Goal: Task Accomplishment & Management: Manage account settings

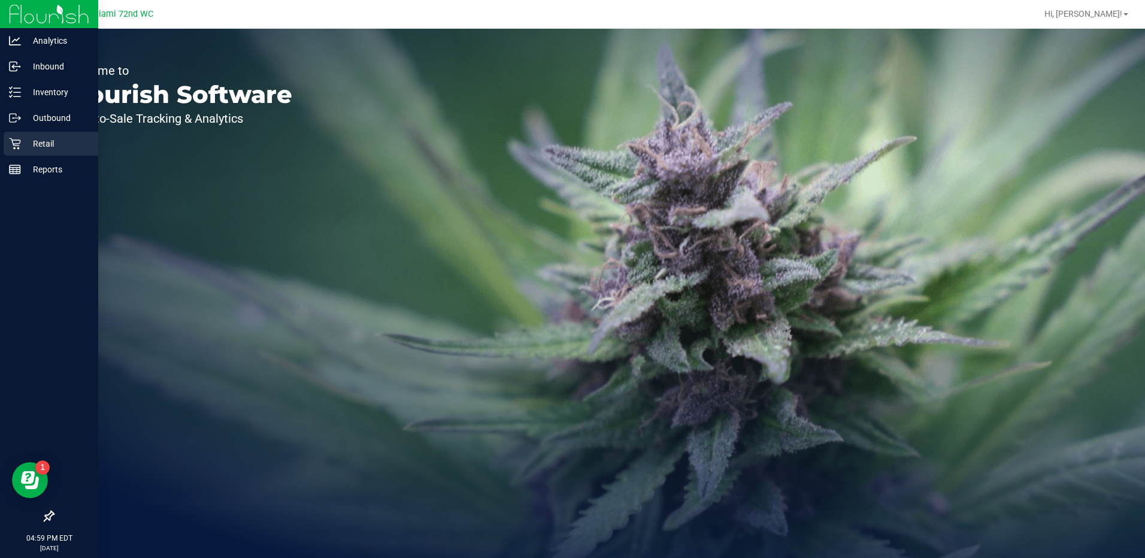
click at [24, 139] on p "Retail" at bounding box center [57, 144] width 72 height 14
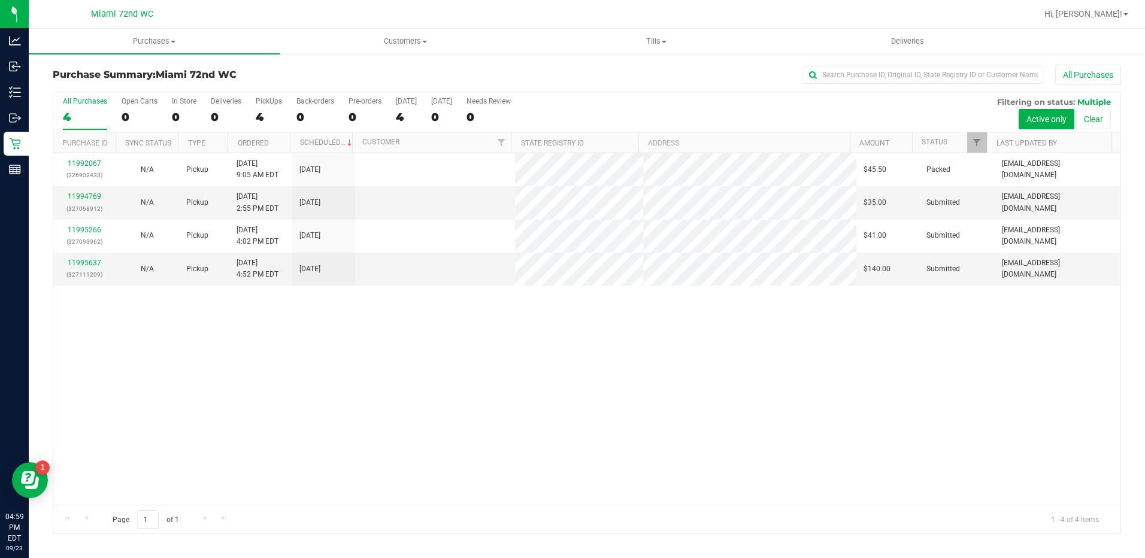
click at [435, 331] on div "11992067 (326902433) N/A Pickup [DATE] 9:05 AM EDT 9/23/2025 $45.50 Packed [EMA…" at bounding box center [586, 329] width 1067 height 352
click at [80, 194] on link "11994769" at bounding box center [85, 196] width 34 height 8
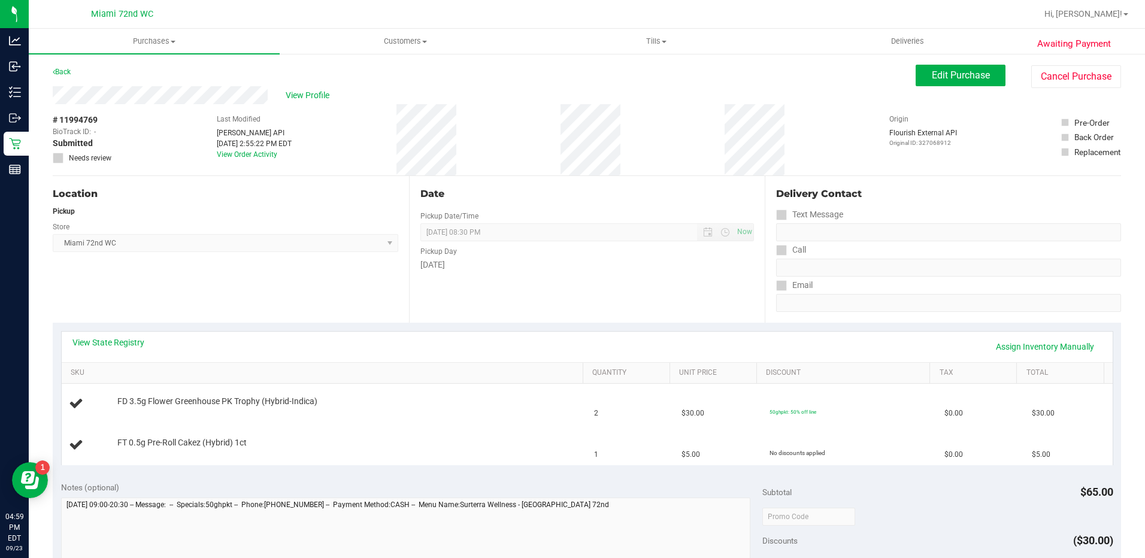
click at [341, 292] on div "Location Pickup Store [GEOGRAPHIC_DATA] 72nd WC Select Store [PERSON_NAME][GEOG…" at bounding box center [231, 249] width 356 height 147
click at [59, 66] on div "Back" at bounding box center [62, 72] width 18 height 14
click at [63, 69] on link "Back" at bounding box center [62, 72] width 18 height 8
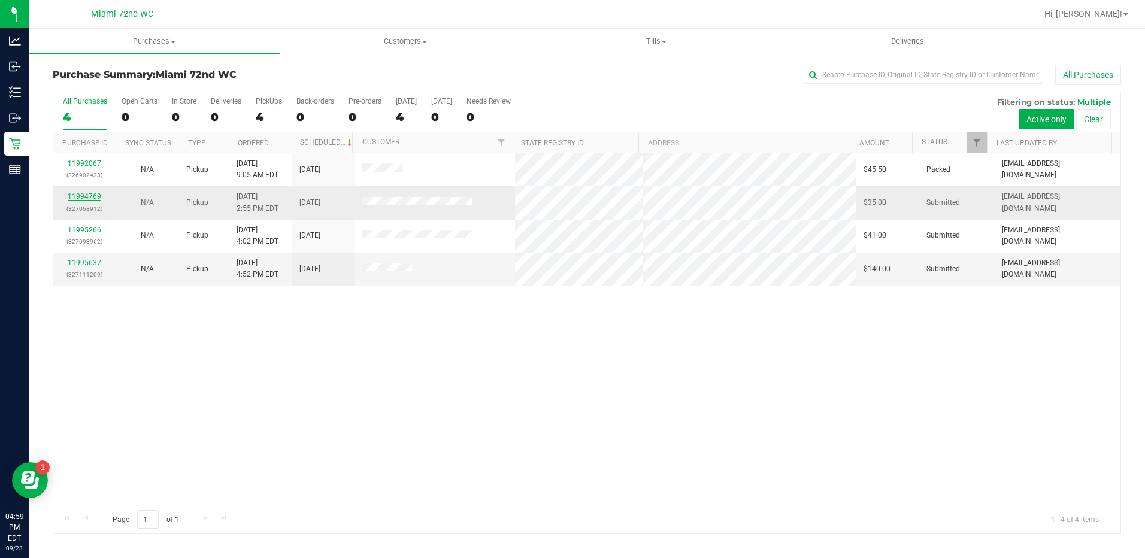
click at [92, 197] on link "11994769" at bounding box center [85, 196] width 34 height 8
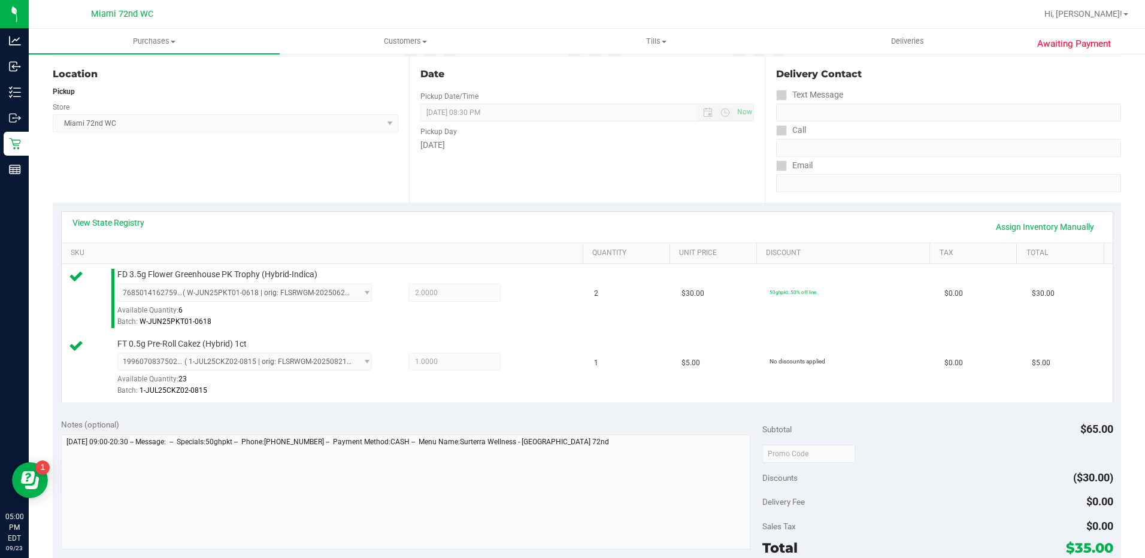
scroll to position [436, 0]
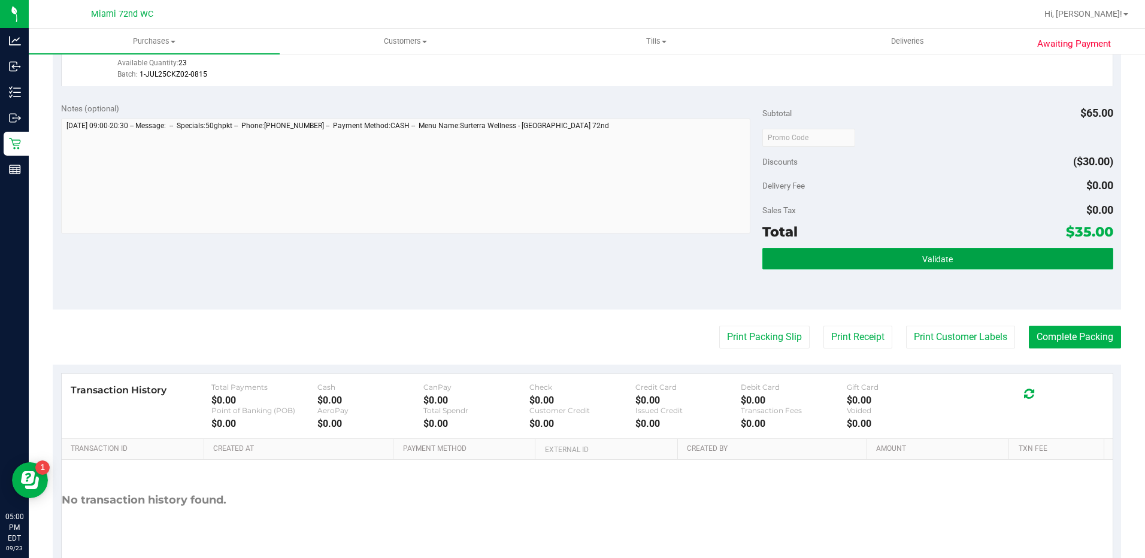
click at [984, 254] on button "Validate" at bounding box center [938, 259] width 351 height 22
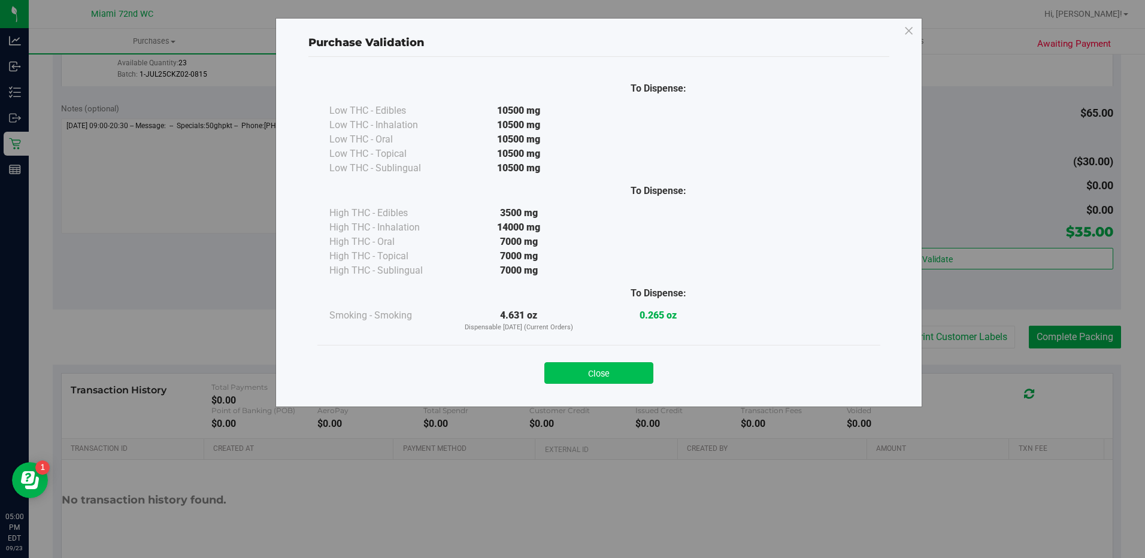
click at [609, 371] on button "Close" at bounding box center [598, 373] width 109 height 22
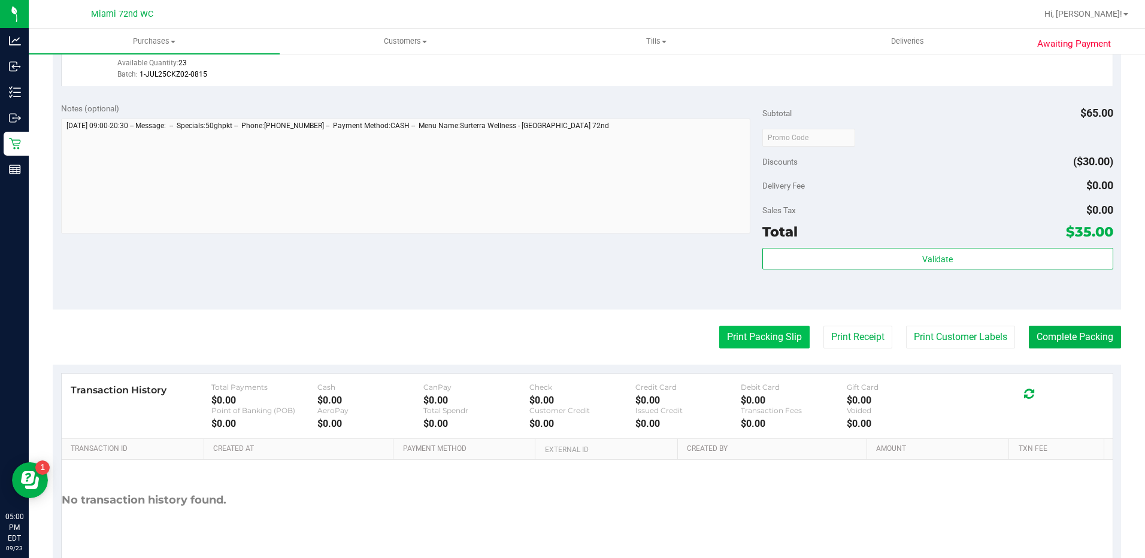
click at [770, 328] on button "Print Packing Slip" at bounding box center [764, 337] width 90 height 23
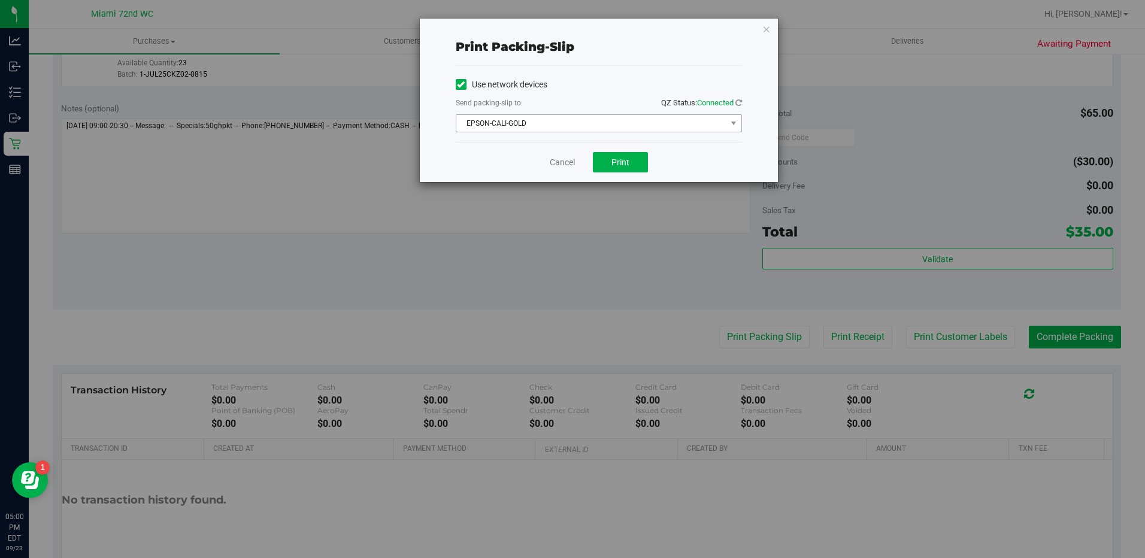
click at [706, 126] on span "EPSON-CALI-GOLD" at bounding box center [591, 123] width 270 height 17
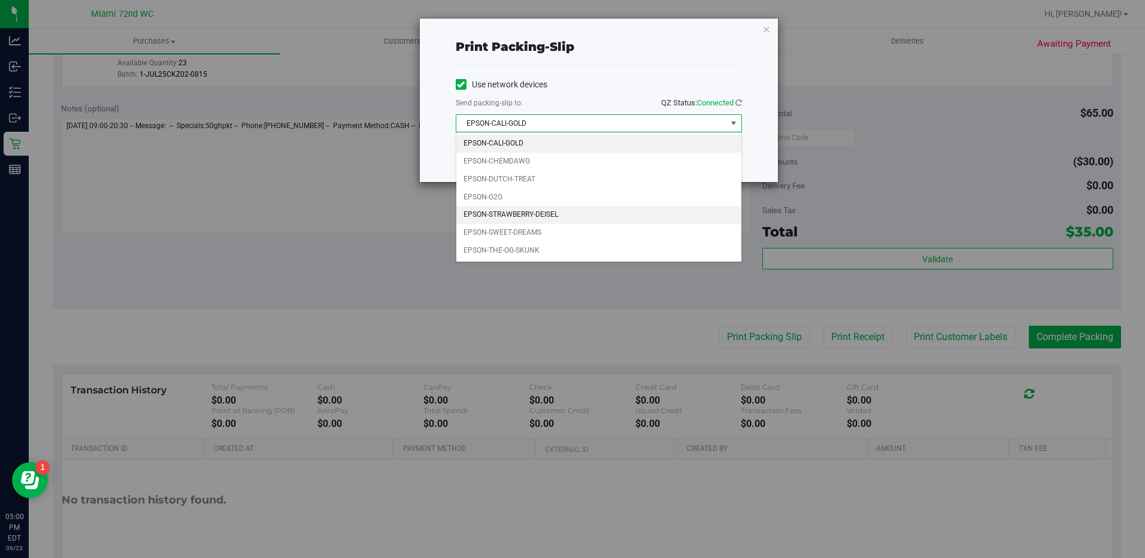
click at [591, 207] on li "EPSON-STRAWBERRY-DEISEL" at bounding box center [598, 215] width 285 height 18
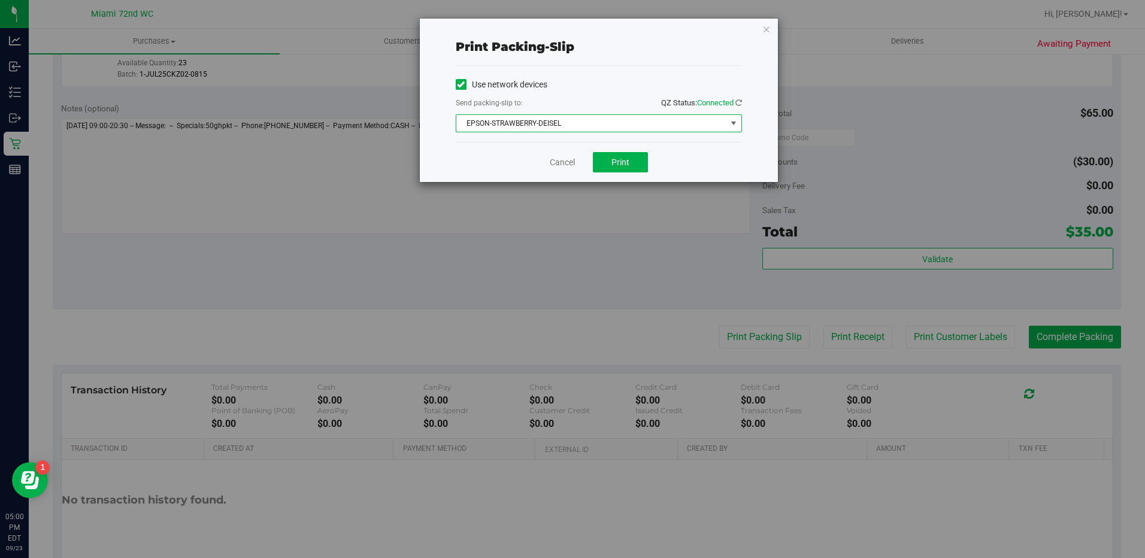
click at [708, 130] on span "EPSON-STRAWBERRY-DEISEL" at bounding box center [591, 123] width 270 height 17
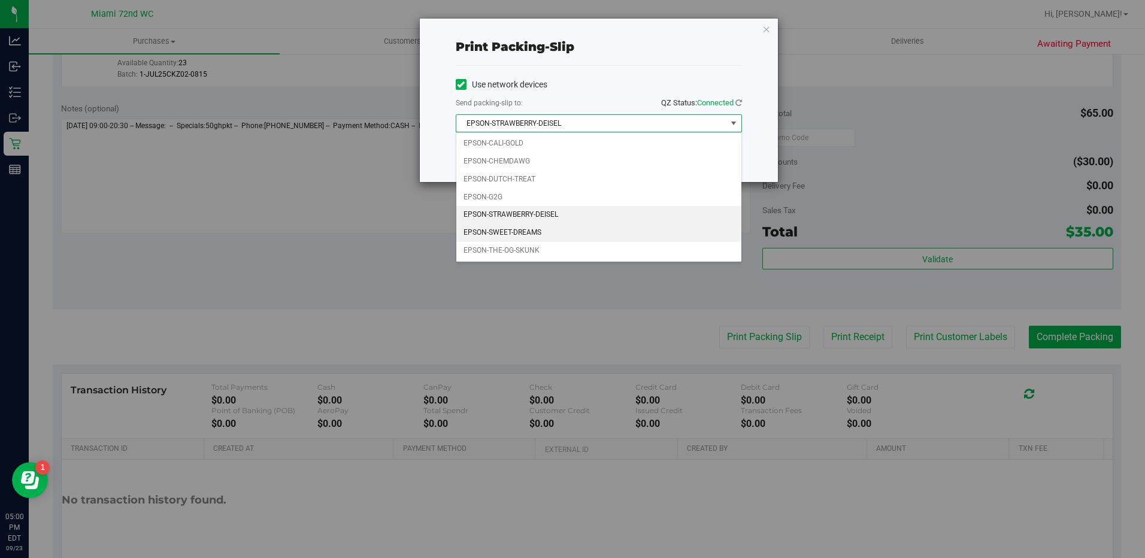
click at [573, 225] on li "EPSON-SWEET-DREAMS" at bounding box center [598, 233] width 285 height 18
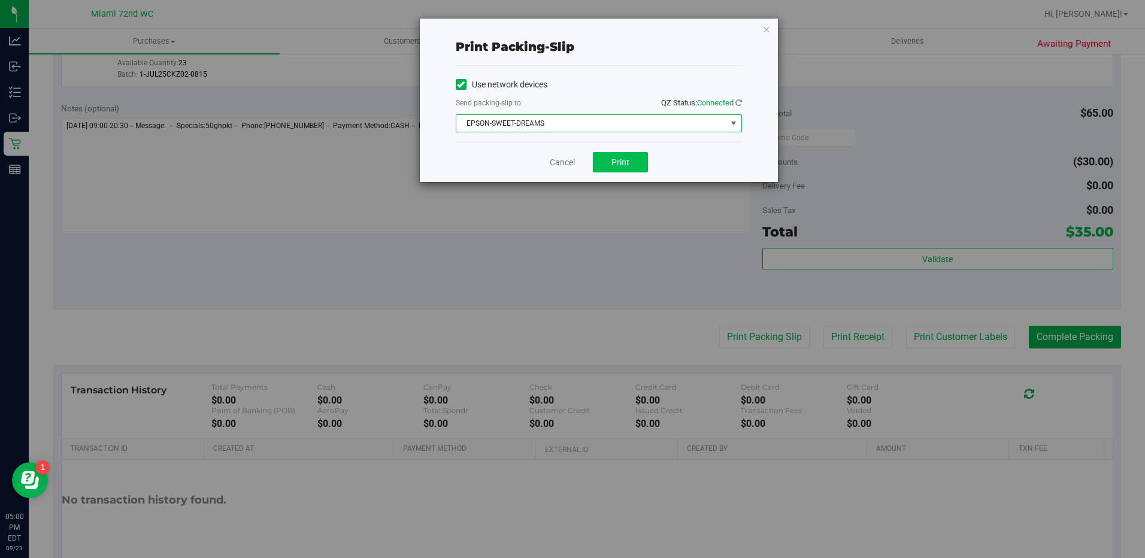
click at [645, 157] on button "Print" at bounding box center [620, 162] width 55 height 20
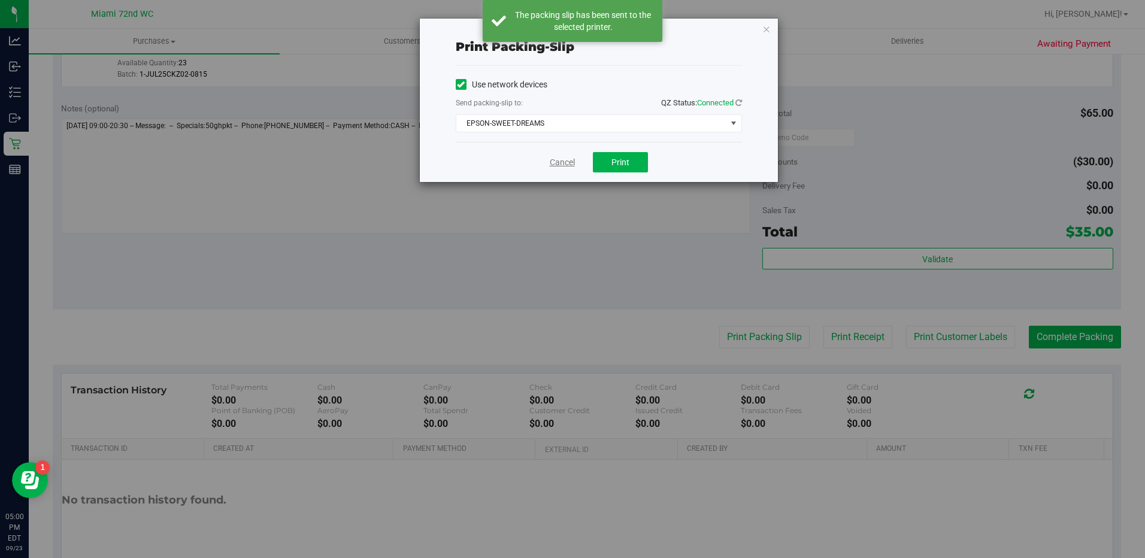
click at [553, 160] on link "Cancel" at bounding box center [562, 162] width 25 height 13
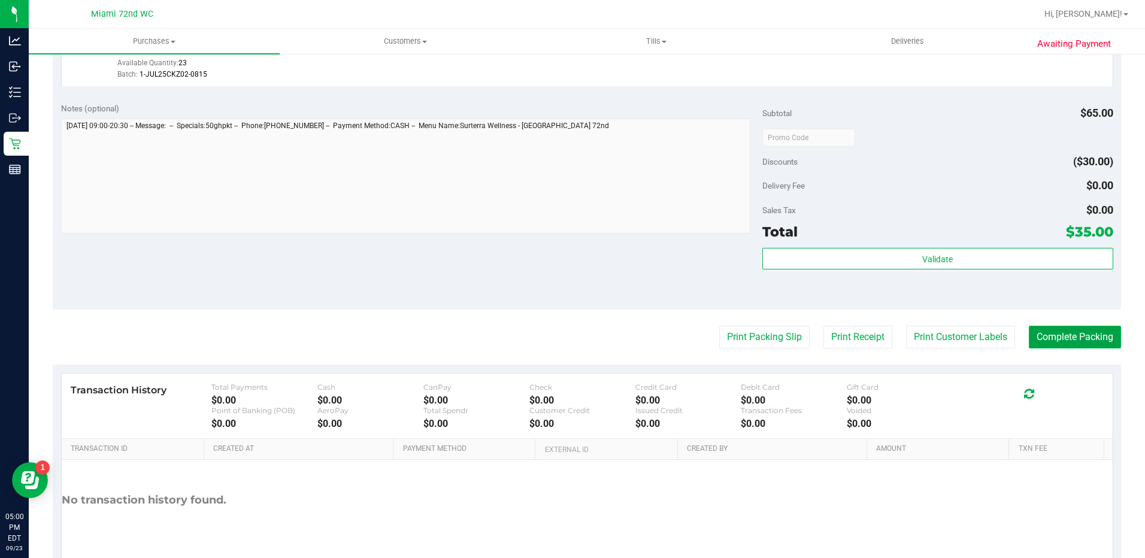
click at [1049, 343] on button "Complete Packing" at bounding box center [1075, 337] width 92 height 23
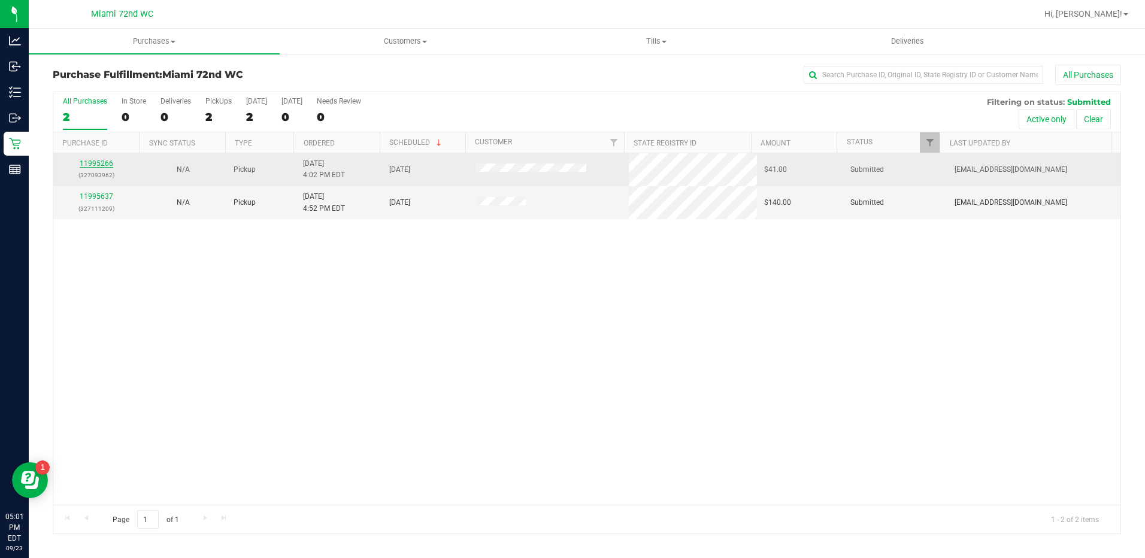
click at [99, 161] on link "11995266" at bounding box center [97, 163] width 34 height 8
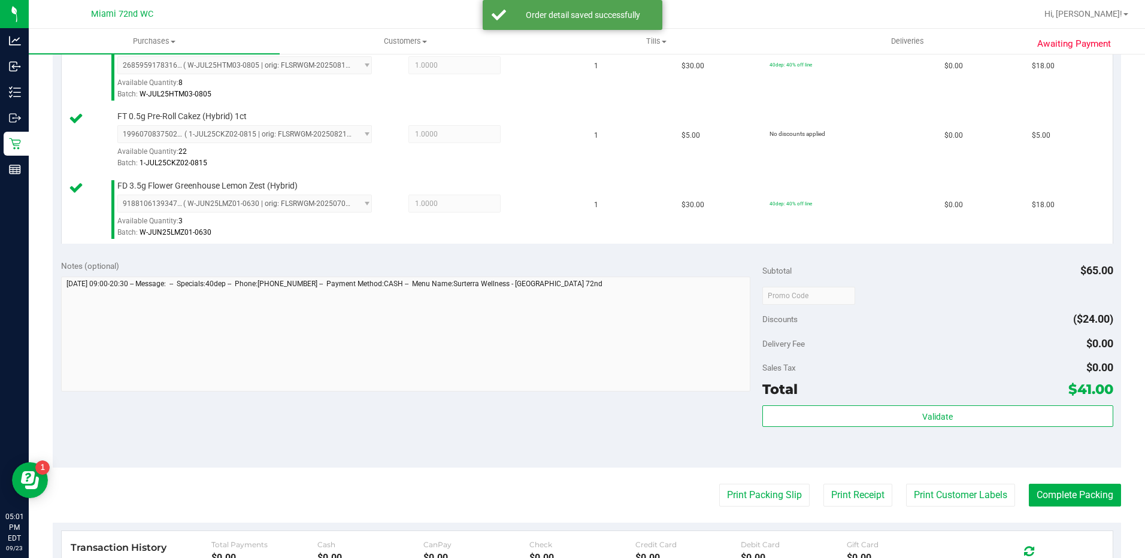
scroll to position [357, 0]
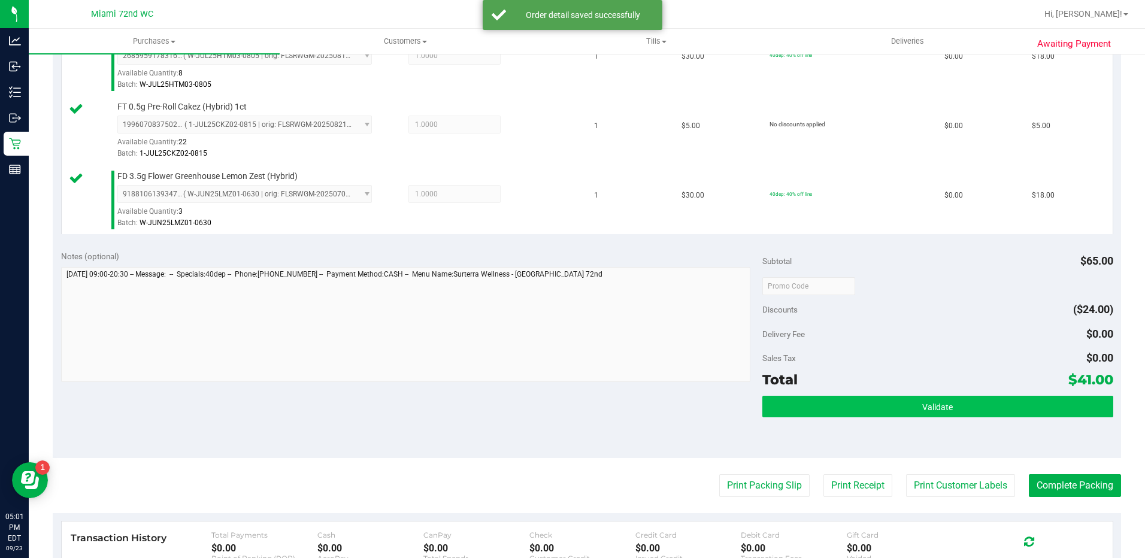
click at [987, 401] on button "Validate" at bounding box center [938, 407] width 351 height 22
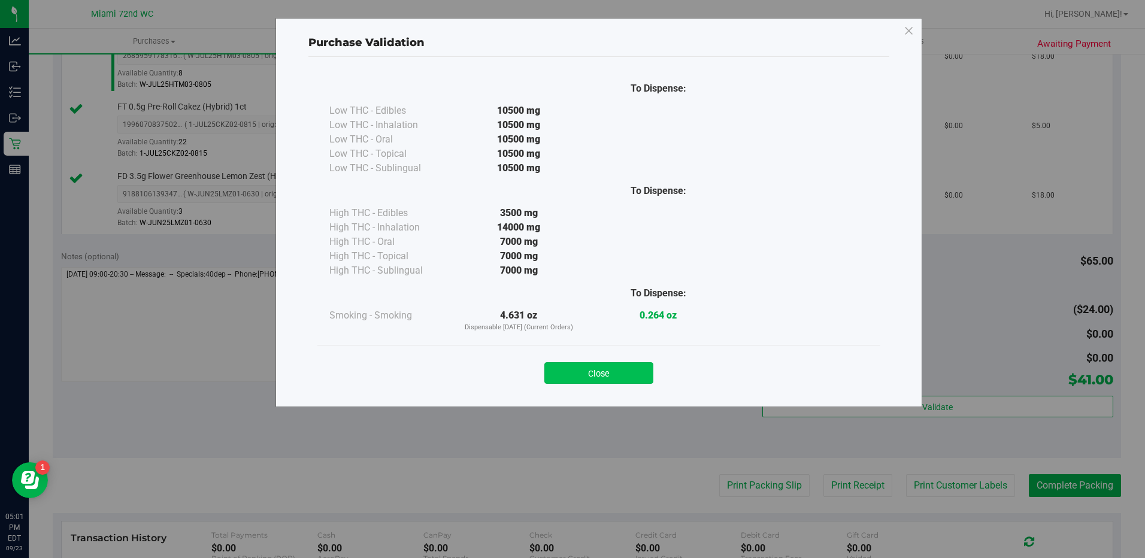
click at [627, 364] on button "Close" at bounding box center [598, 373] width 109 height 22
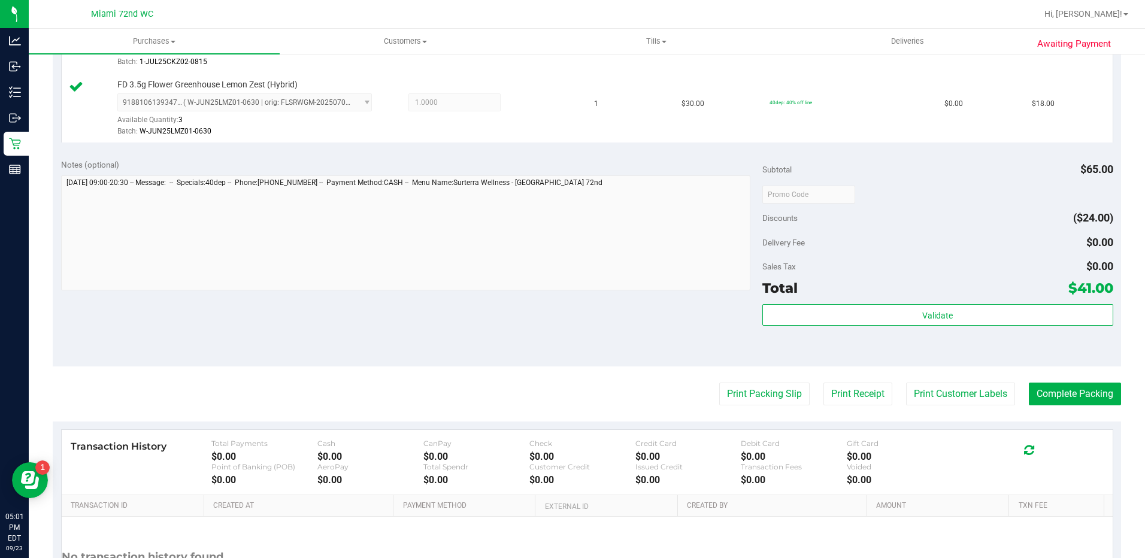
scroll to position [541, 0]
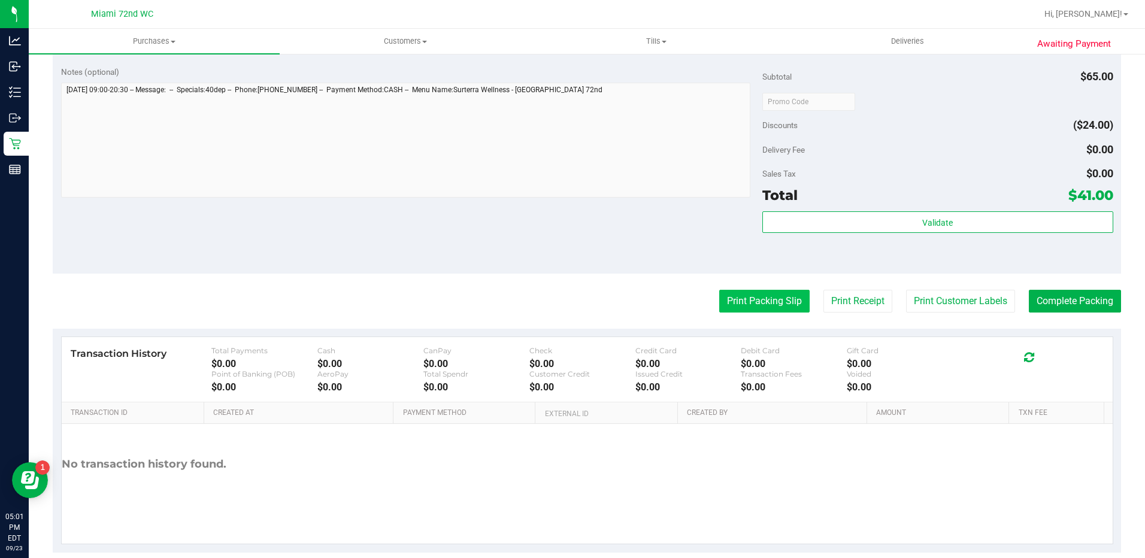
click at [781, 305] on button "Print Packing Slip" at bounding box center [764, 301] width 90 height 23
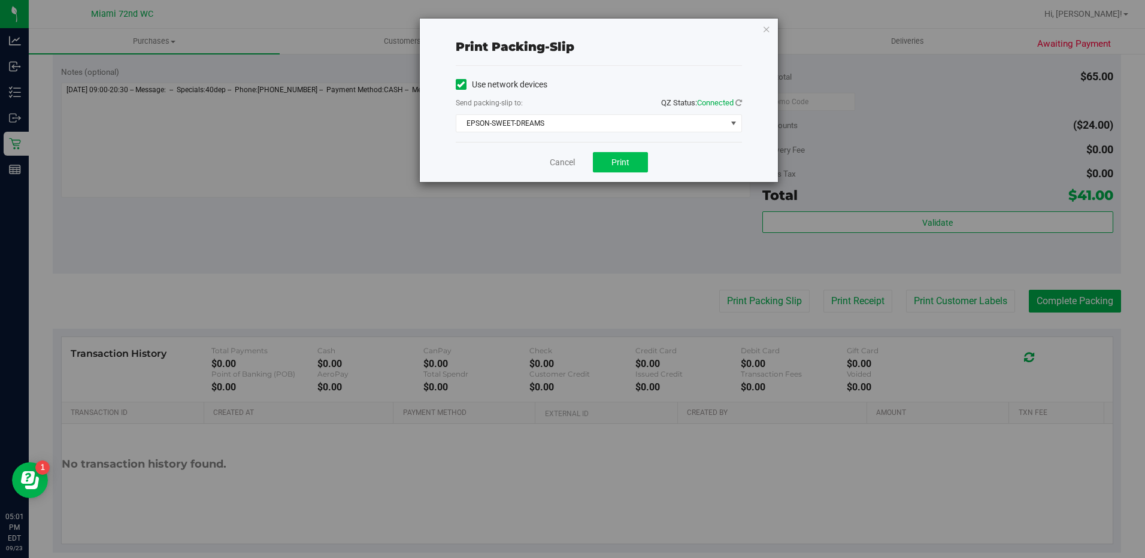
click at [628, 164] on span "Print" at bounding box center [621, 163] width 18 height 10
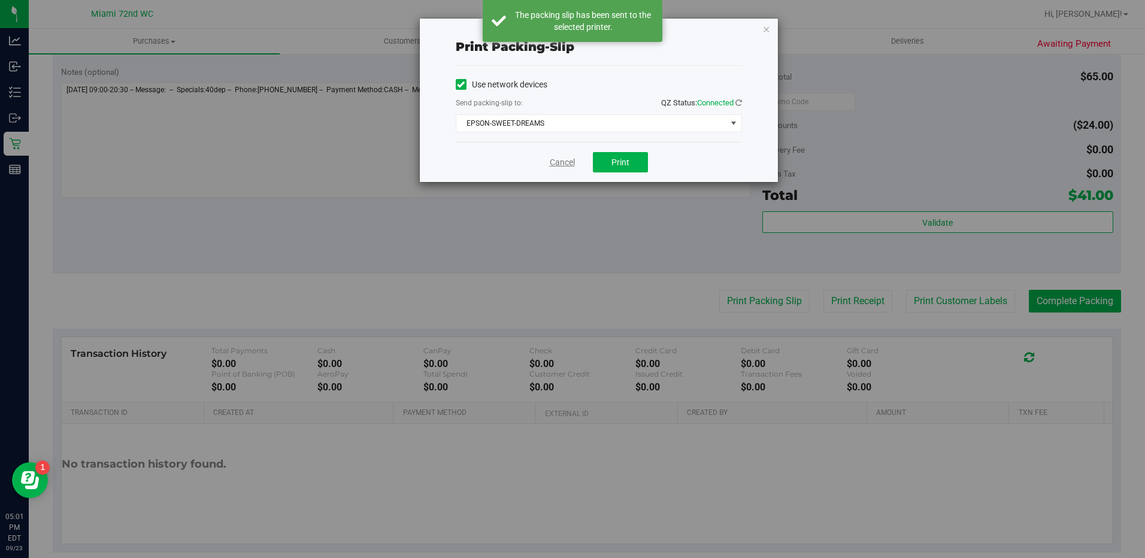
click at [558, 166] on link "Cancel" at bounding box center [562, 162] width 25 height 13
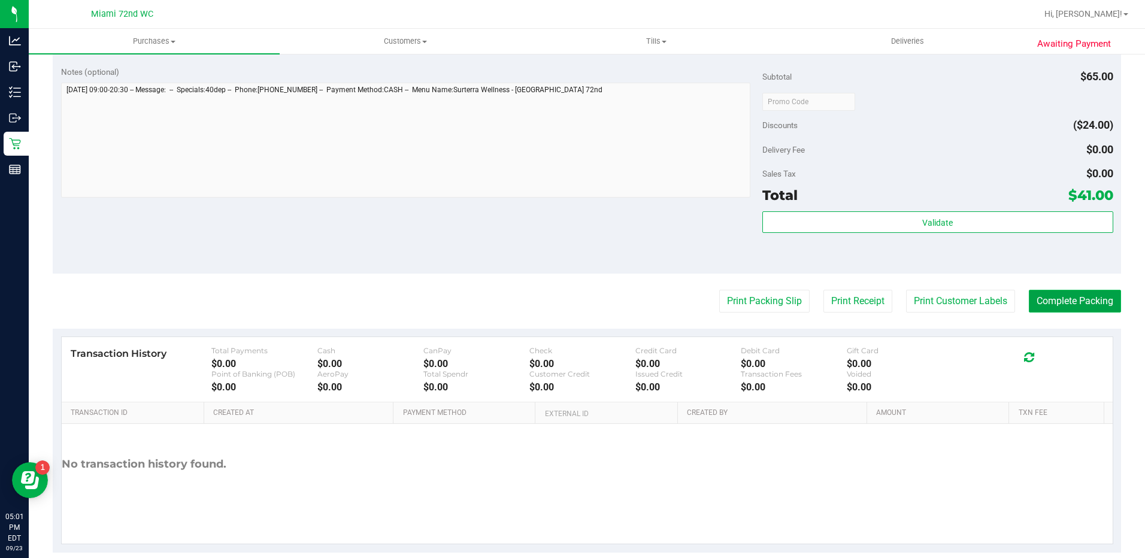
click at [1084, 297] on button "Complete Packing" at bounding box center [1075, 301] width 92 height 23
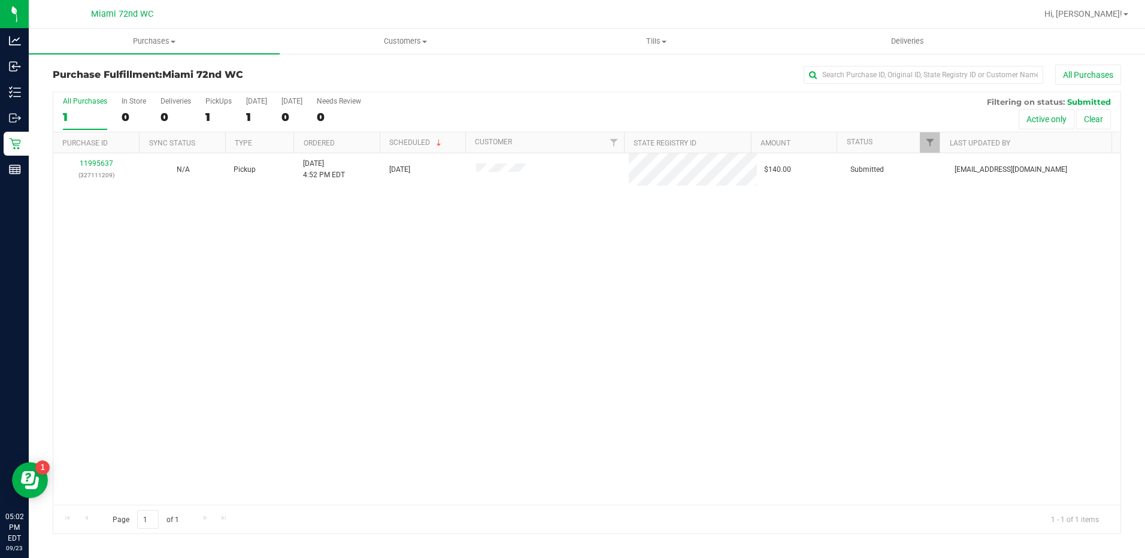
click at [108, 164] on link "11995637" at bounding box center [97, 163] width 34 height 8
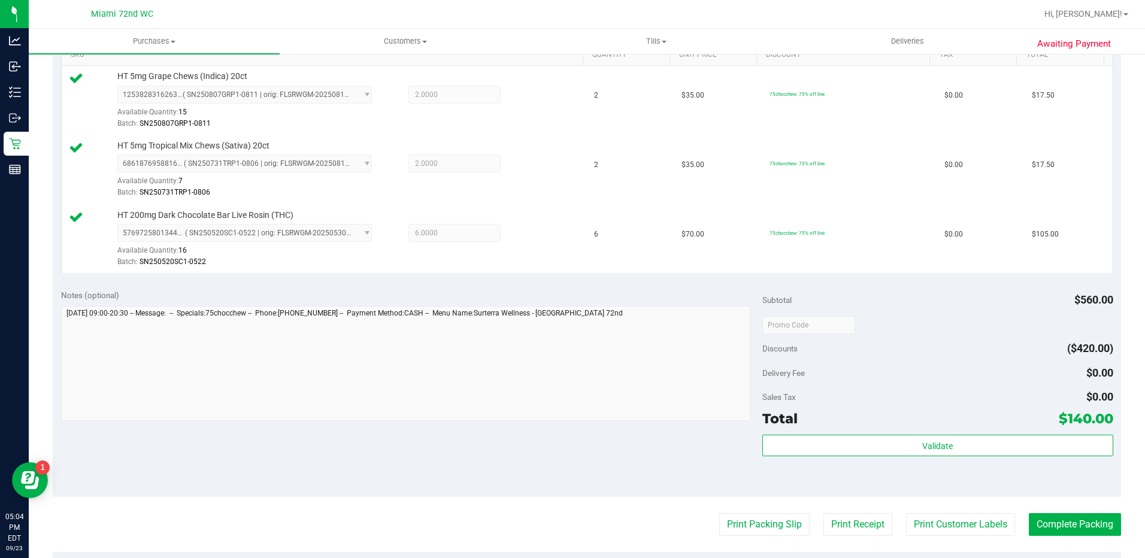
scroll to position [336, 0]
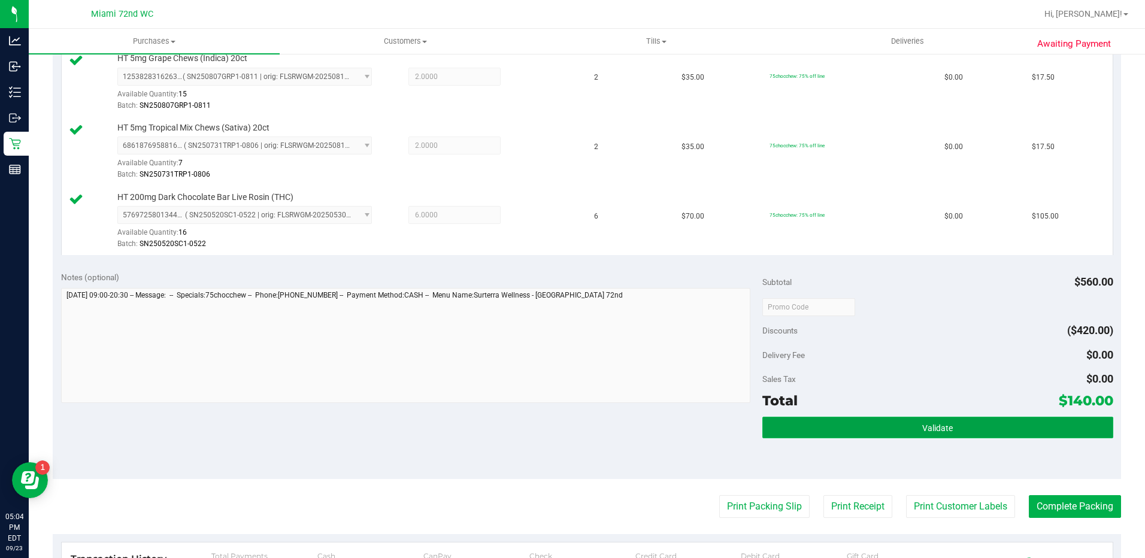
click at [979, 429] on button "Validate" at bounding box center [938, 428] width 351 height 22
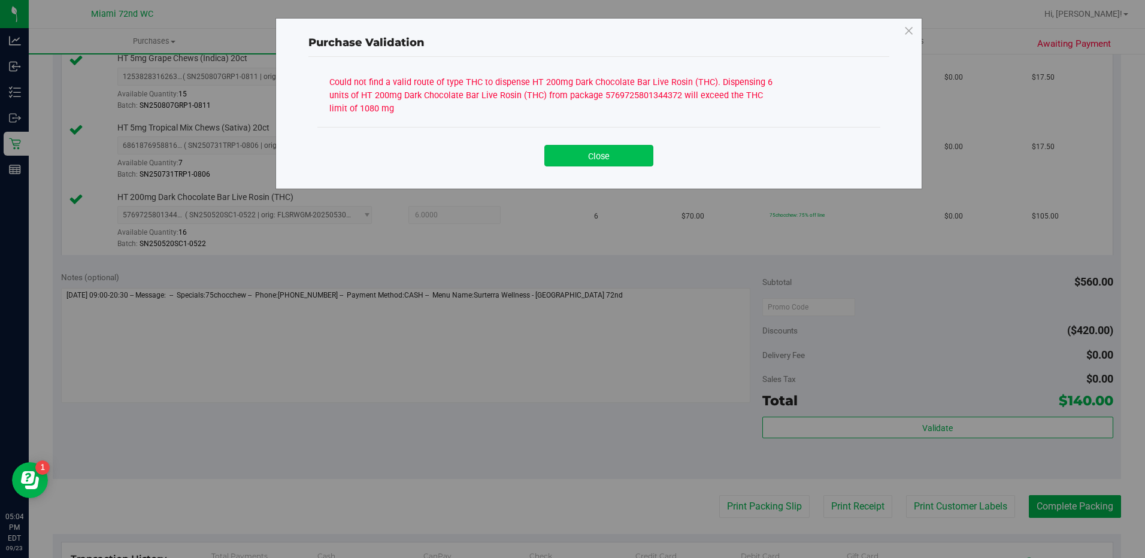
click at [625, 160] on button "Close" at bounding box center [598, 156] width 109 height 22
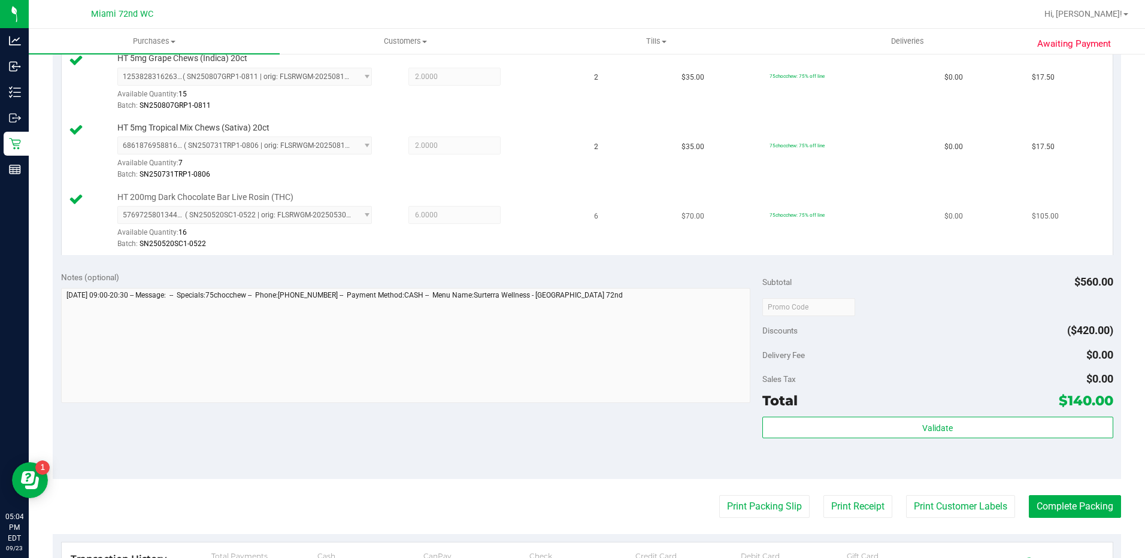
click at [596, 233] on td "6" at bounding box center [630, 221] width 87 height 69
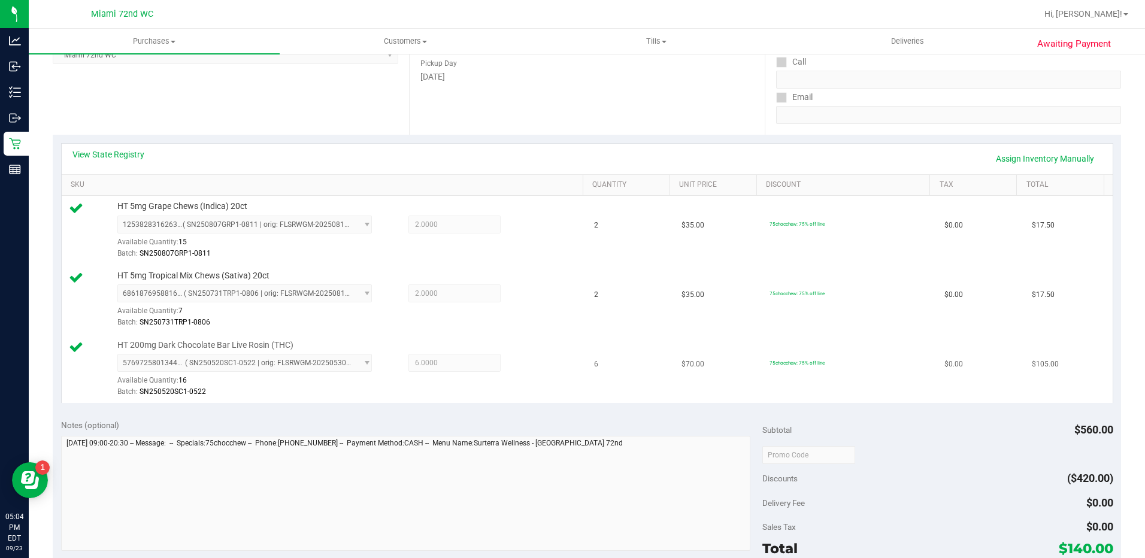
scroll to position [0, 0]
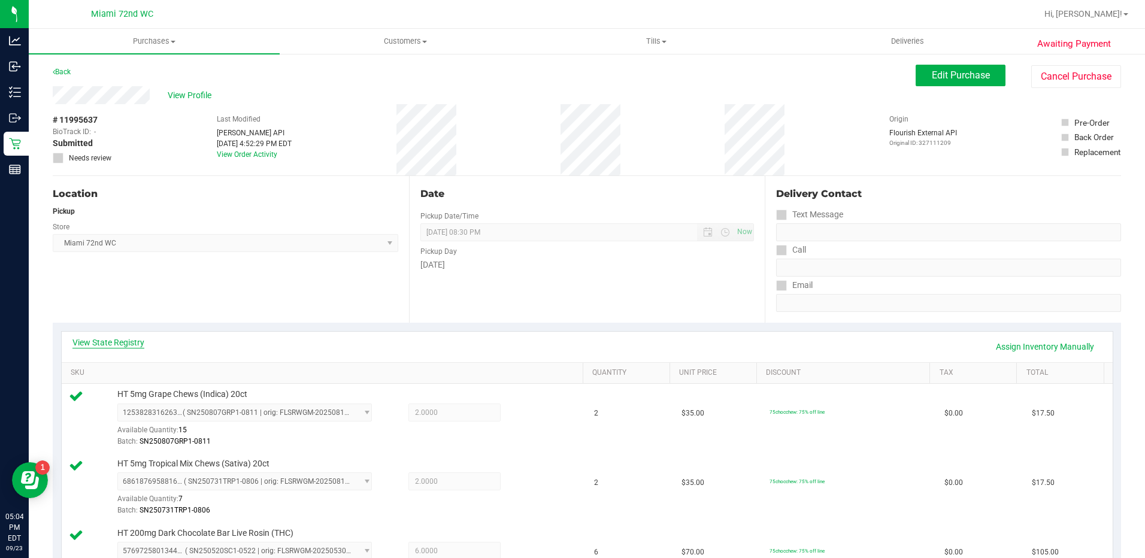
click at [128, 343] on link "View State Registry" at bounding box center [108, 343] width 72 height 12
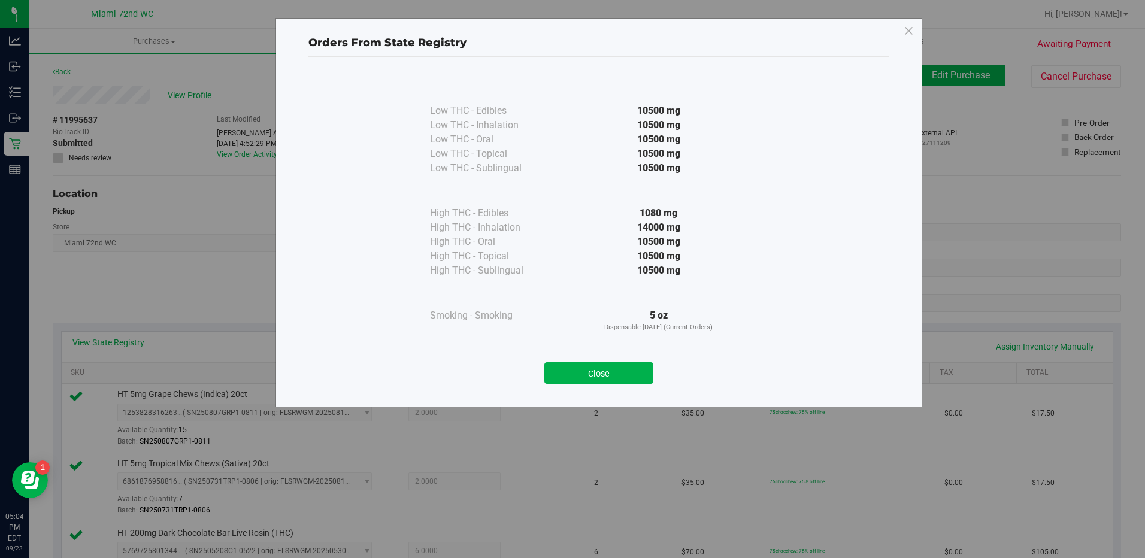
click at [621, 351] on div "Close" at bounding box center [598, 369] width 563 height 49
click at [604, 376] on button "Close" at bounding box center [598, 373] width 109 height 22
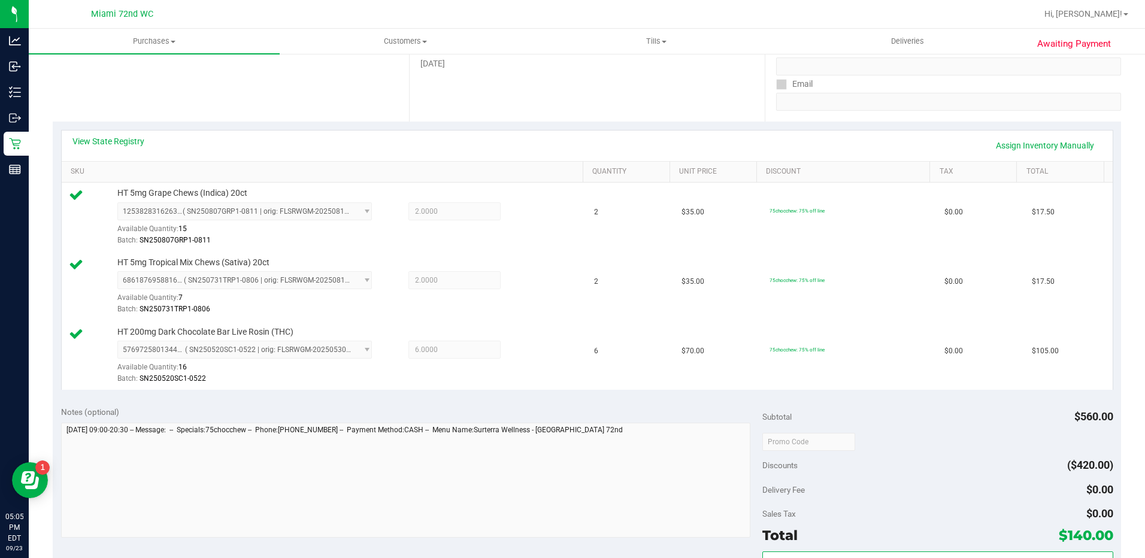
scroll to position [180, 0]
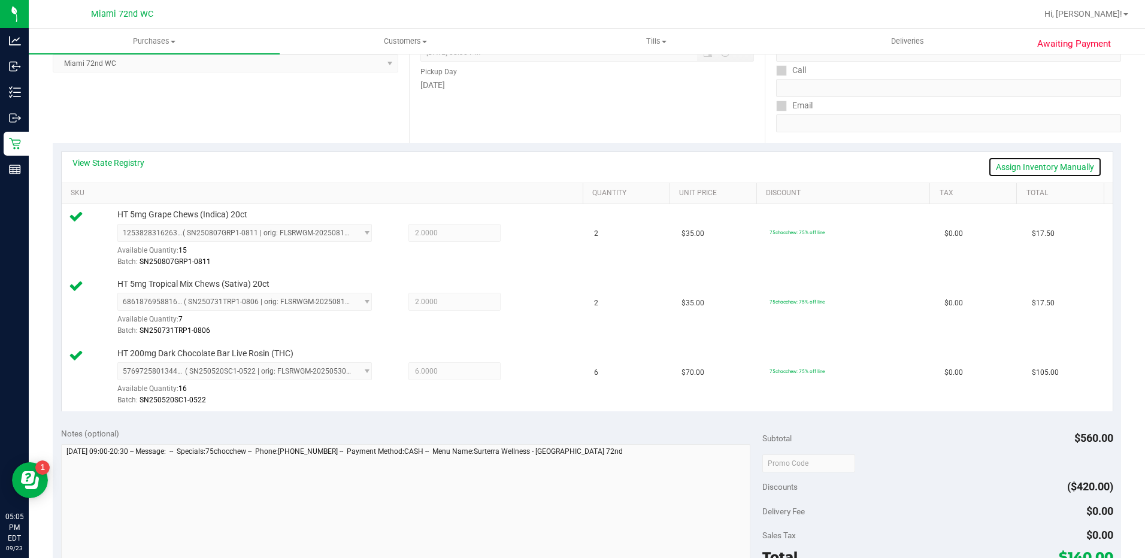
click at [1061, 162] on link "Assign Inventory Manually" at bounding box center [1045, 167] width 114 height 20
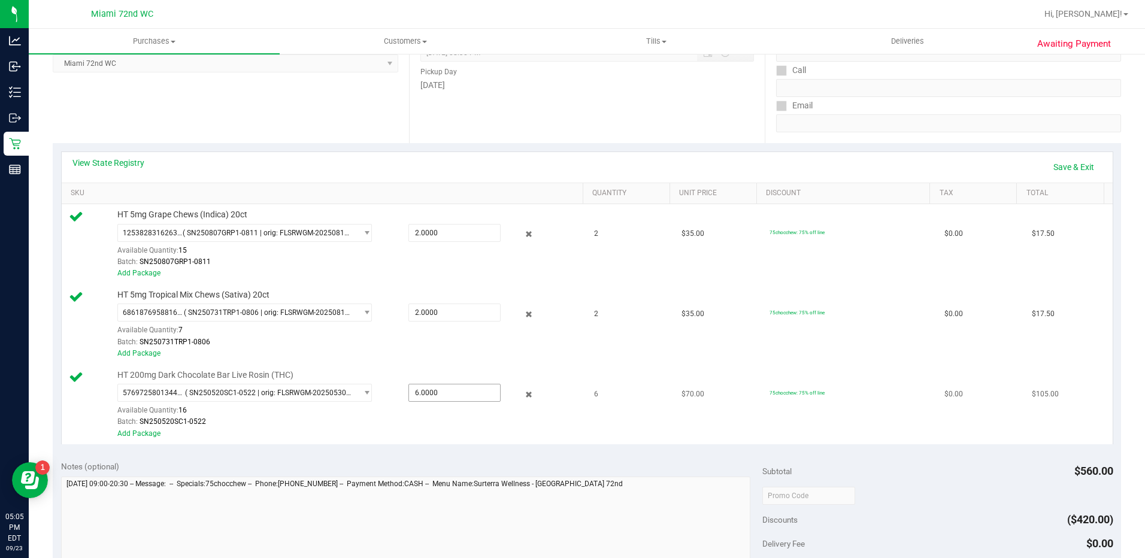
click at [461, 390] on span "6.0000 6" at bounding box center [455, 393] width 92 height 18
type input "5"
type input "5.0000"
click at [488, 426] on div "Batch: SN250520SC1-0522" at bounding box center [347, 421] width 460 height 11
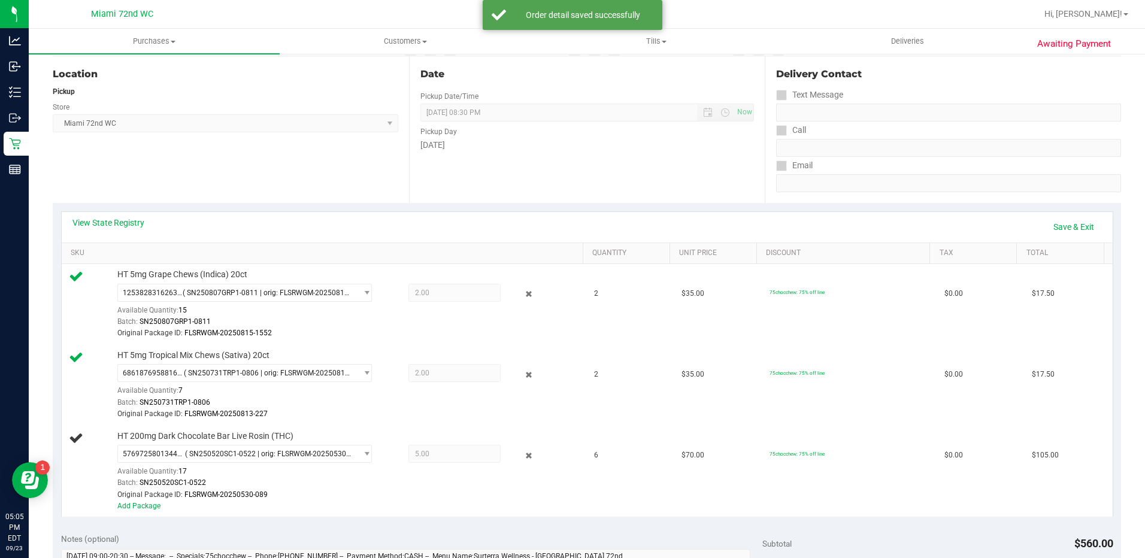
scroll to position [0, 0]
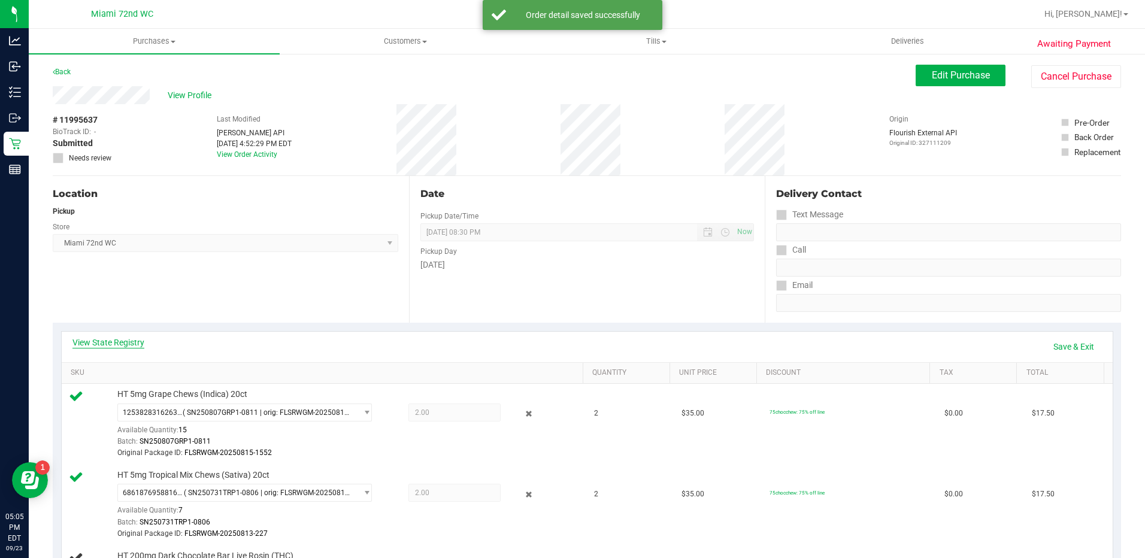
click at [143, 343] on link "View State Registry" at bounding box center [108, 343] width 72 height 12
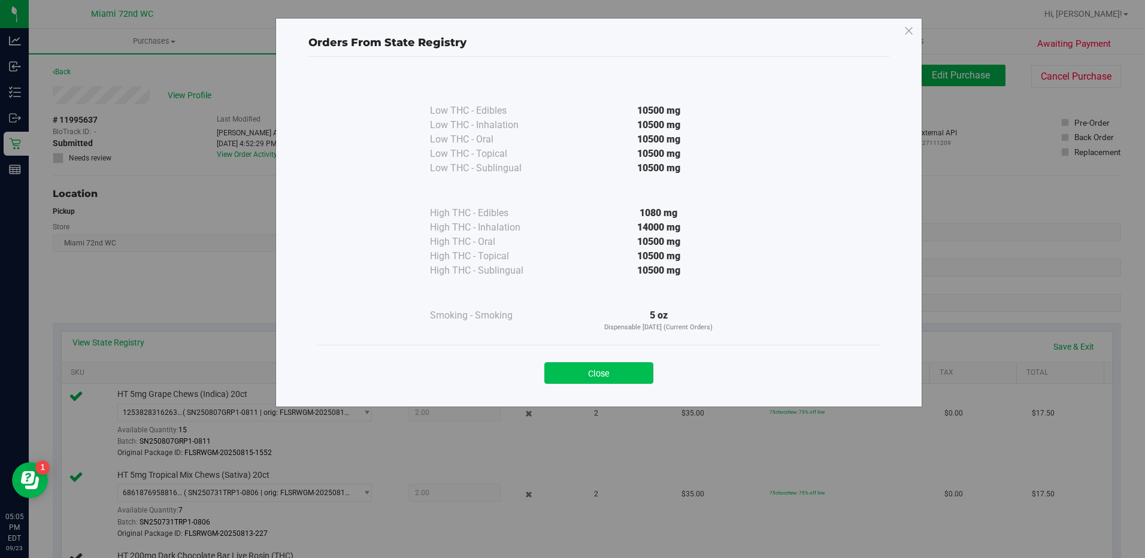
click at [601, 380] on button "Close" at bounding box center [598, 373] width 109 height 22
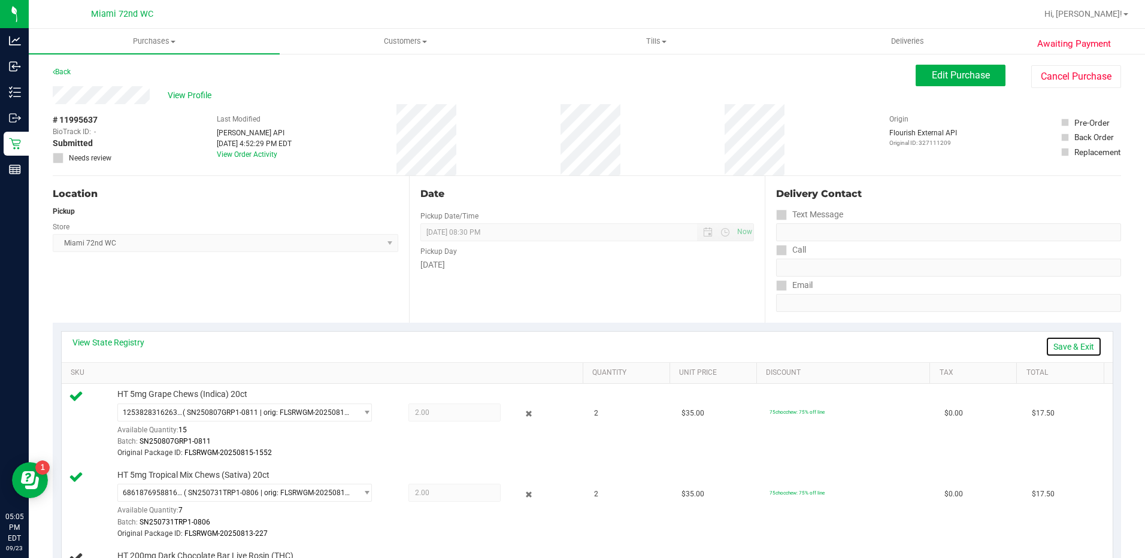
click at [1058, 349] on link "Save & Exit" at bounding box center [1074, 347] width 56 height 20
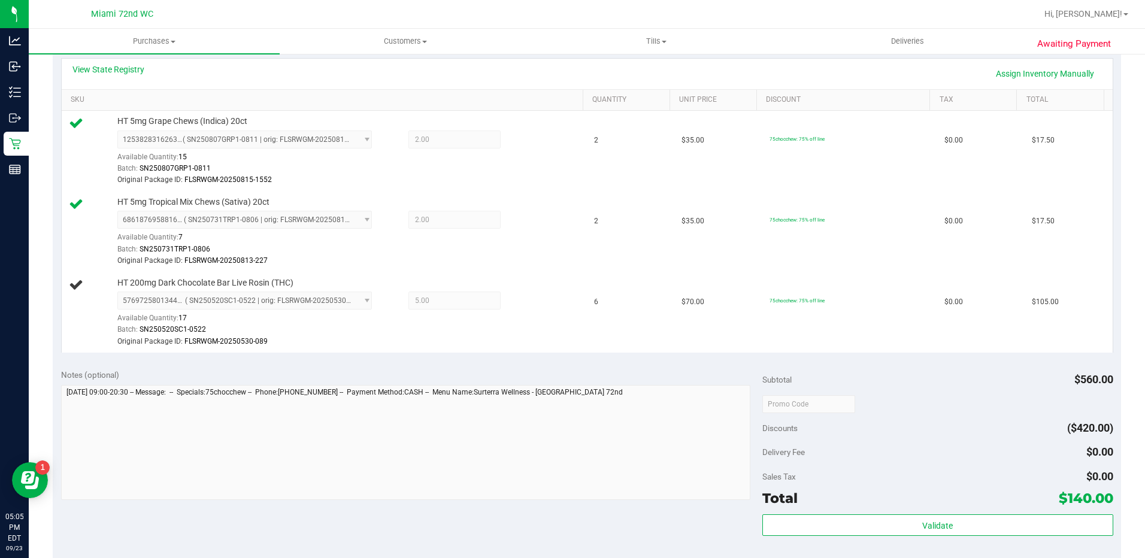
scroll to position [300, 0]
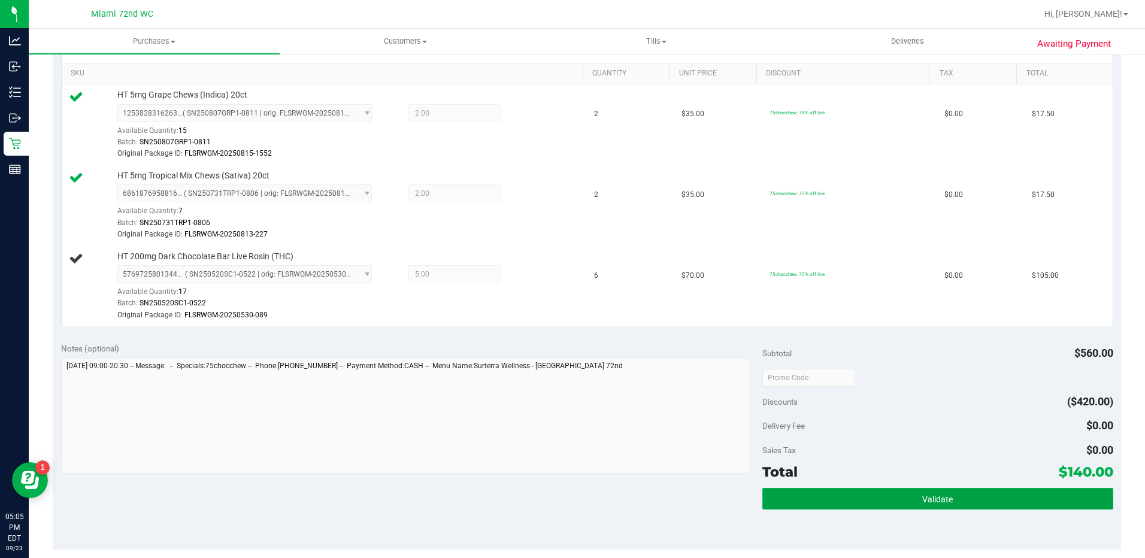
click at [972, 496] on button "Validate" at bounding box center [938, 499] width 351 height 22
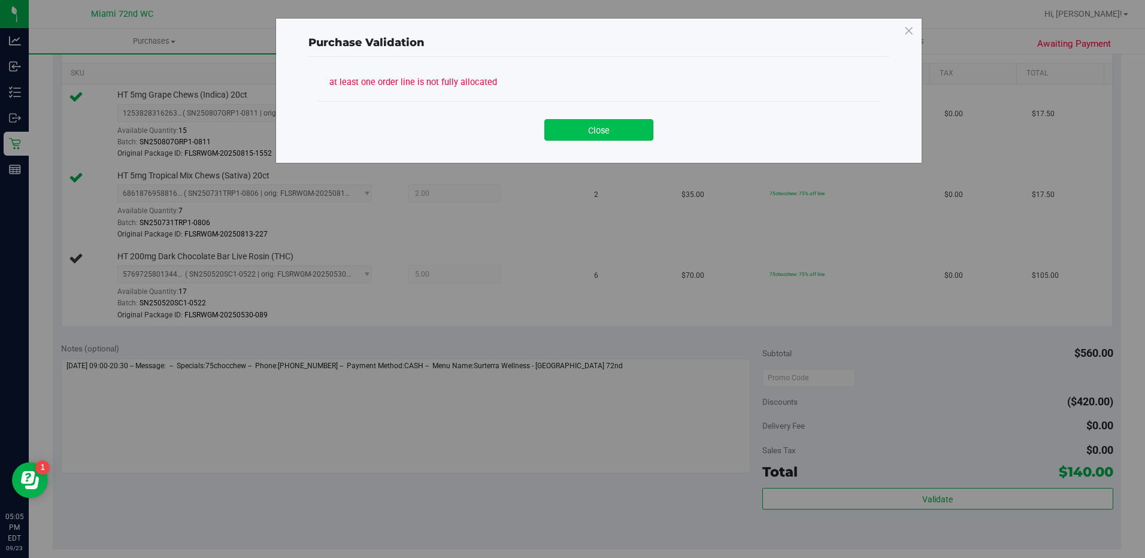
click at [606, 135] on button "Close" at bounding box center [598, 130] width 109 height 22
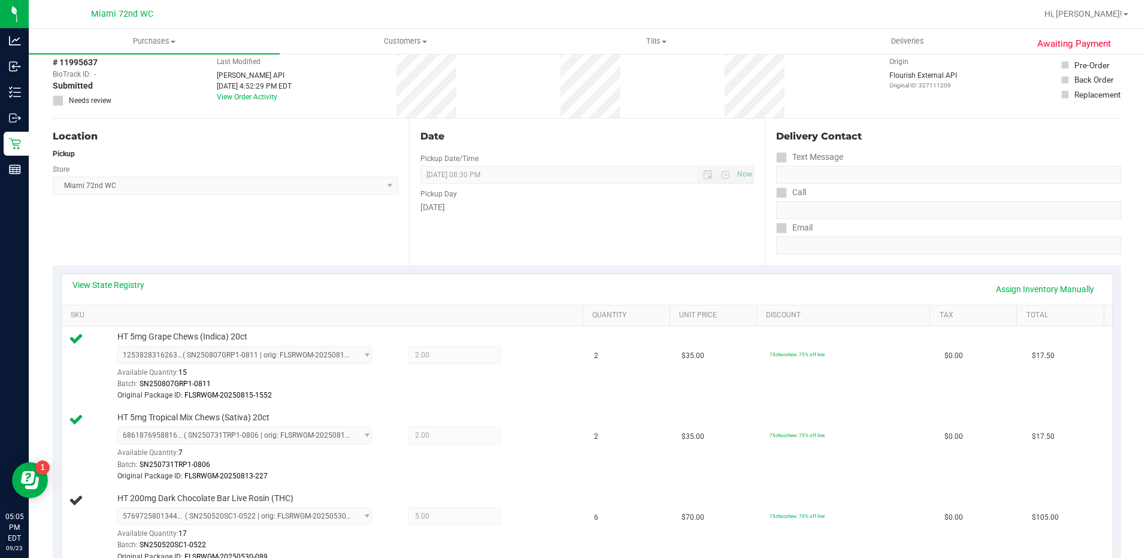
scroll to position [0, 0]
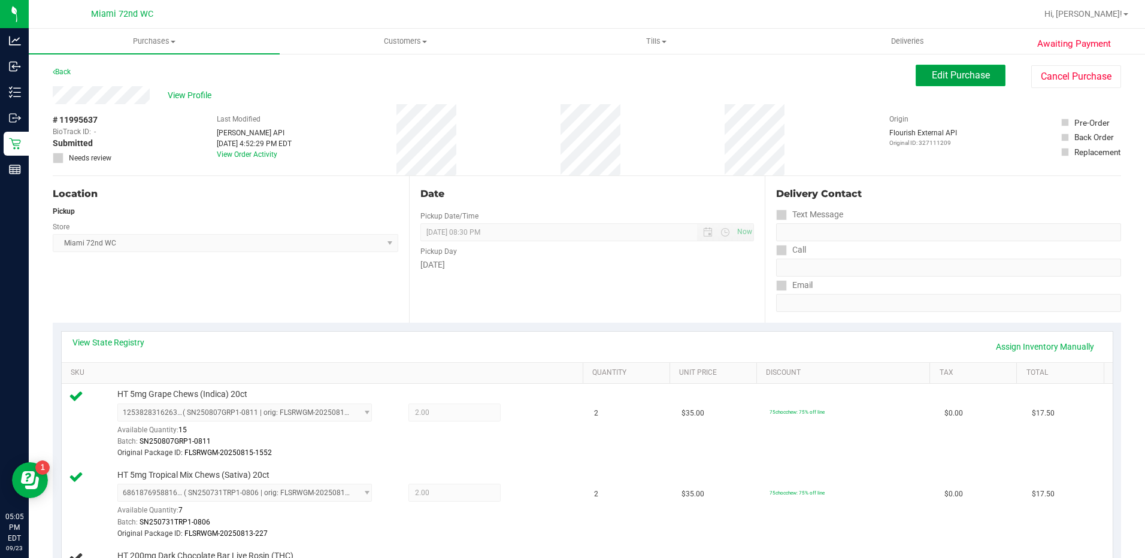
click at [950, 81] on button "Edit Purchase" at bounding box center [961, 76] width 90 height 22
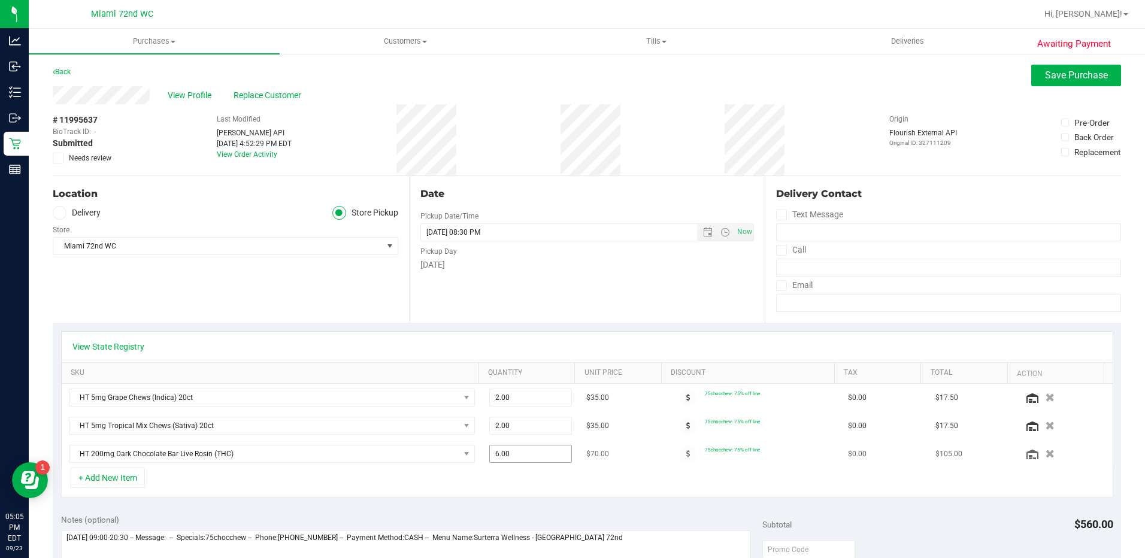
click at [522, 450] on span "6.00 6" at bounding box center [530, 454] width 83 height 18
type input "3"
type input "5.00"
click at [630, 486] on div "+ Add New Item" at bounding box center [587, 483] width 1052 height 30
click at [1045, 450] on icon "button" at bounding box center [1050, 454] width 10 height 9
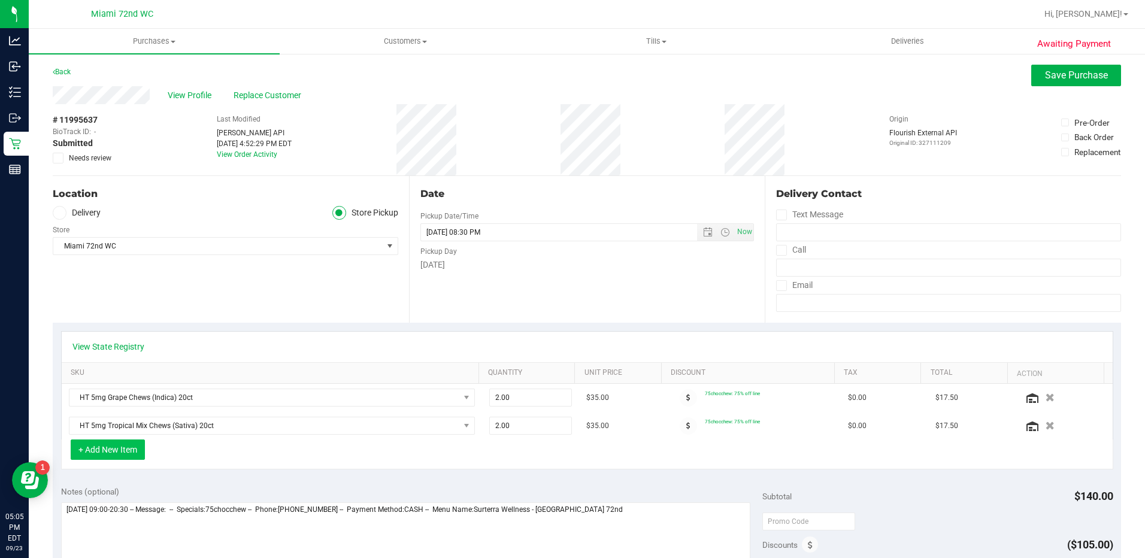
click at [113, 455] on button "+ Add New Item" at bounding box center [108, 450] width 74 height 20
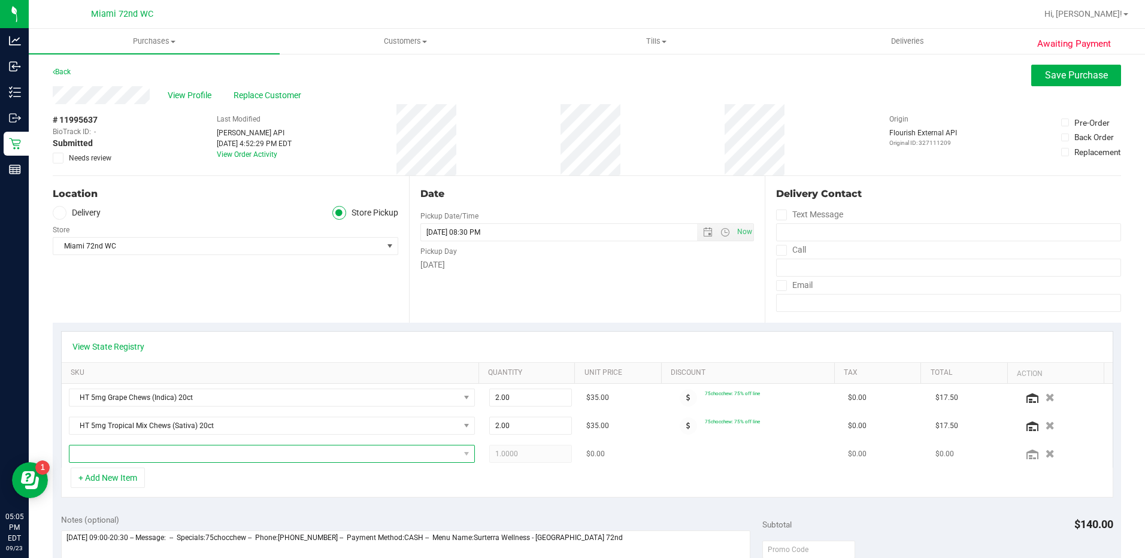
click at [193, 447] on span "NO DATA FOUND" at bounding box center [264, 454] width 390 height 17
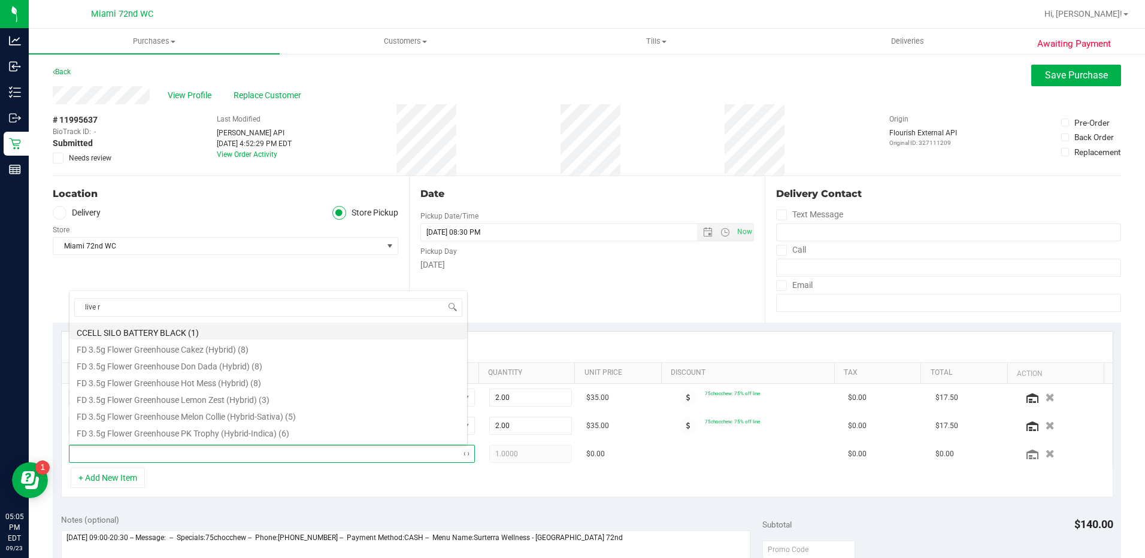
type input "live ro"
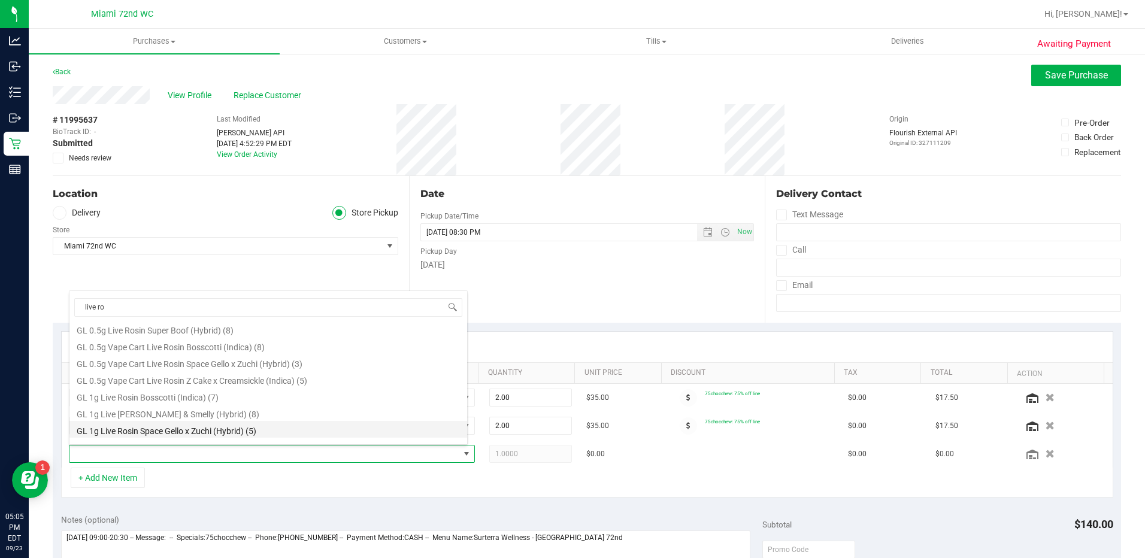
scroll to position [132, 0]
click at [217, 437] on li "HT 200mg Dark Chocolate Bar Live Rosin (THC) (22)" at bounding box center [268, 434] width 398 height 17
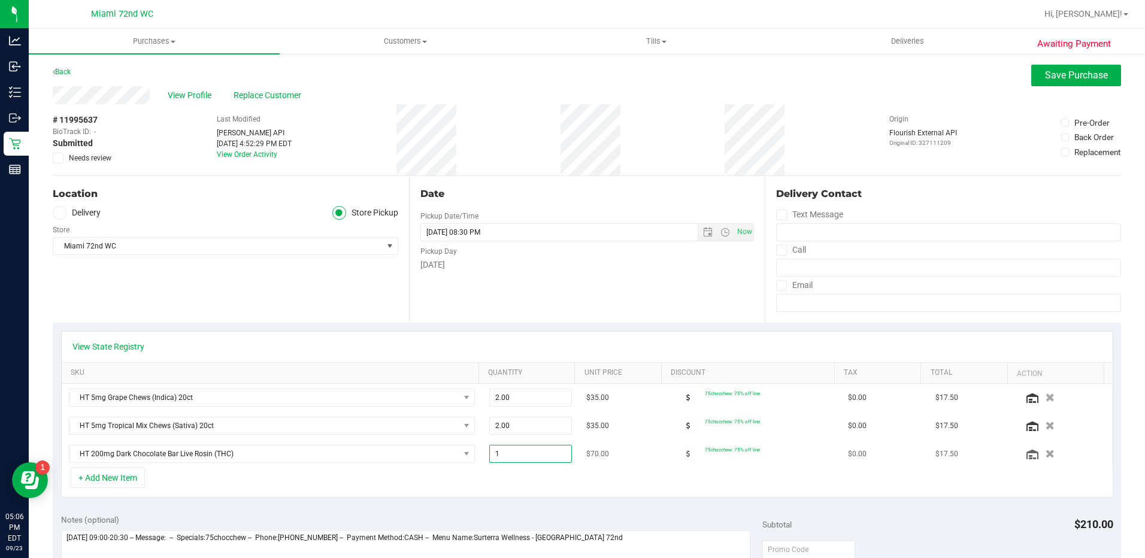
click at [551, 452] on span "1.00 1" at bounding box center [530, 454] width 83 height 18
type input "1"
type input "3"
type input "3.00"
click at [618, 476] on div "+ Add New Item" at bounding box center [587, 483] width 1052 height 30
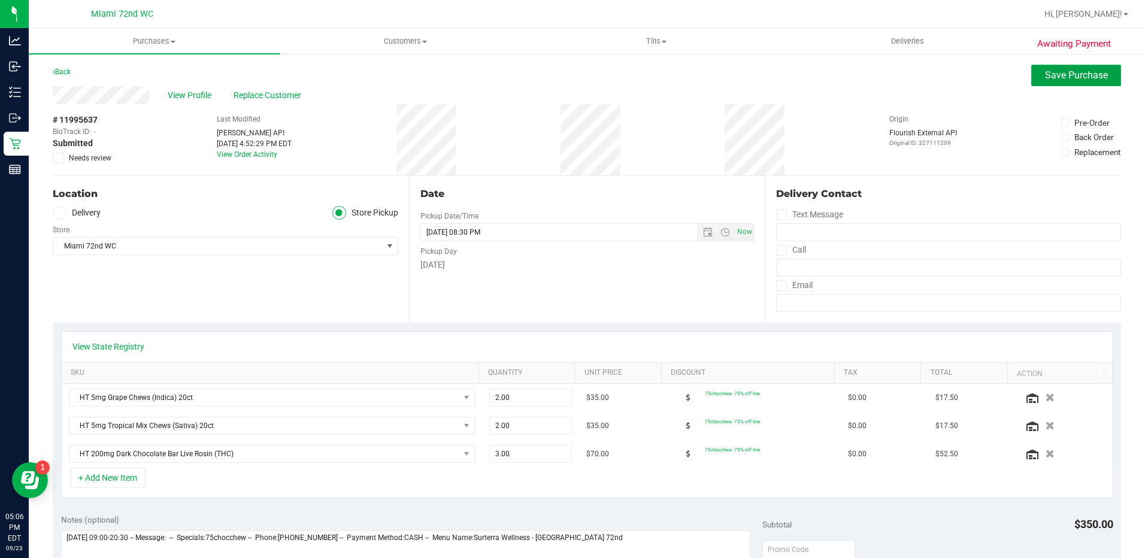
click at [1065, 79] on span "Save Purchase" at bounding box center [1076, 74] width 63 height 11
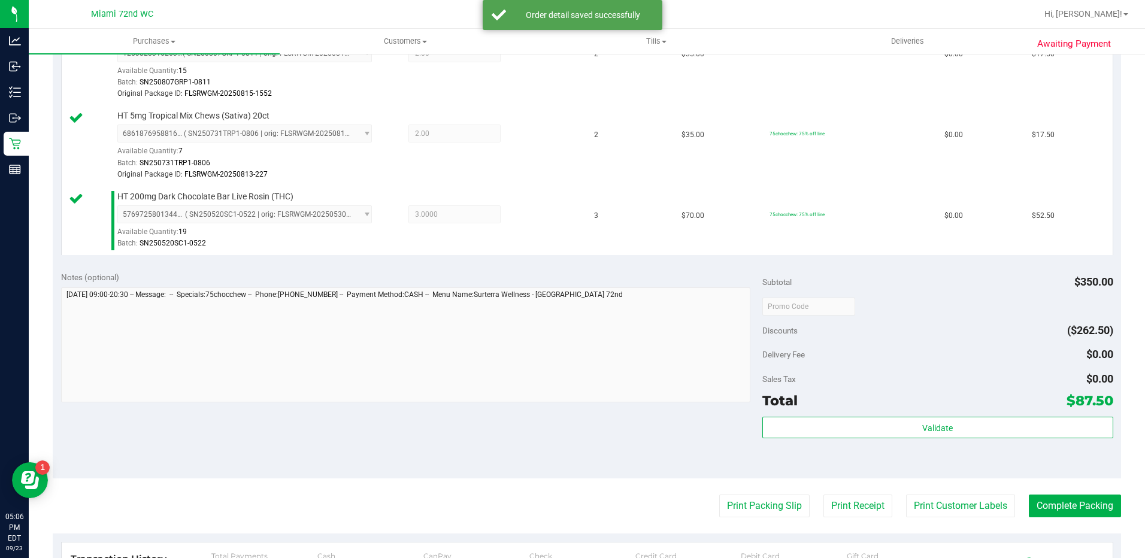
scroll to position [486, 0]
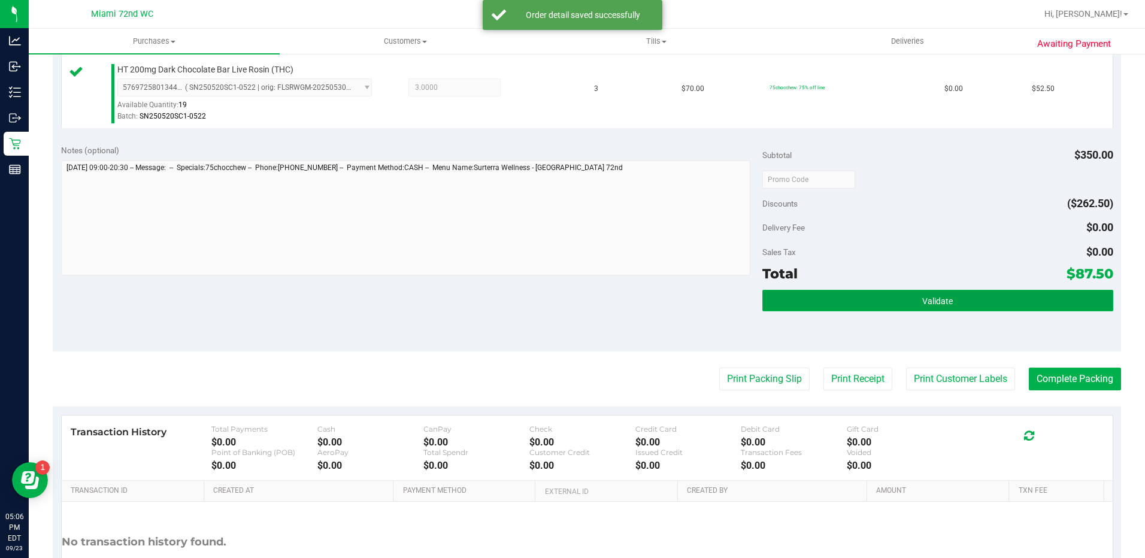
click at [937, 304] on span "Validate" at bounding box center [937, 302] width 31 height 10
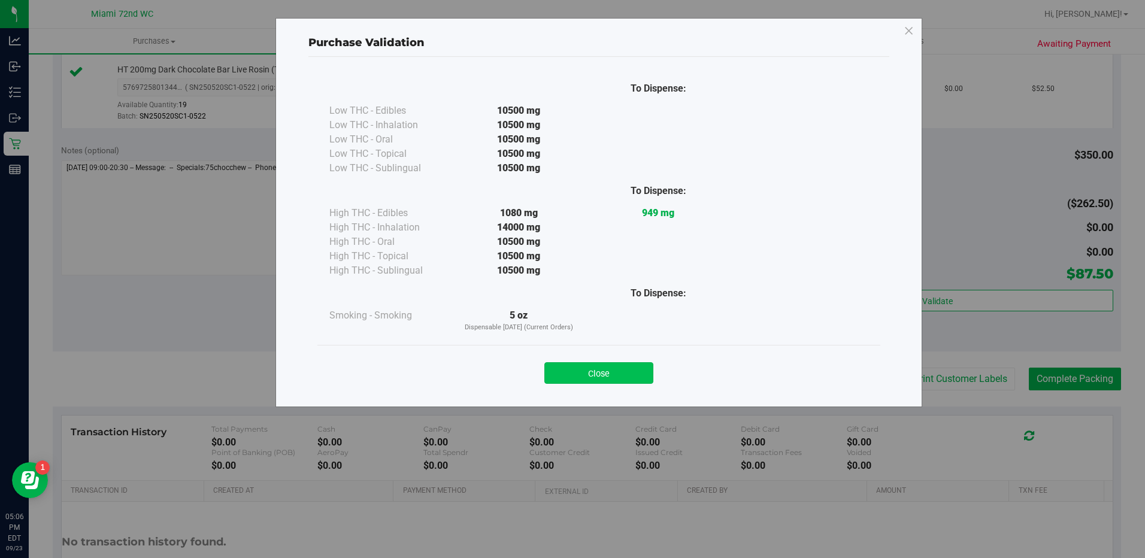
click at [589, 379] on button "Close" at bounding box center [598, 373] width 109 height 22
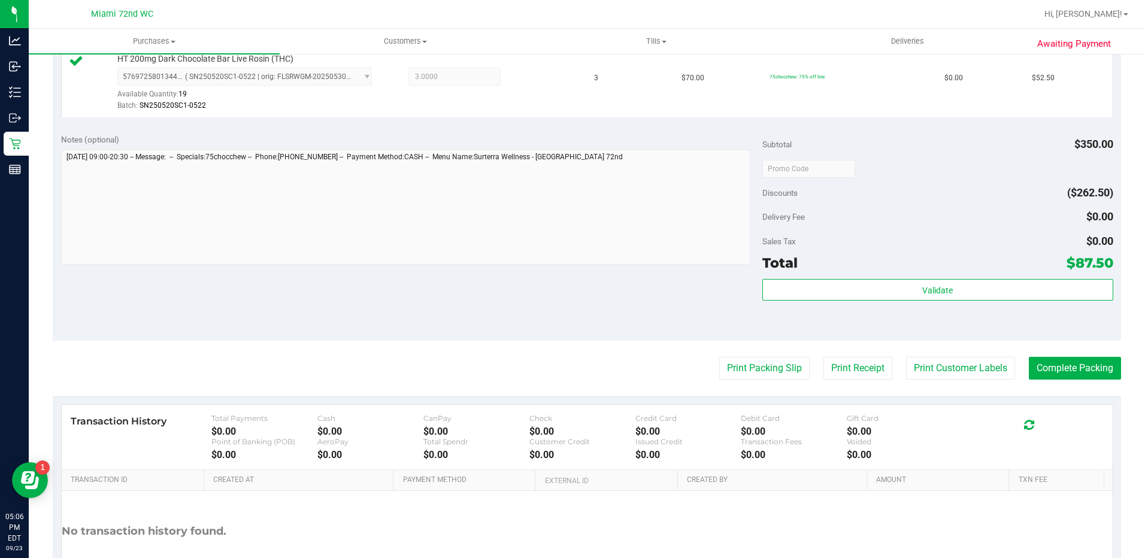
scroll to position [583, 0]
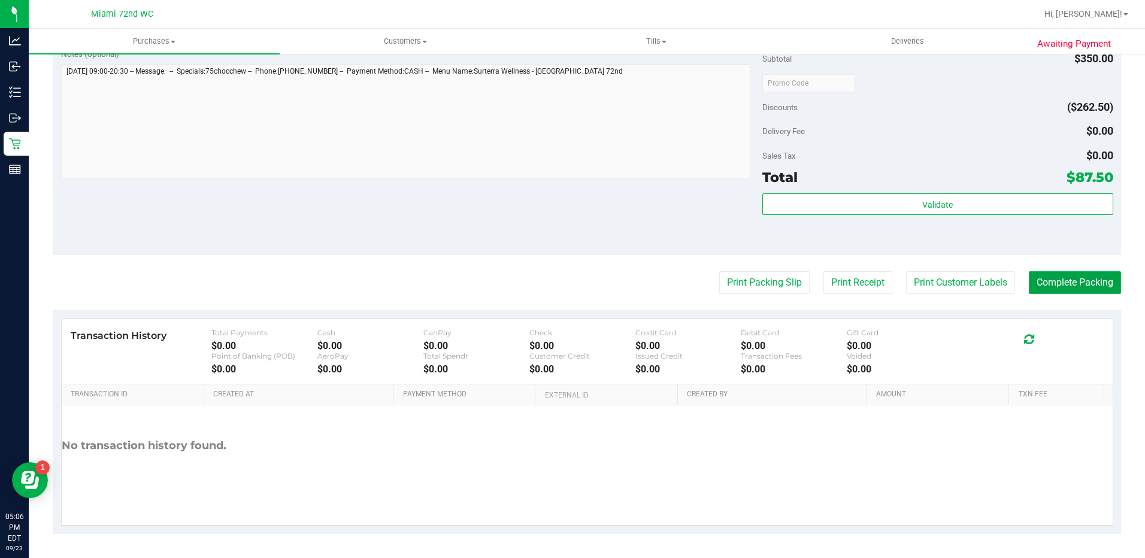
click at [1058, 282] on button "Complete Packing" at bounding box center [1075, 282] width 92 height 23
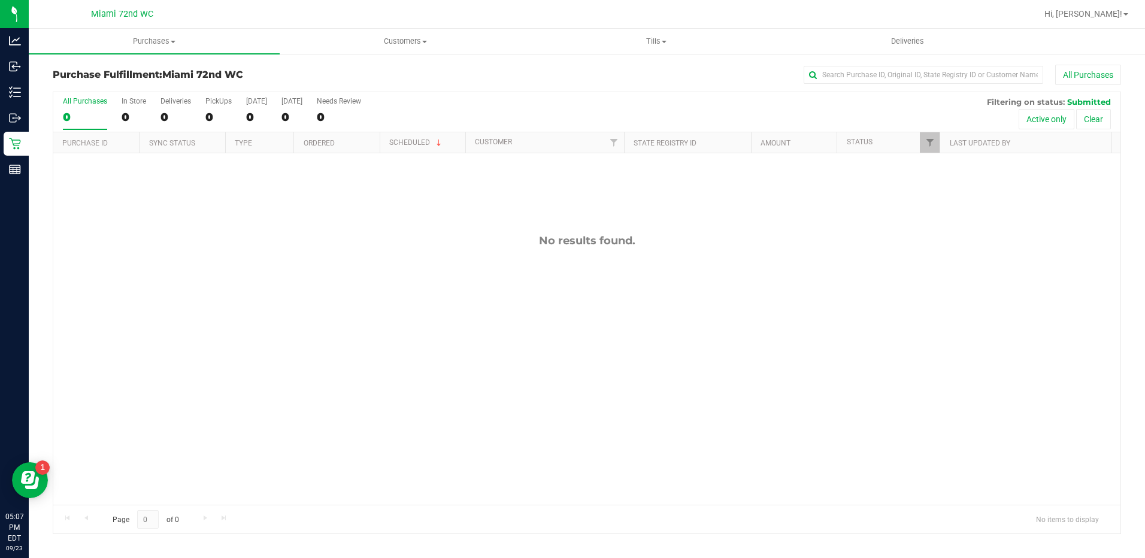
click at [16, 145] on icon at bounding box center [15, 144] width 12 height 12
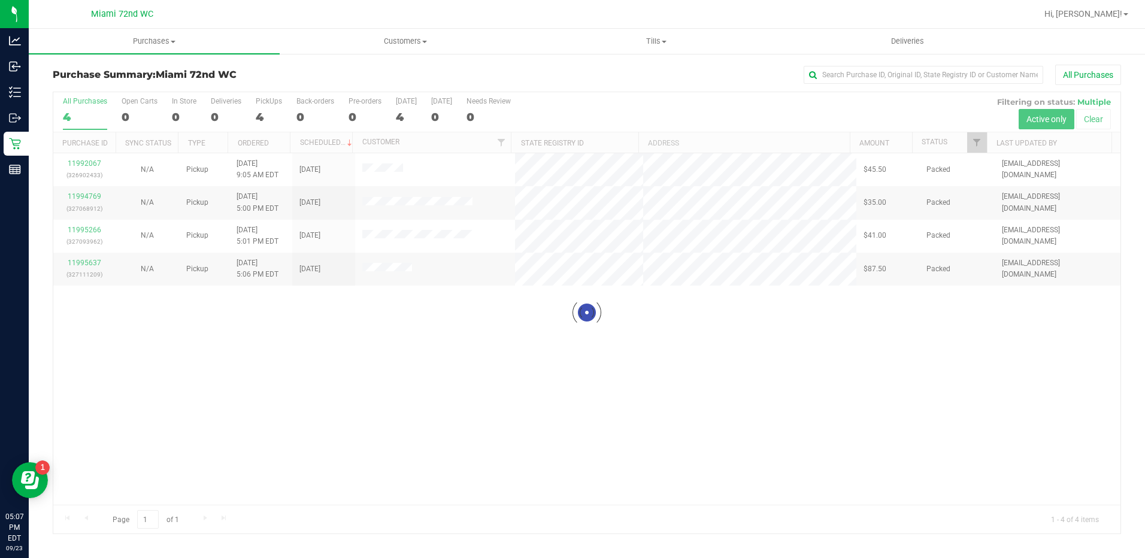
click at [708, 391] on div at bounding box center [586, 312] width 1067 height 441
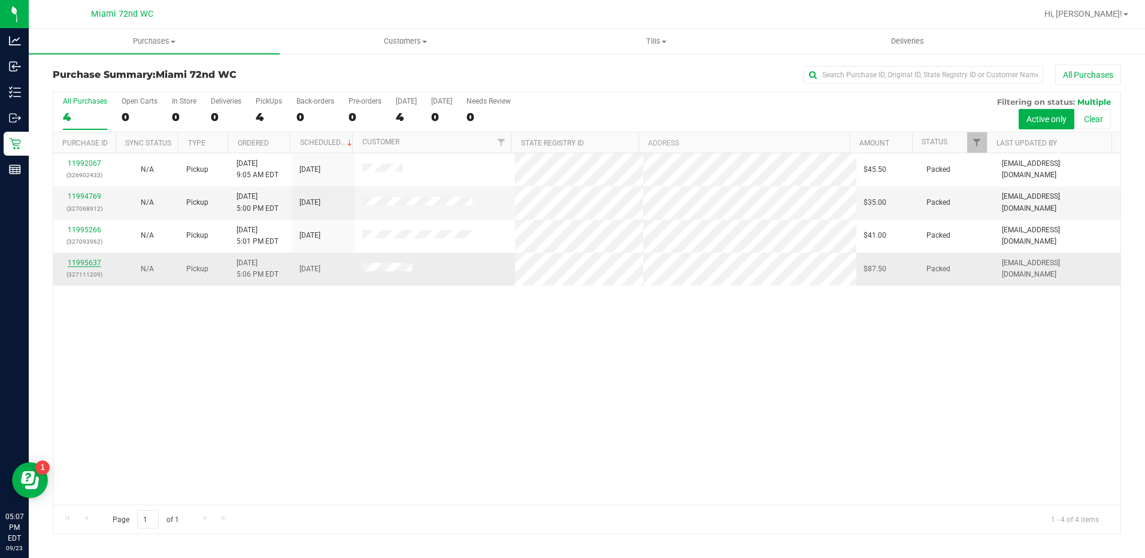
click at [86, 264] on link "11995637" at bounding box center [85, 263] width 34 height 8
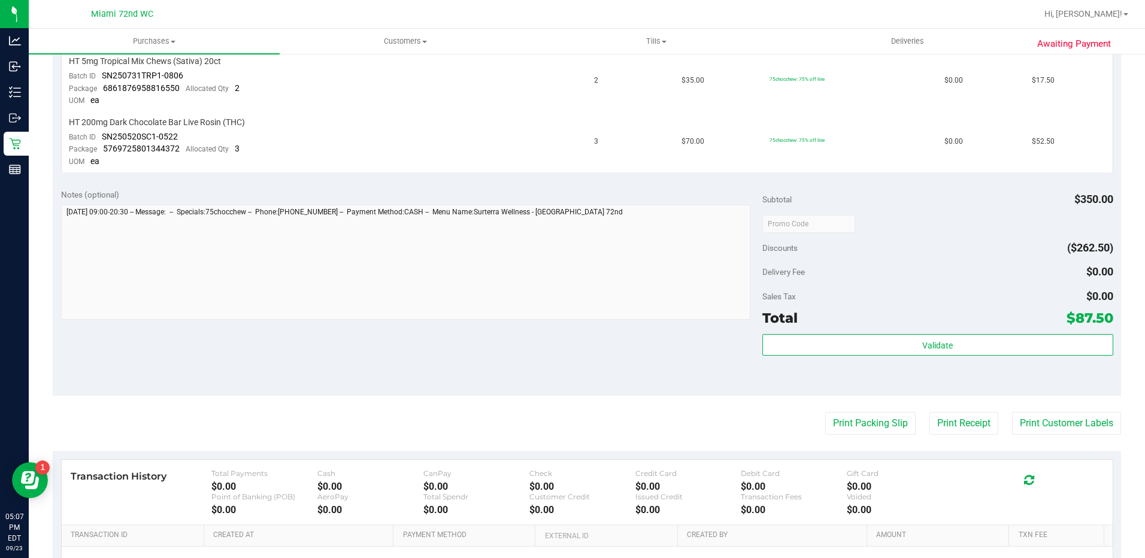
scroll to position [397, 0]
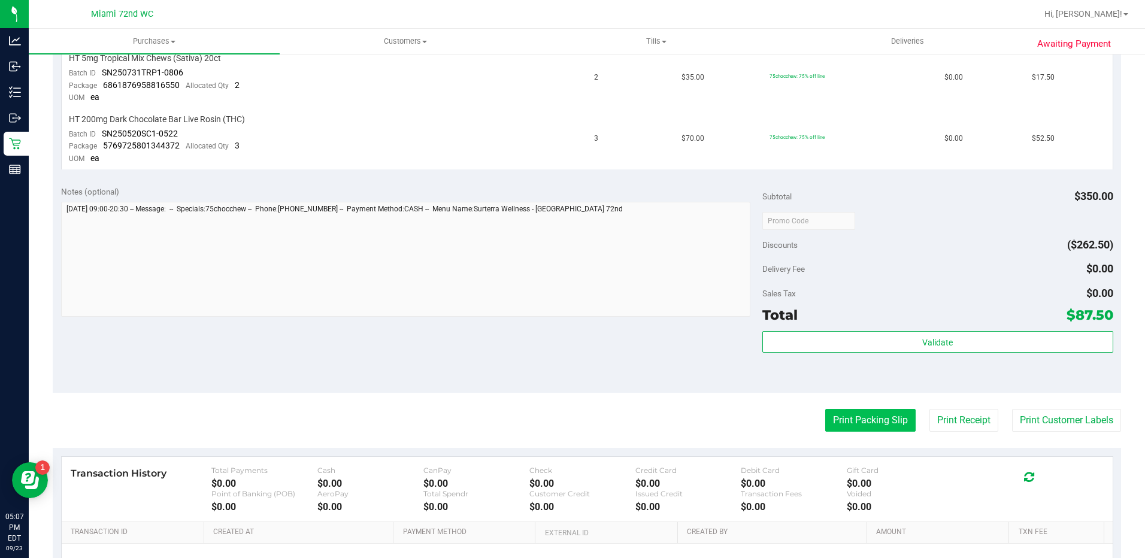
click at [873, 422] on button "Print Packing Slip" at bounding box center [870, 420] width 90 height 23
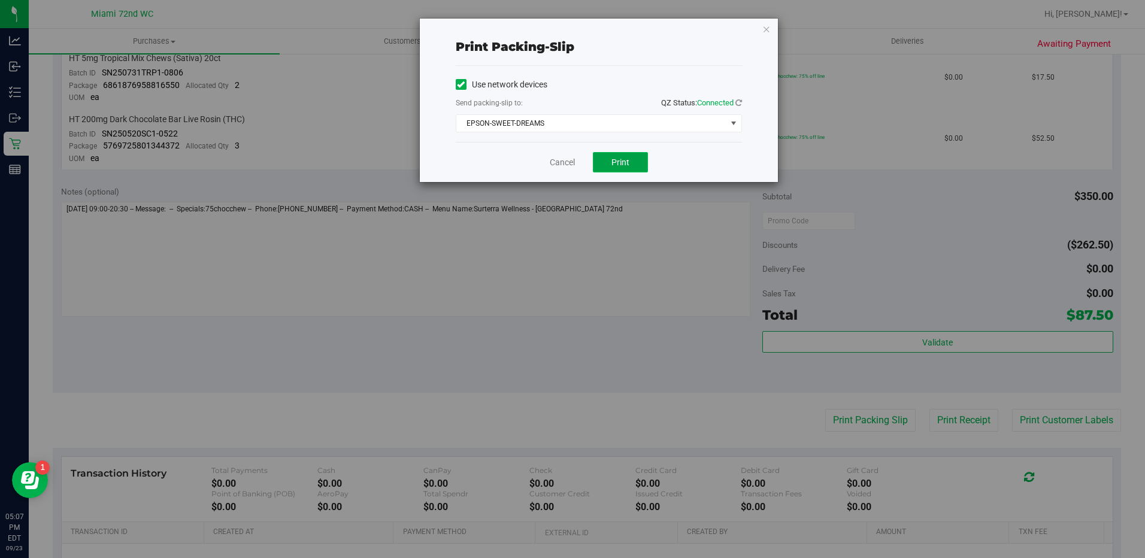
click at [622, 165] on span "Print" at bounding box center [621, 163] width 18 height 10
click at [574, 144] on div "Cancel Print" at bounding box center [599, 162] width 286 height 40
click at [555, 159] on link "Cancel" at bounding box center [562, 162] width 25 height 13
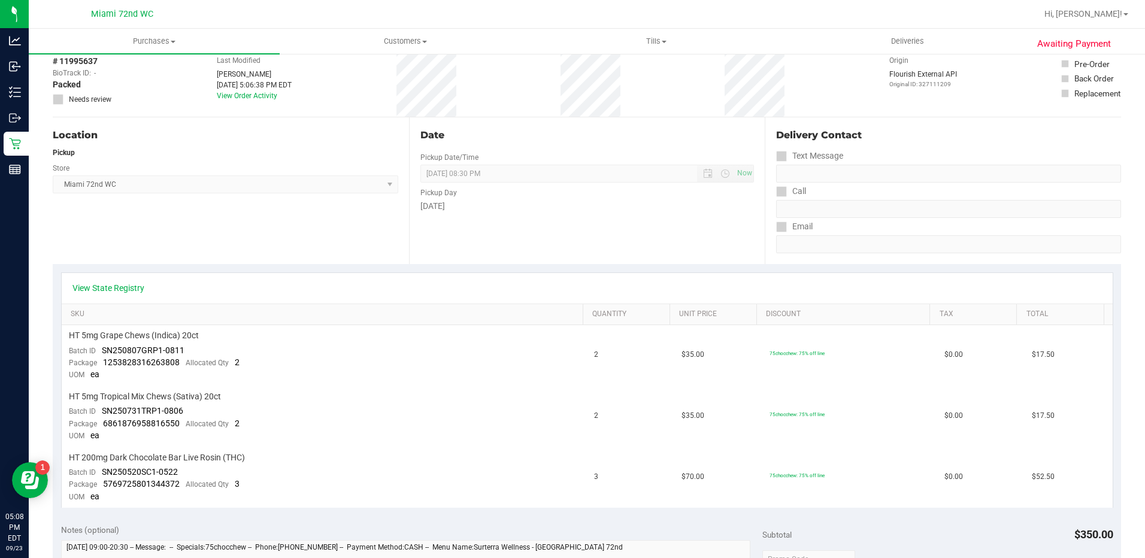
scroll to position [0, 0]
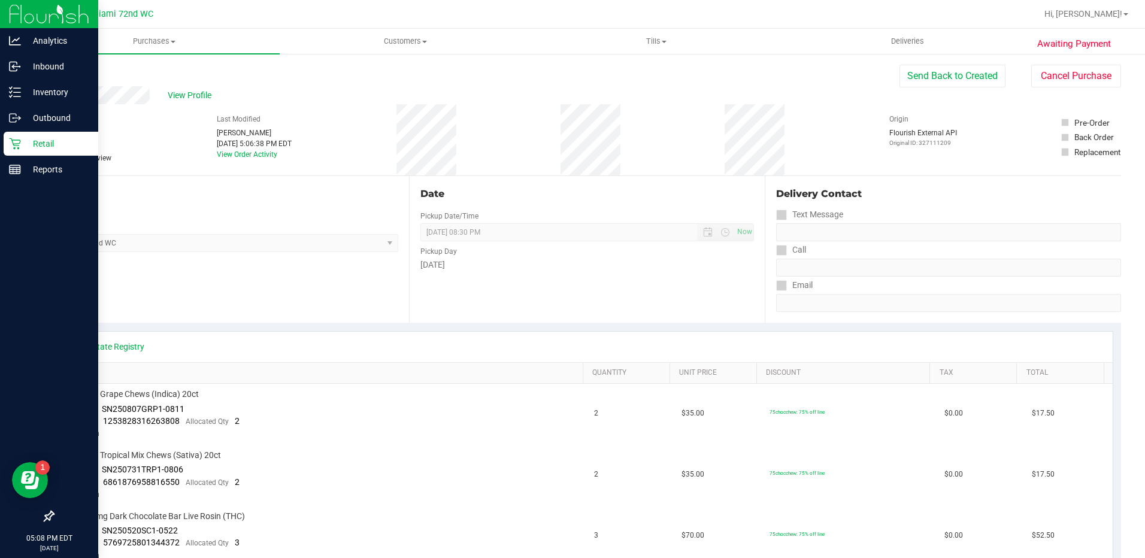
click at [13, 144] on icon at bounding box center [14, 143] width 11 height 11
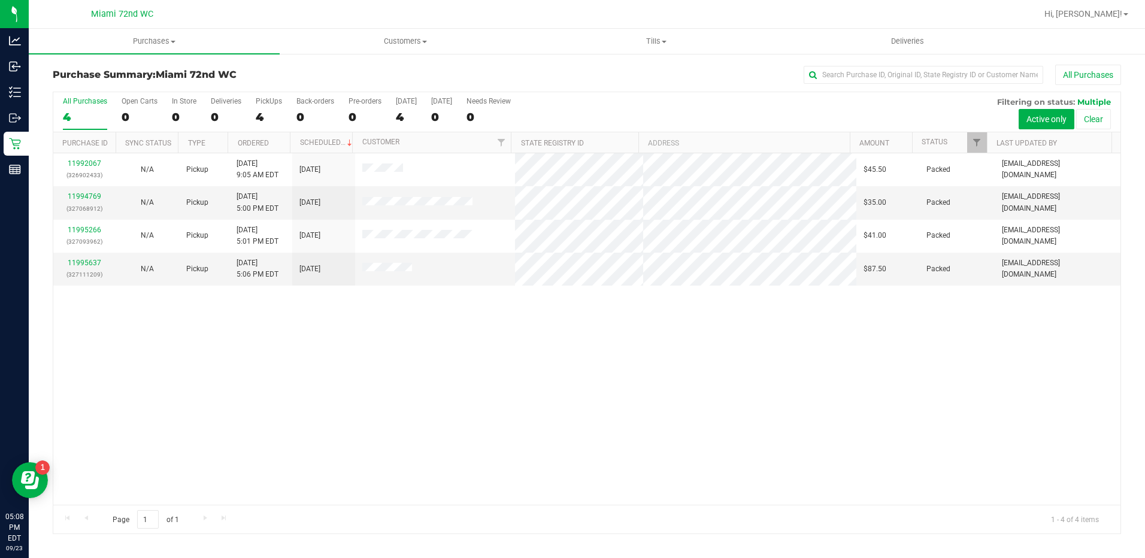
click at [700, 397] on div "11992067 (326902433) N/A Pickup [DATE] 9:05 AM EDT 9/23/2025 $45.50 Packed [EMA…" at bounding box center [586, 329] width 1067 height 352
click at [0, 0] on p "Inventory" at bounding box center [0, 0] width 0 height 0
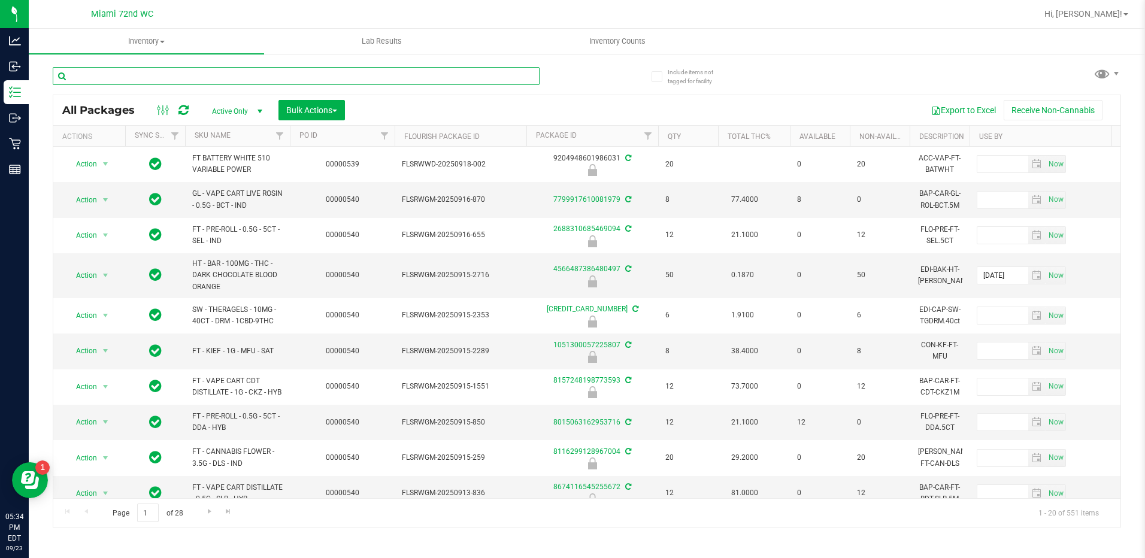
click at [393, 75] on input "text" at bounding box center [296, 76] width 487 height 18
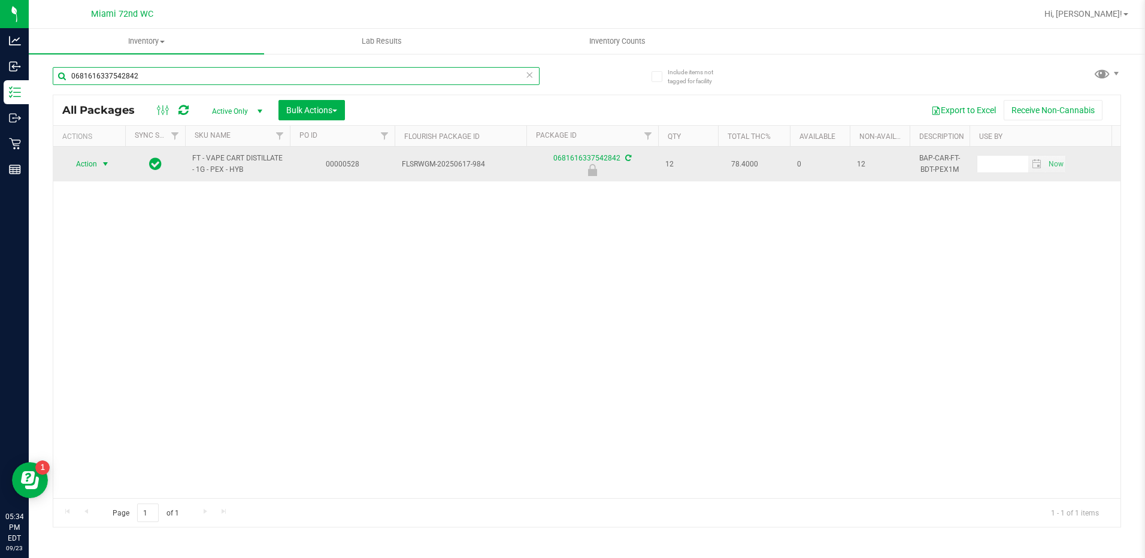
type input "0681616337542842"
click at [101, 164] on span "select" at bounding box center [106, 164] width 10 height 10
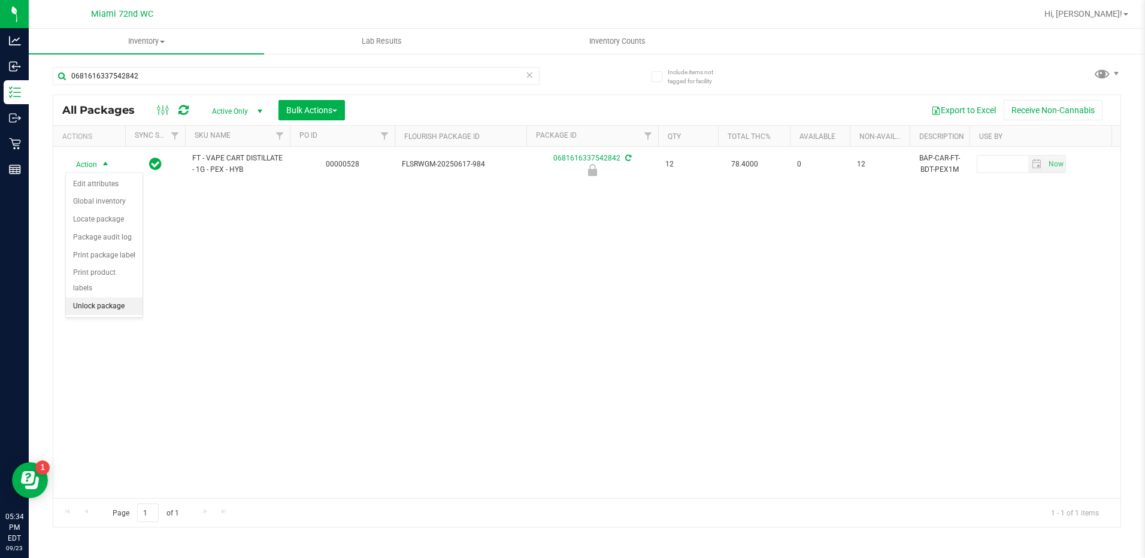
click at [114, 298] on li "Unlock package" at bounding box center [104, 307] width 77 height 18
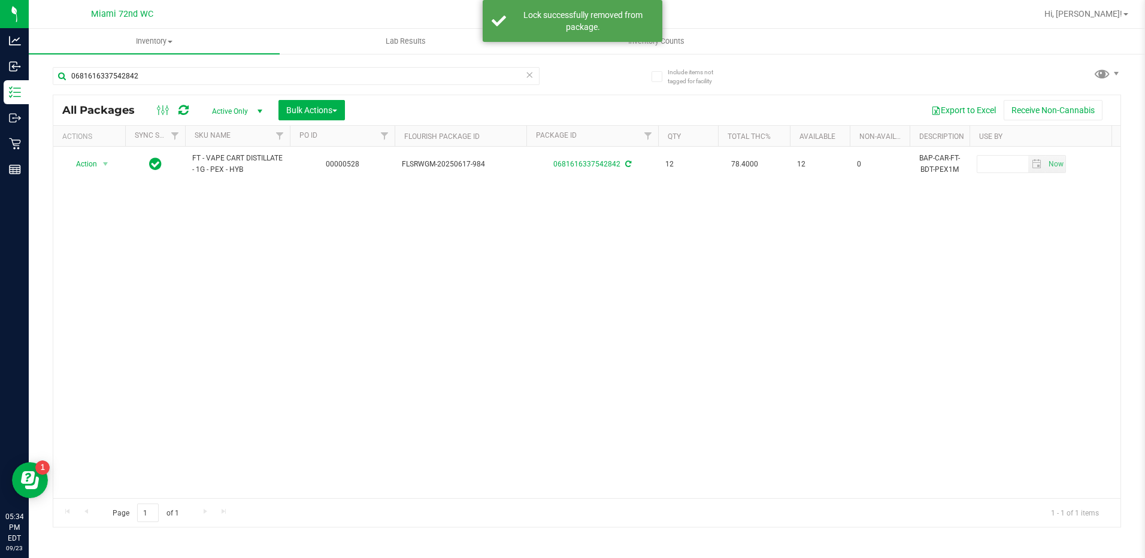
click at [529, 73] on icon at bounding box center [530, 74] width 8 height 14
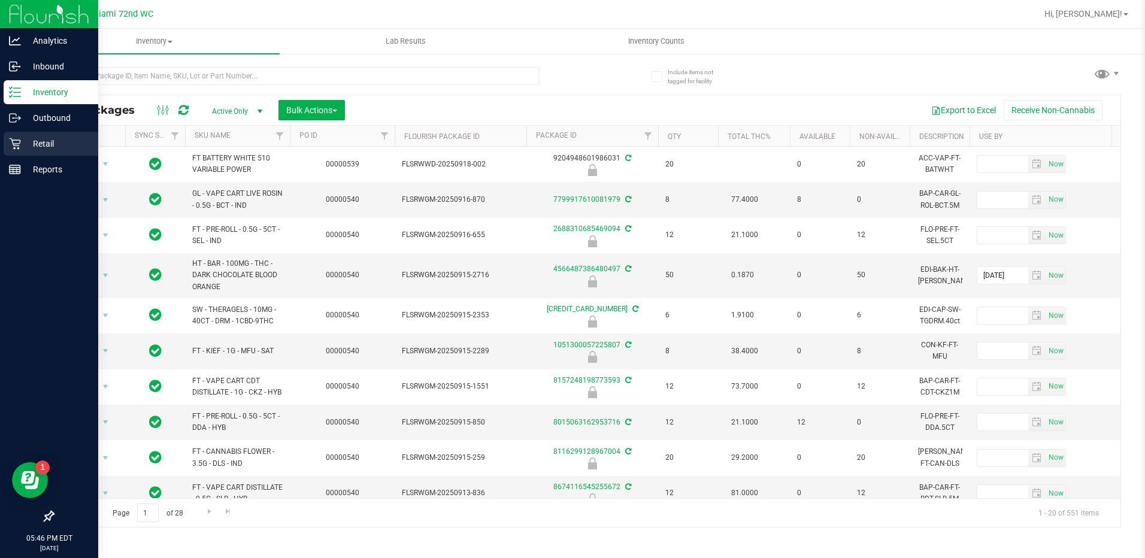
click at [23, 143] on p "Retail" at bounding box center [57, 144] width 72 height 14
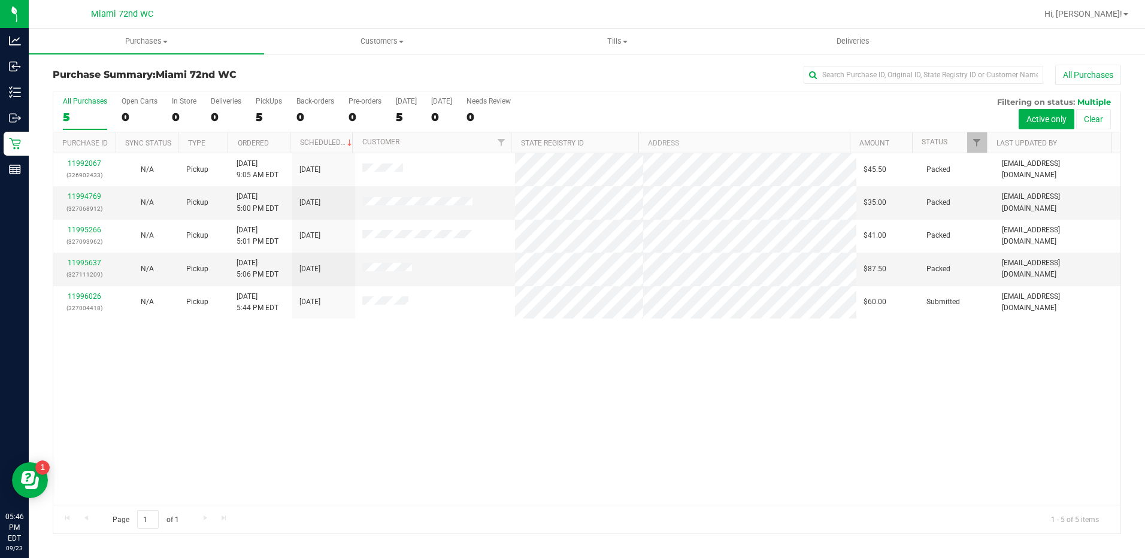
click at [652, 387] on div "11992067 (326902433) N/A Pickup [DATE] 9:05 AM EDT 9/23/2025 $45.50 Packed [EMA…" at bounding box center [586, 329] width 1067 height 352
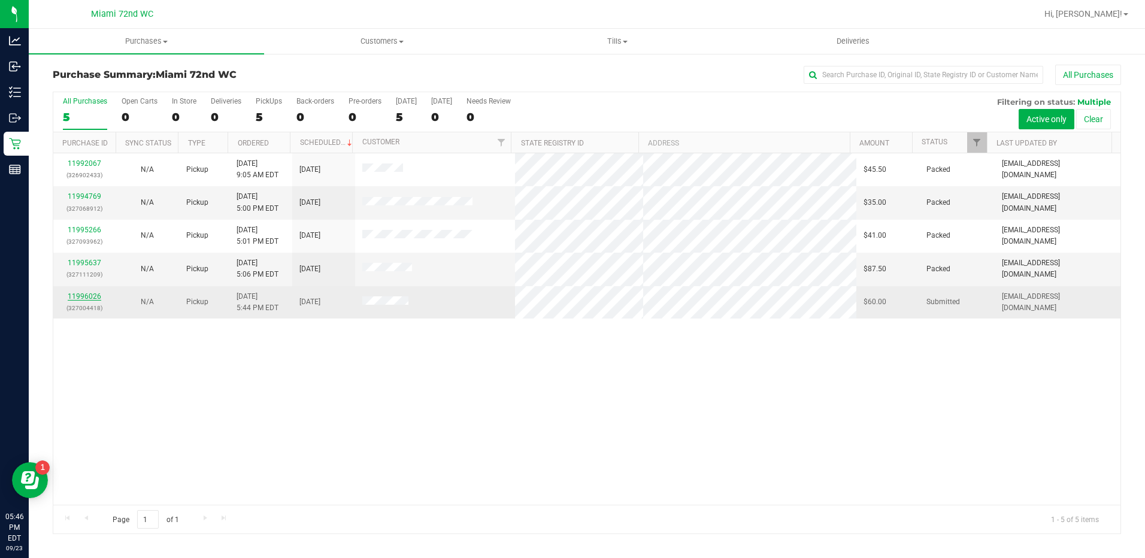
click at [77, 300] on link "11996026" at bounding box center [85, 296] width 34 height 8
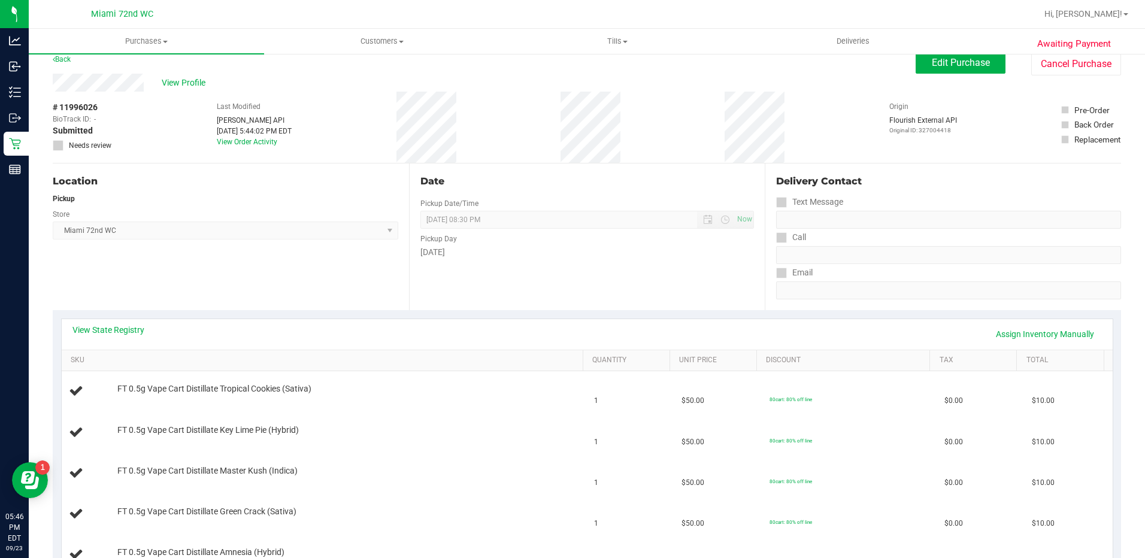
scroll to position [13, 0]
click at [135, 329] on link "View State Registry" at bounding box center [108, 329] width 72 height 12
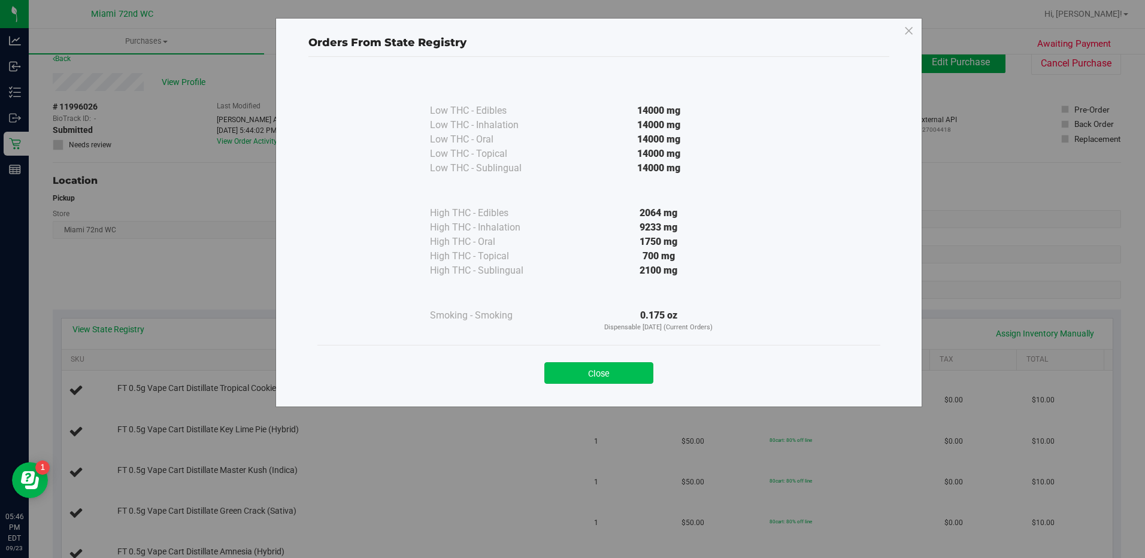
click at [613, 382] on button "Close" at bounding box center [598, 373] width 109 height 22
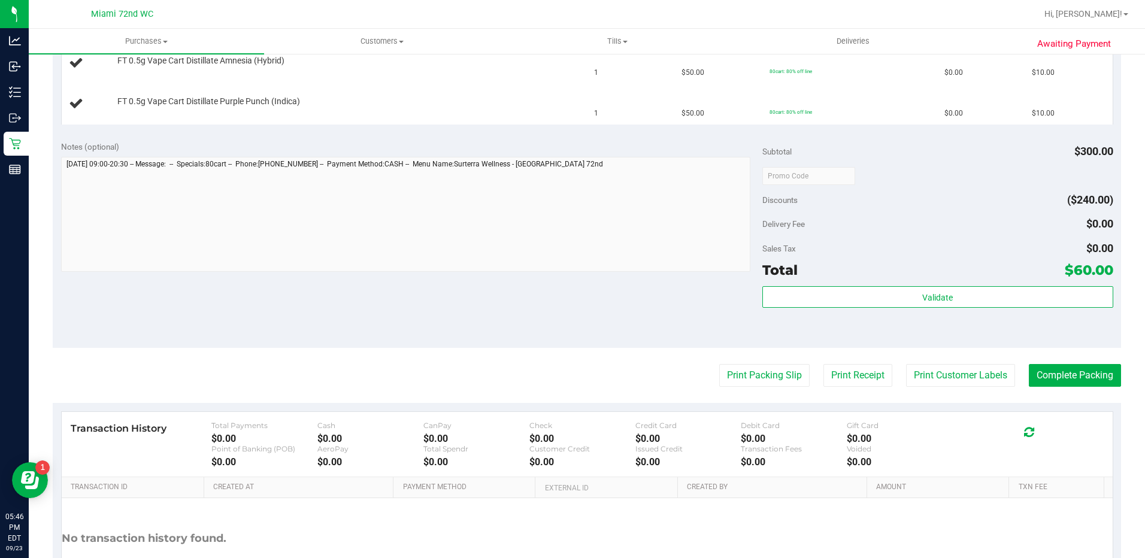
scroll to position [521, 0]
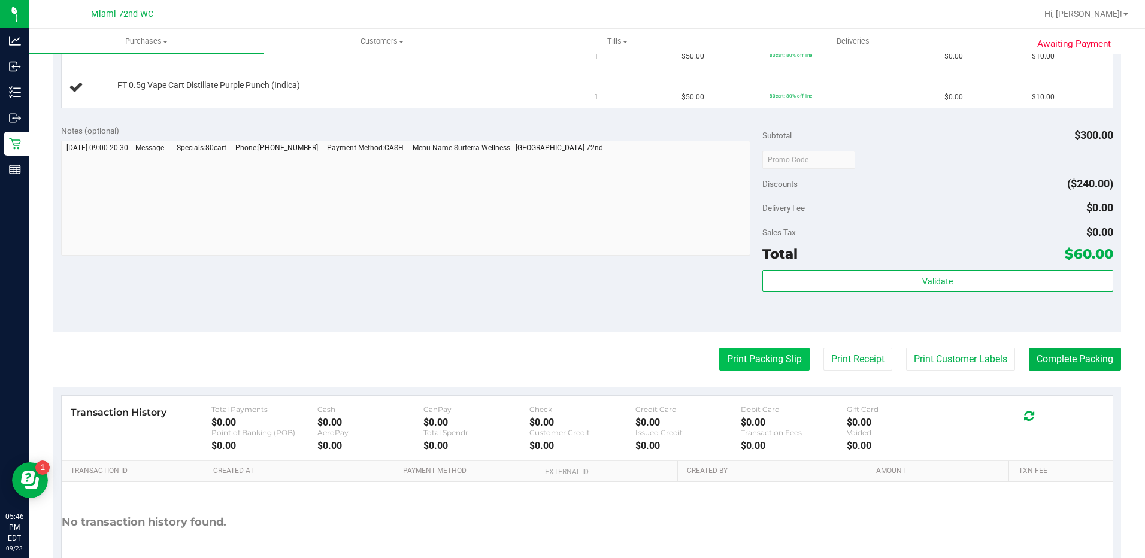
click at [769, 352] on button "Print Packing Slip" at bounding box center [764, 359] width 90 height 23
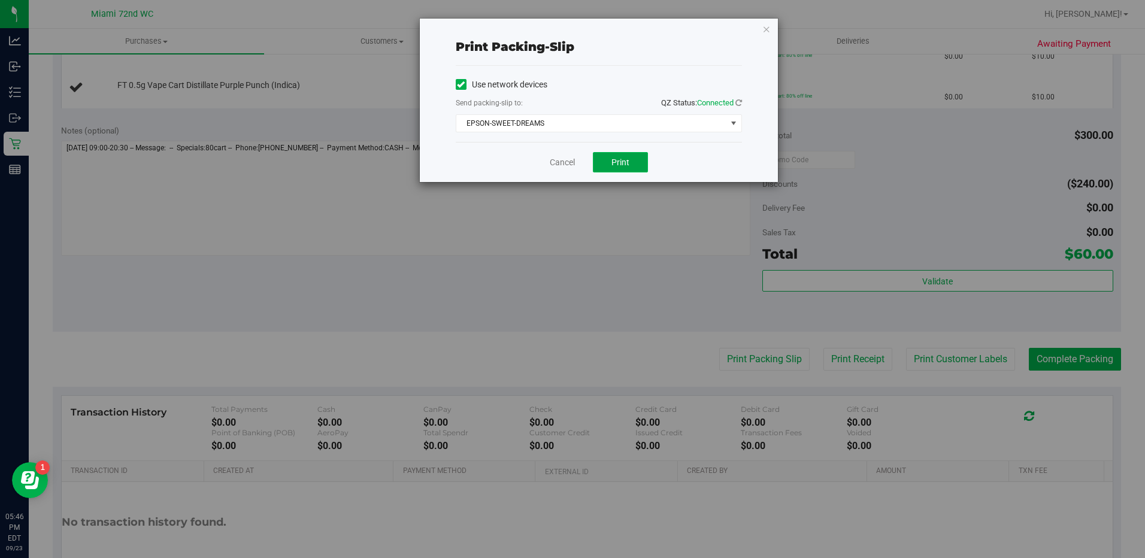
click at [643, 164] on button "Print" at bounding box center [620, 162] width 55 height 20
click at [552, 162] on link "Cancel" at bounding box center [562, 162] width 25 height 13
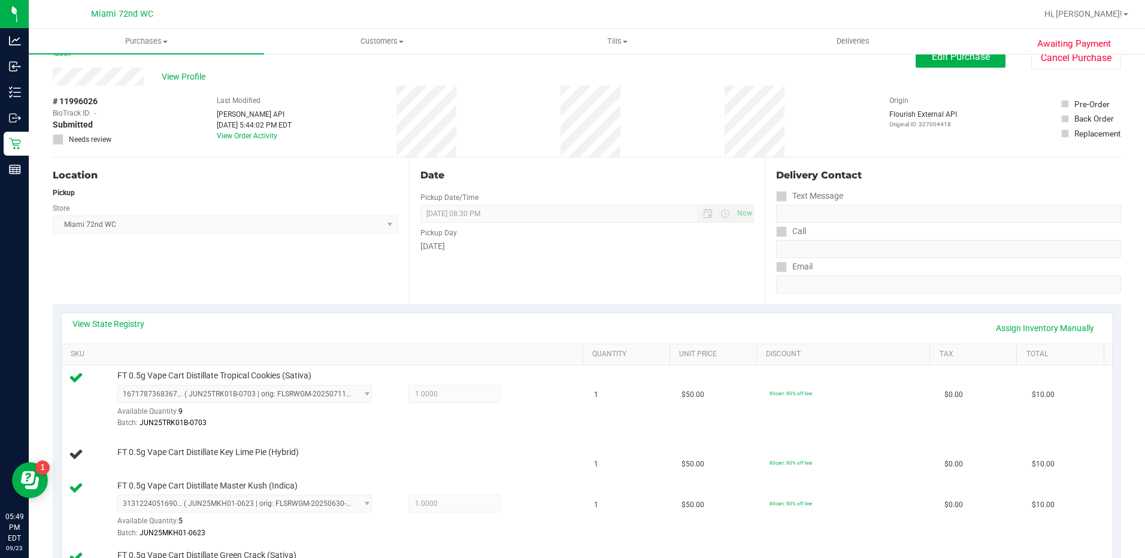
scroll to position [0, 0]
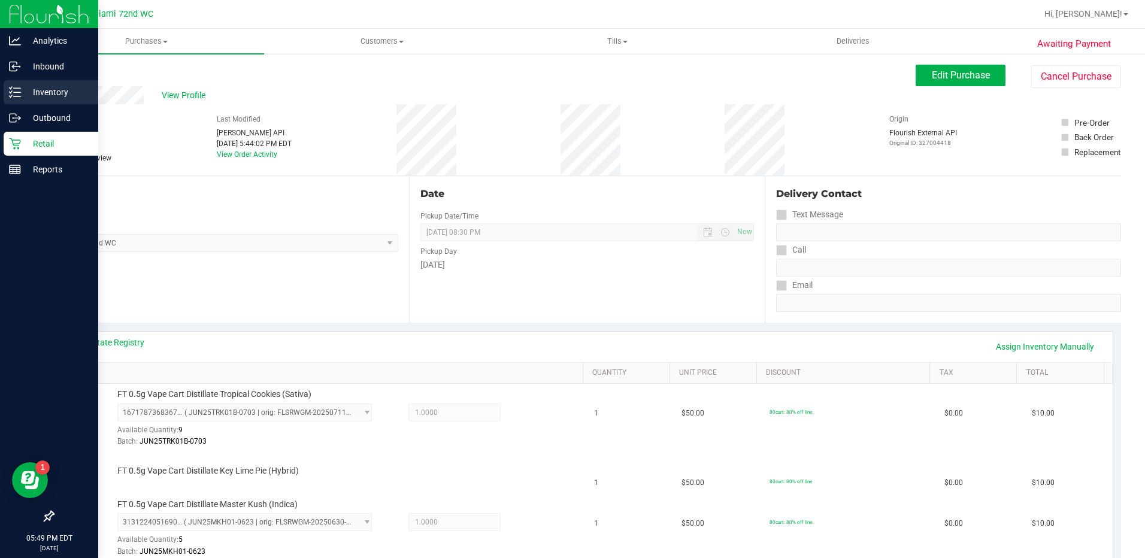
click at [11, 92] on icon at bounding box center [15, 92] width 12 height 12
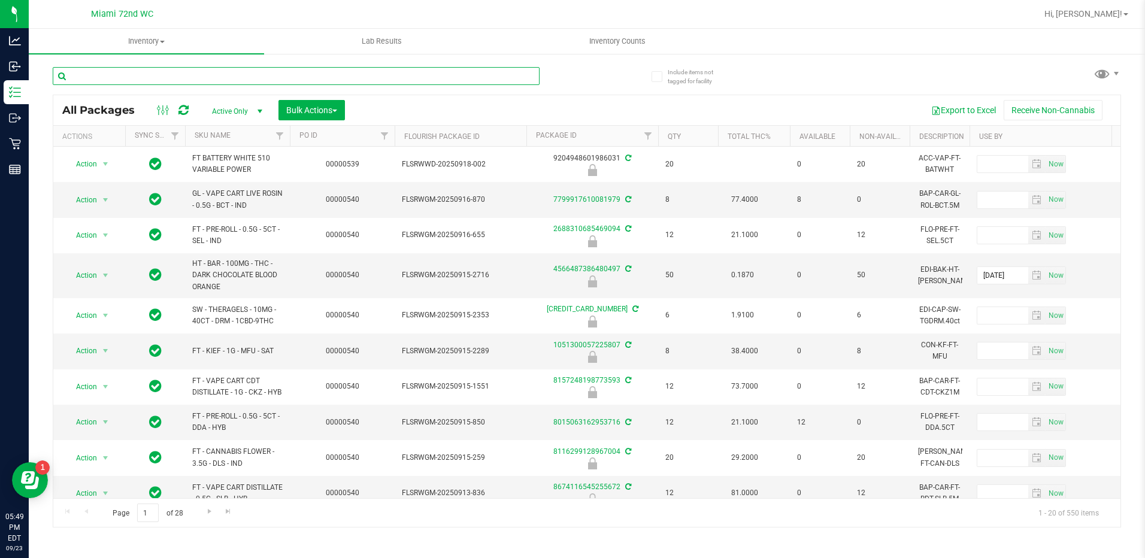
click at [451, 72] on input "text" at bounding box center [296, 76] width 487 height 18
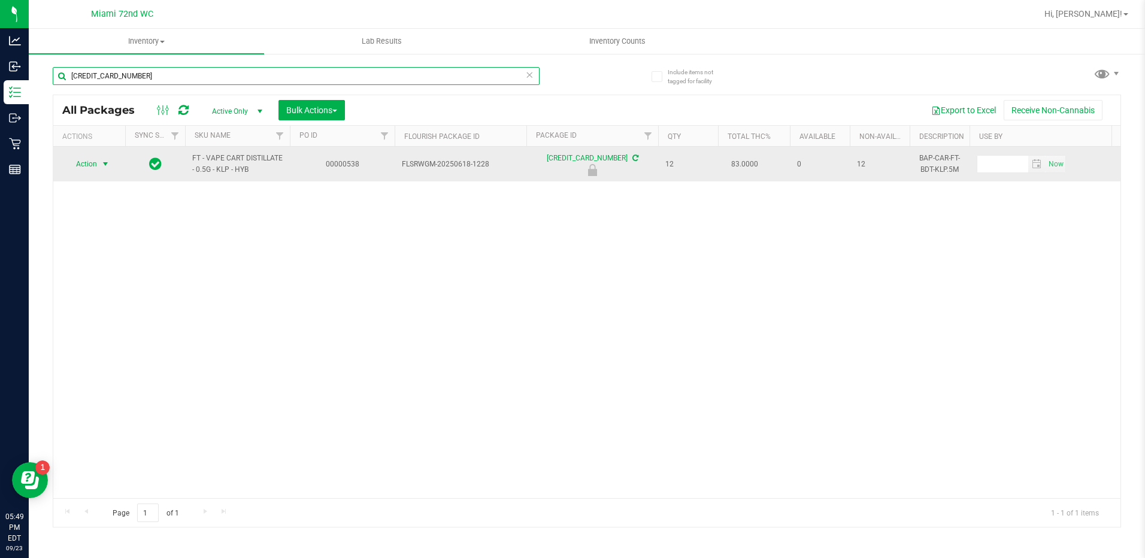
type input "[CREDIT_CARD_NUMBER]"
click at [104, 164] on span "select" at bounding box center [106, 164] width 10 height 10
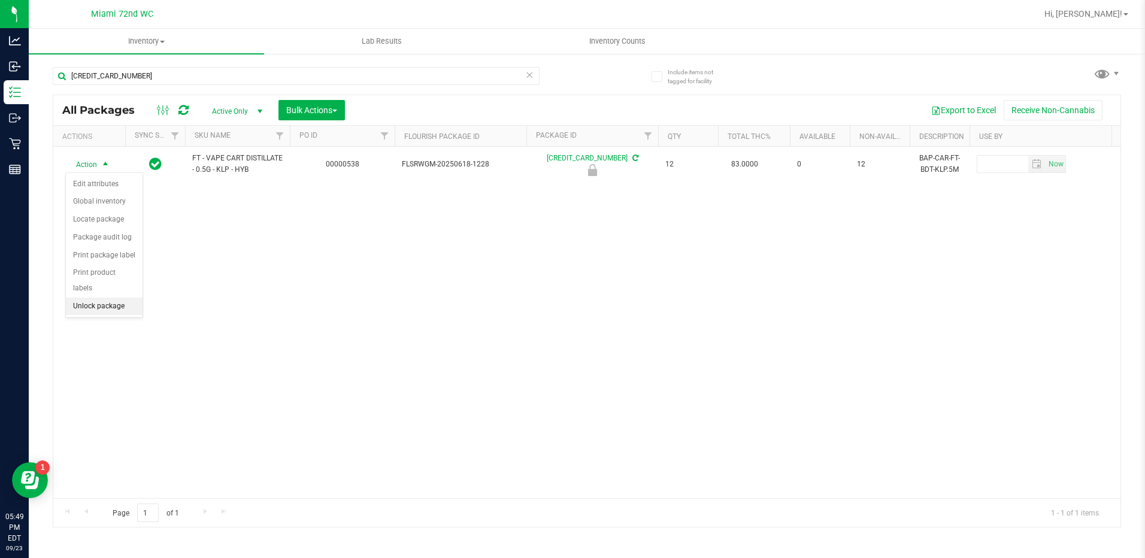
click at [114, 298] on li "Unlock package" at bounding box center [104, 307] width 77 height 18
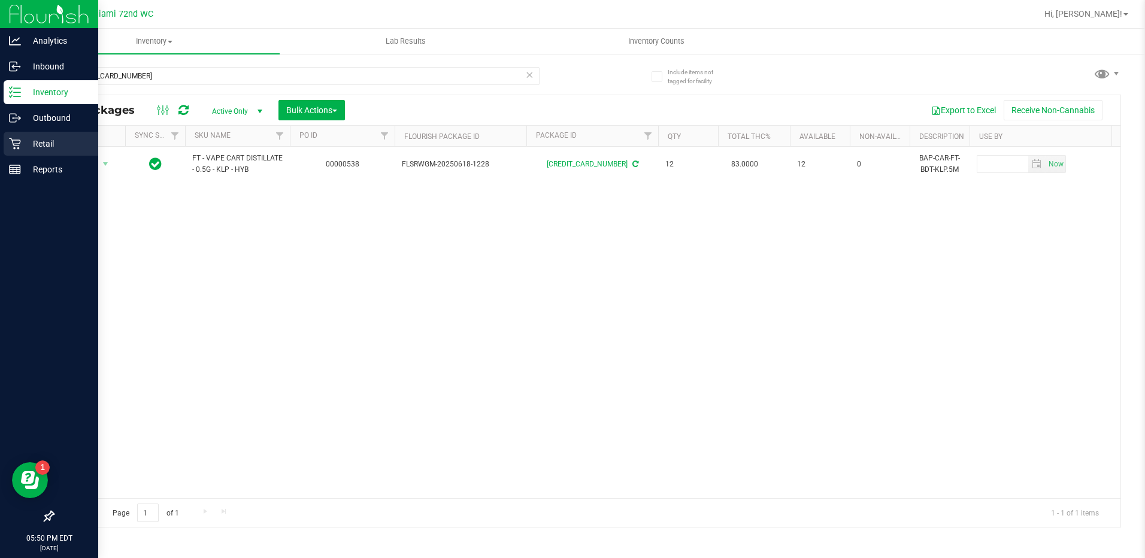
click at [20, 149] on icon at bounding box center [15, 144] width 12 height 12
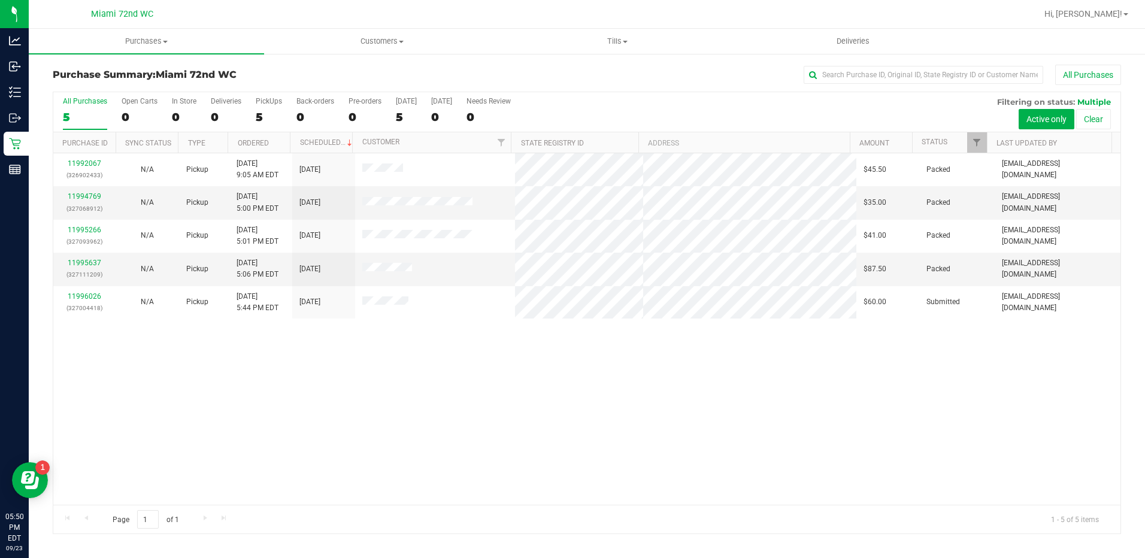
click at [393, 409] on div "11992067 (326902433) N/A Pickup [DATE] 9:05 AM EDT 9/23/2025 $45.50 Packed [EMA…" at bounding box center [586, 329] width 1067 height 352
click at [96, 298] on link "11996026" at bounding box center [85, 296] width 34 height 8
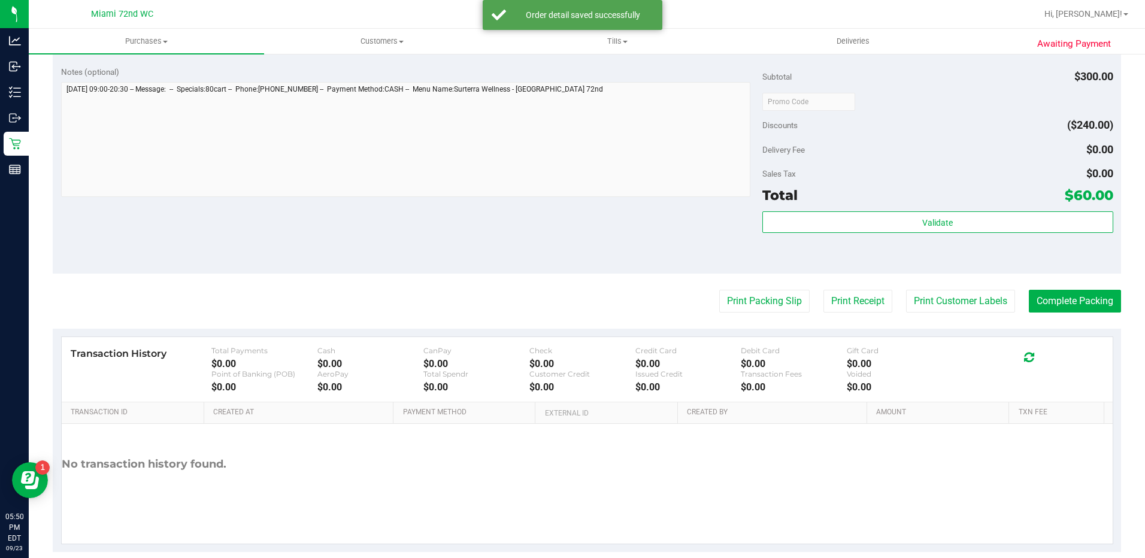
scroll to position [825, 0]
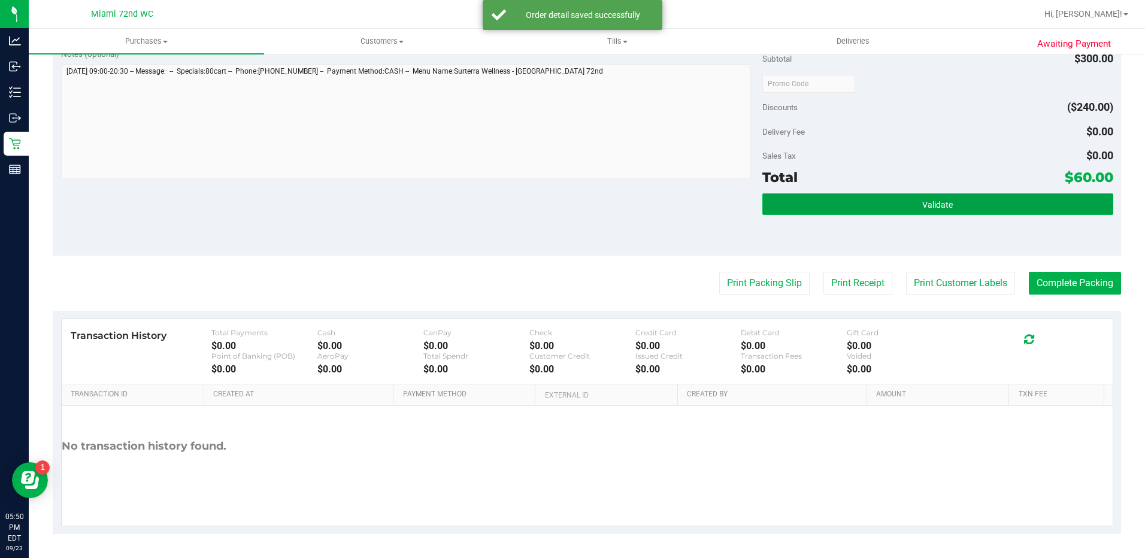
click at [939, 202] on span "Validate" at bounding box center [937, 205] width 31 height 10
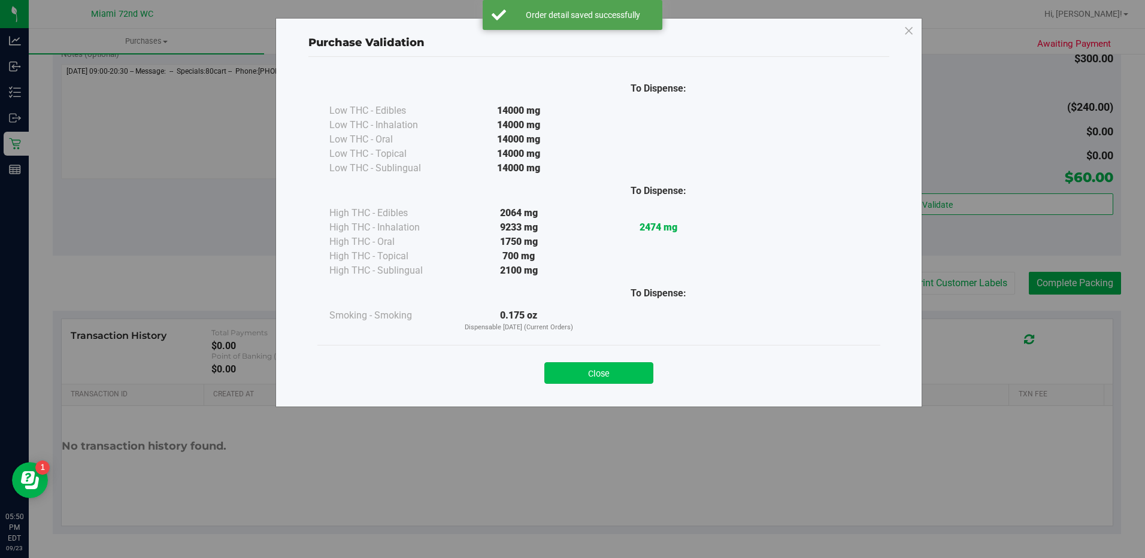
click at [619, 373] on button "Close" at bounding box center [598, 373] width 109 height 22
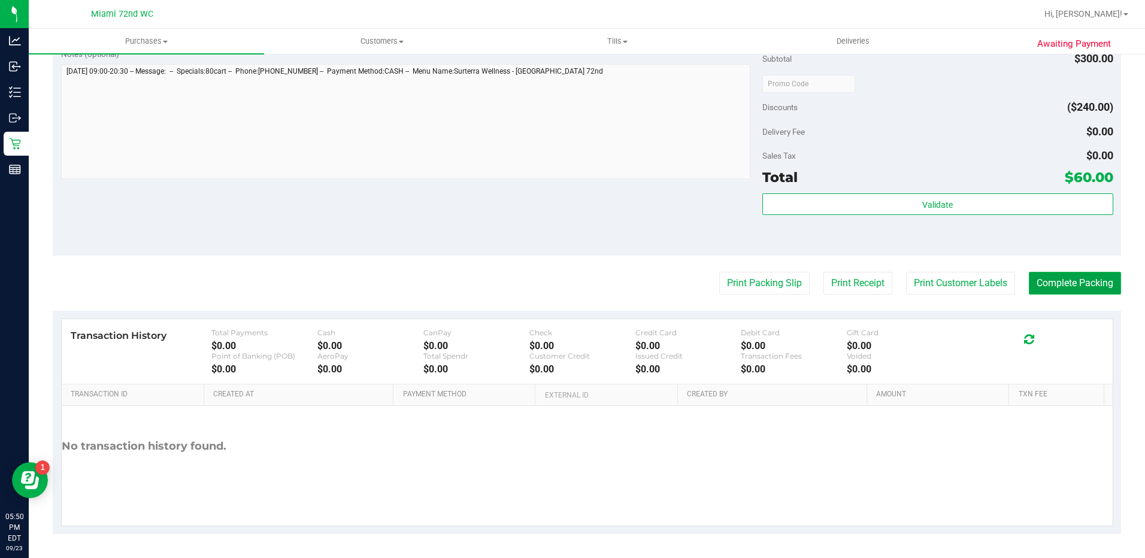
click at [1082, 285] on button "Complete Packing" at bounding box center [1075, 283] width 92 height 23
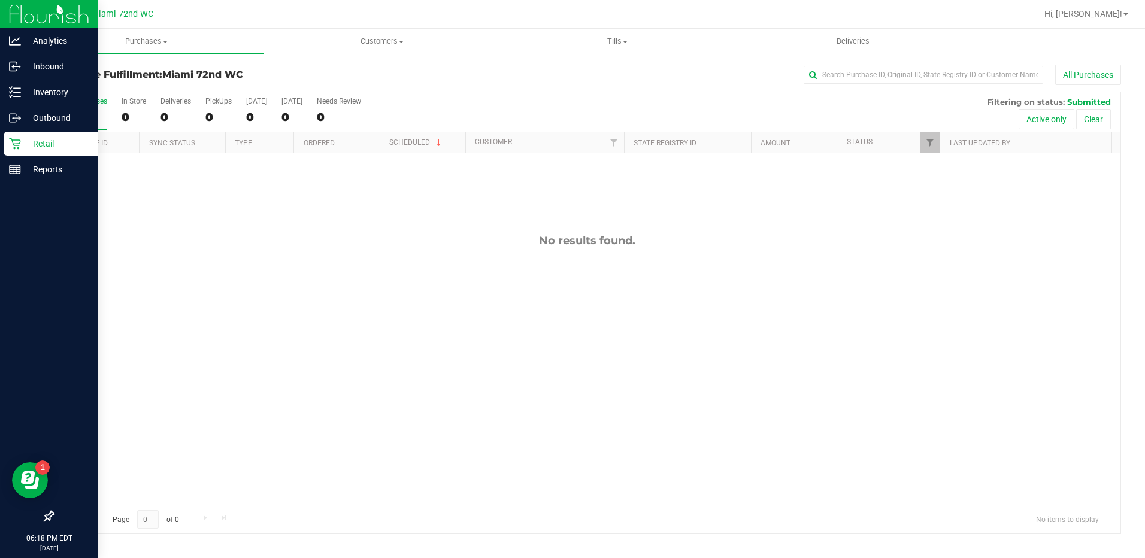
click at [23, 134] on div "Retail" at bounding box center [51, 144] width 95 height 24
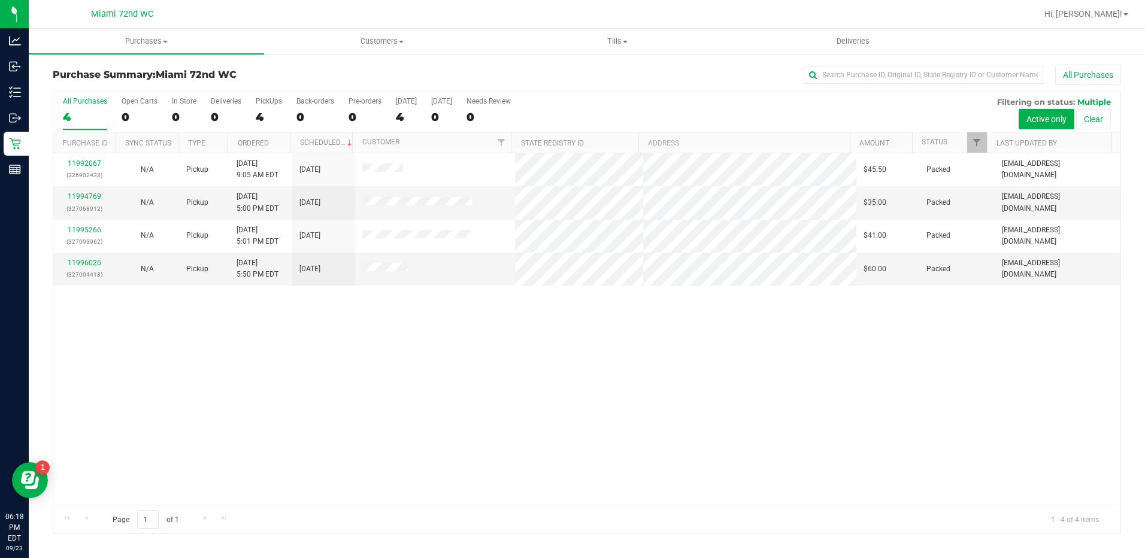
click at [377, 383] on div "11992067 (326902433) N/A Pickup [DATE] 9:05 AM EDT 9/23/2025 $45.50 Packed [EMA…" at bounding box center [586, 329] width 1067 height 352
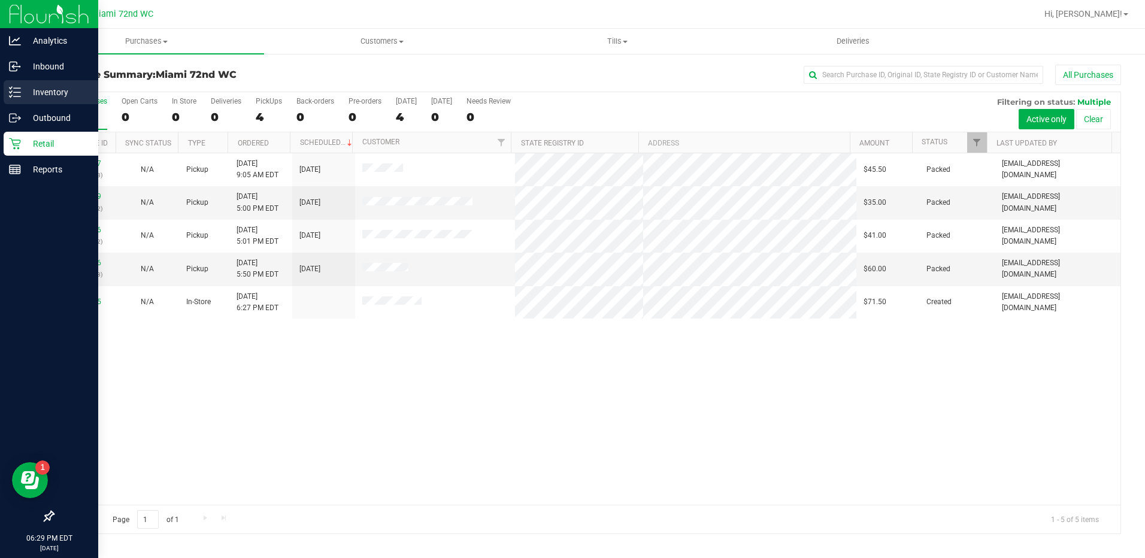
click at [13, 90] on icon at bounding box center [15, 92] width 12 height 12
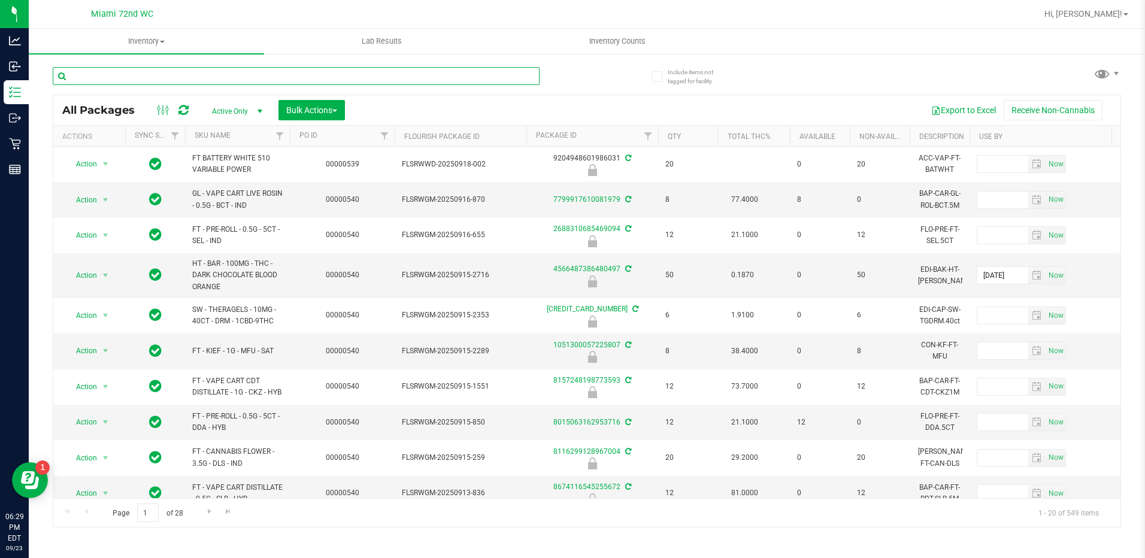
click at [398, 74] on input "text" at bounding box center [296, 76] width 487 height 18
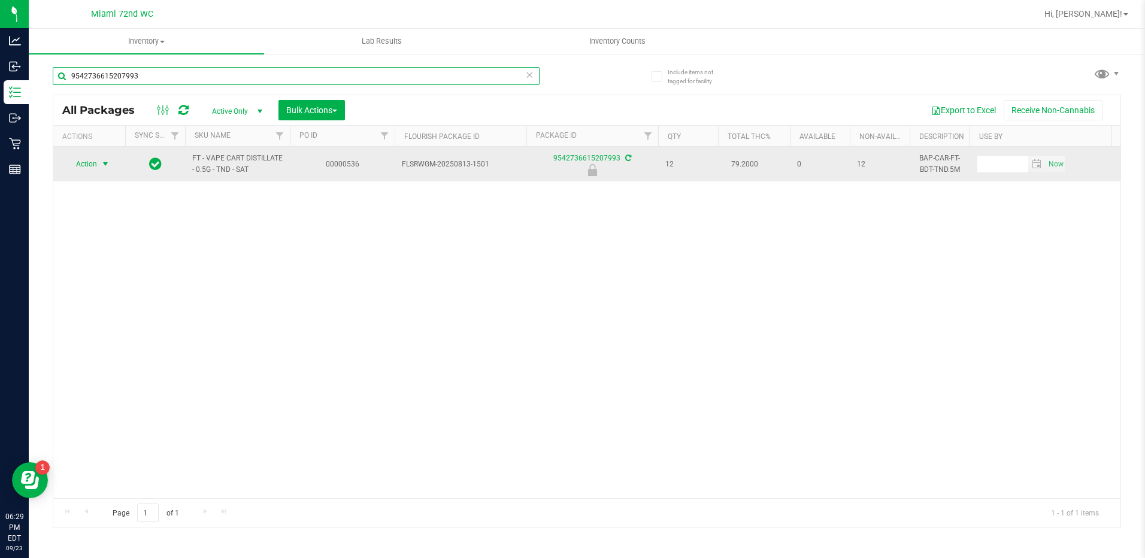
type input "9542736615207993"
click at [105, 164] on span "select" at bounding box center [106, 164] width 10 height 10
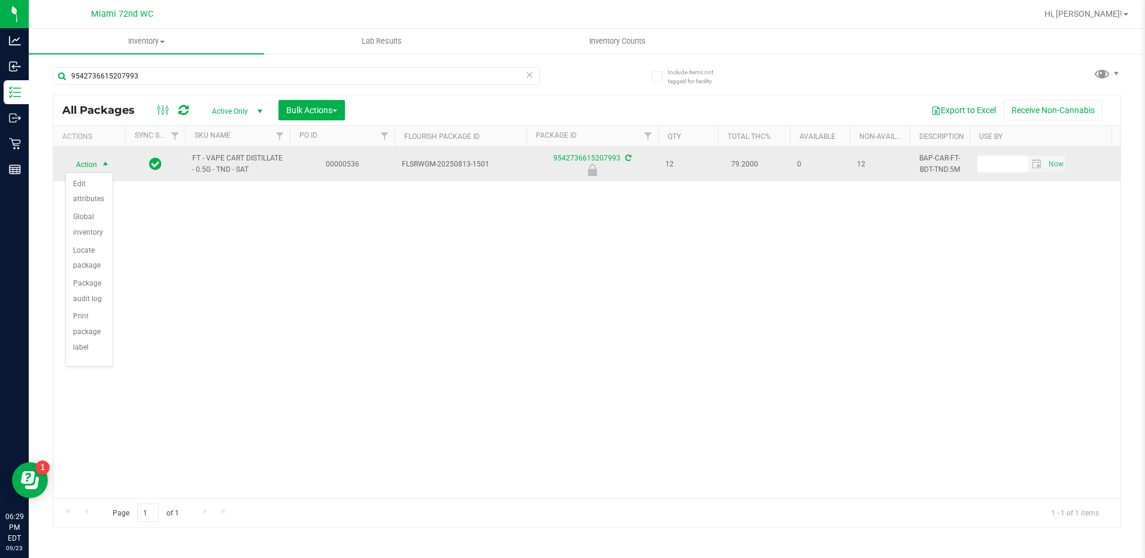
scroll to position [86, 0]
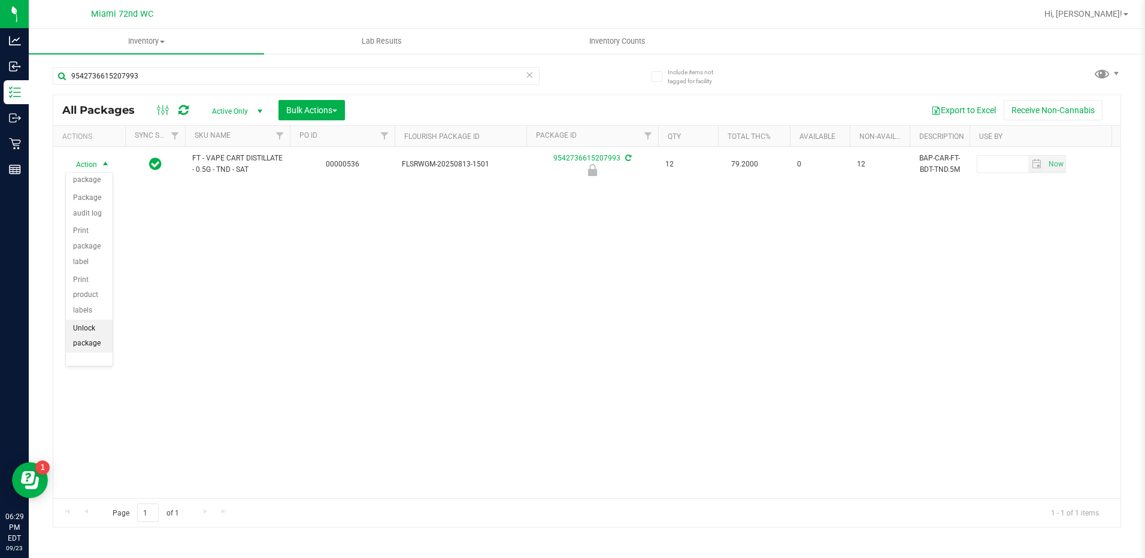
click at [89, 335] on li "Unlock package" at bounding box center [89, 336] width 47 height 33
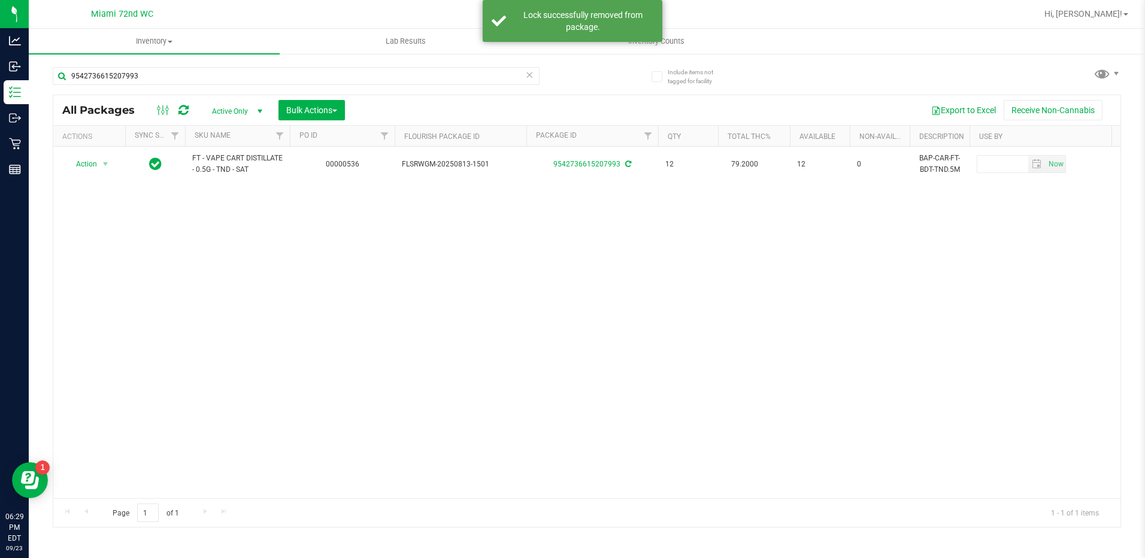
click at [531, 74] on icon at bounding box center [530, 74] width 8 height 14
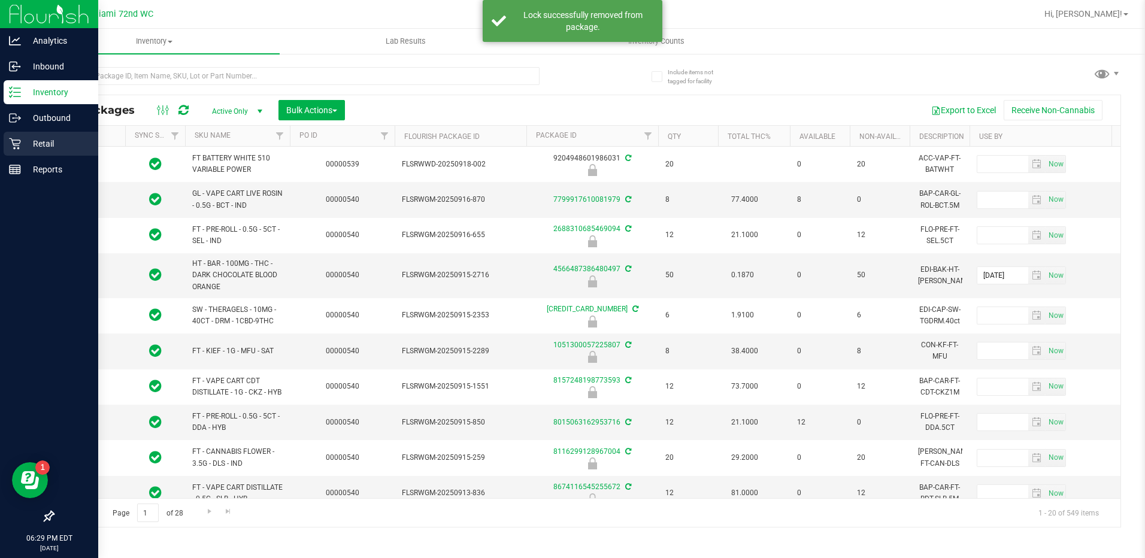
click at [22, 135] on div "Retail" at bounding box center [51, 144] width 95 height 24
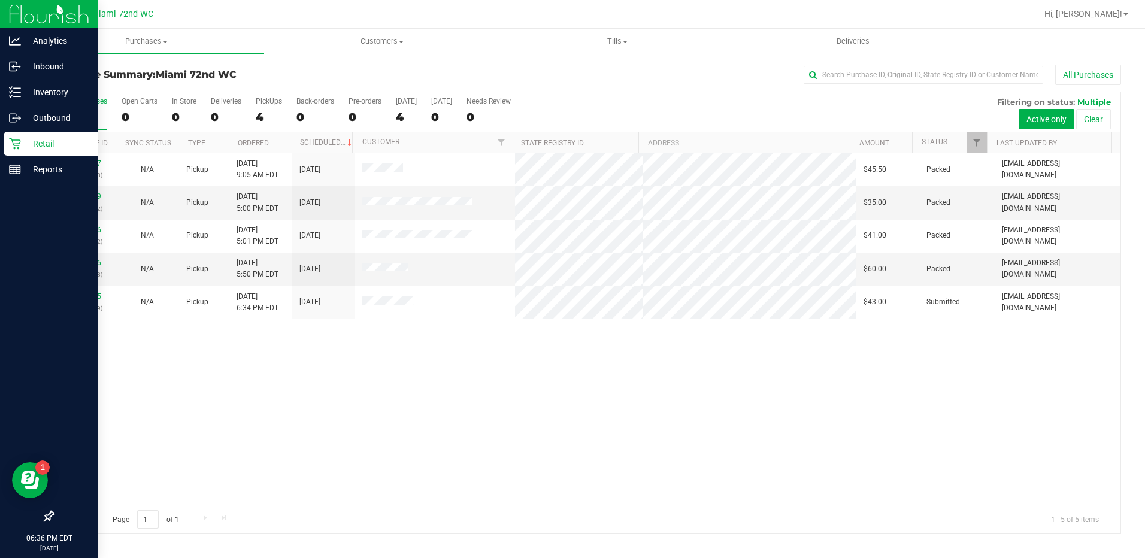
click at [39, 139] on p "Retail" at bounding box center [57, 144] width 72 height 14
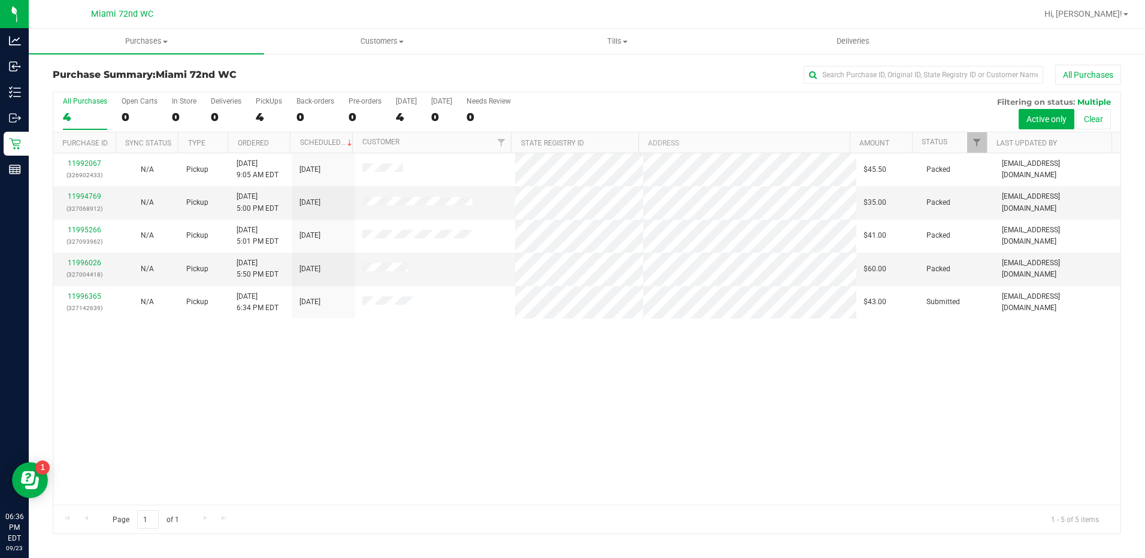
click at [361, 385] on div "11992067 (326902433) N/A Pickup [DATE] 9:05 AM EDT 9/23/2025 $45.50 Packed [EMA…" at bounding box center [586, 329] width 1067 height 352
click at [631, 42] on span "Tills" at bounding box center [618, 41] width 234 height 11
click at [560, 72] on span "Manage tills" at bounding box center [540, 72] width 81 height 10
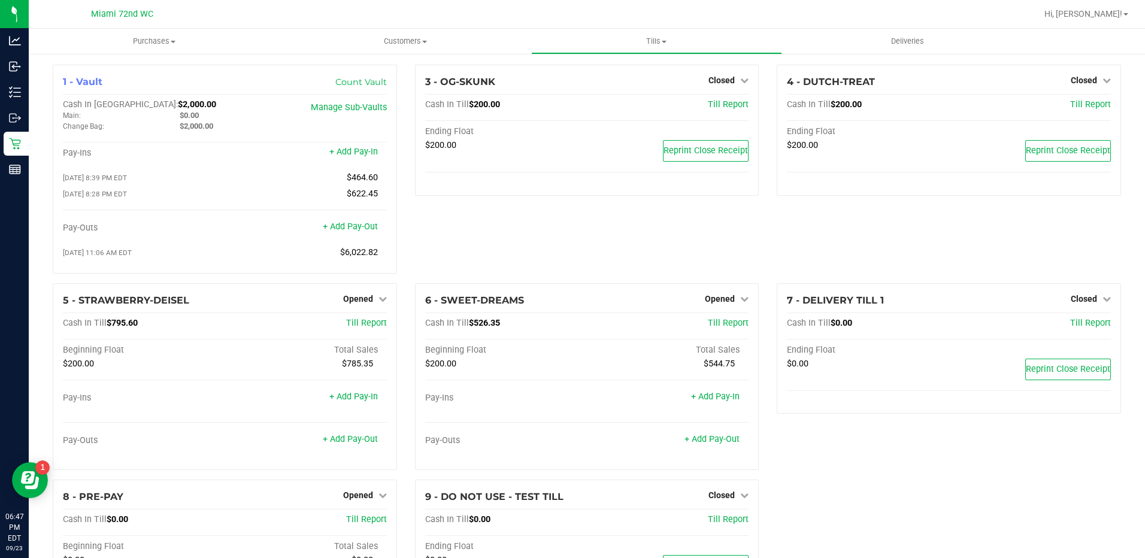
click at [609, 229] on div "3 - OG-SKUNK Closed Open Till Cash In Till $200.00 Till Report Ending Float $20…" at bounding box center [587, 174] width 362 height 219
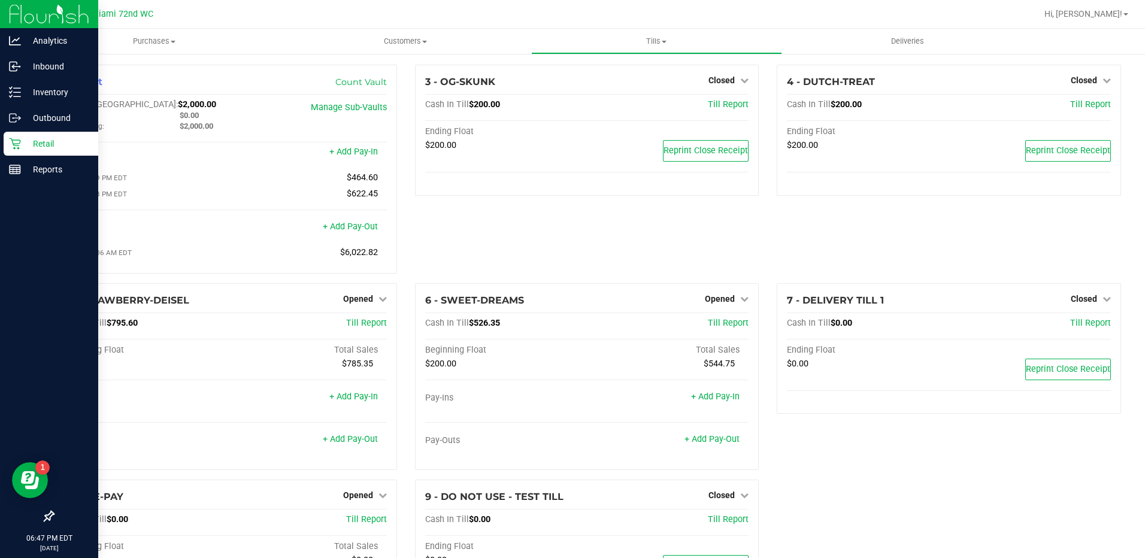
click at [23, 139] on p "Retail" at bounding box center [57, 144] width 72 height 14
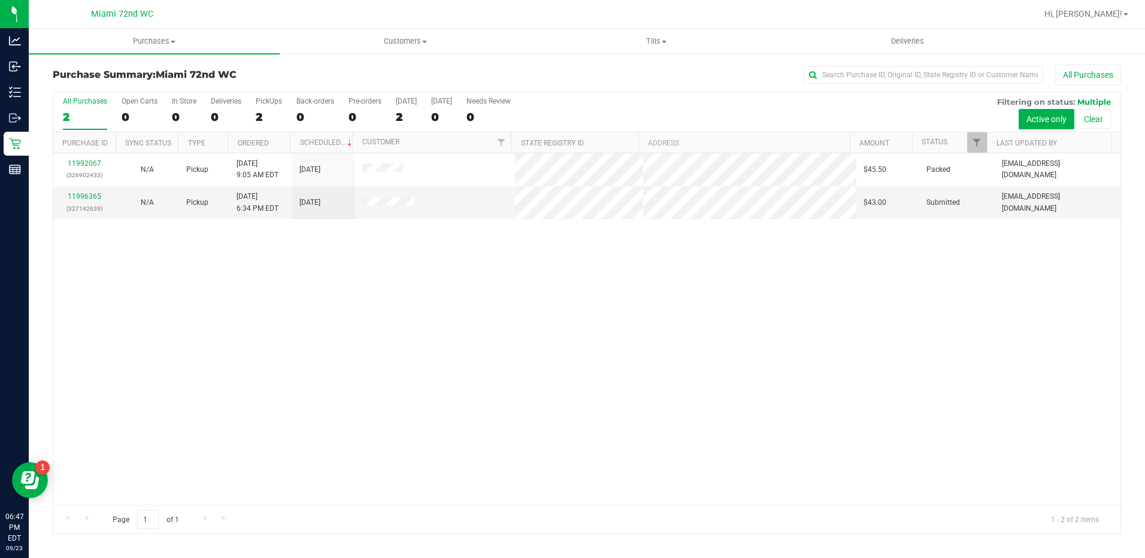
click at [673, 398] on div "11992067 (326902433) N/A Pickup [DATE] 9:05 AM EDT 9/23/2025 $45.50 Packed [EMA…" at bounding box center [586, 329] width 1067 height 352
click at [93, 199] on link "11996365" at bounding box center [85, 196] width 34 height 8
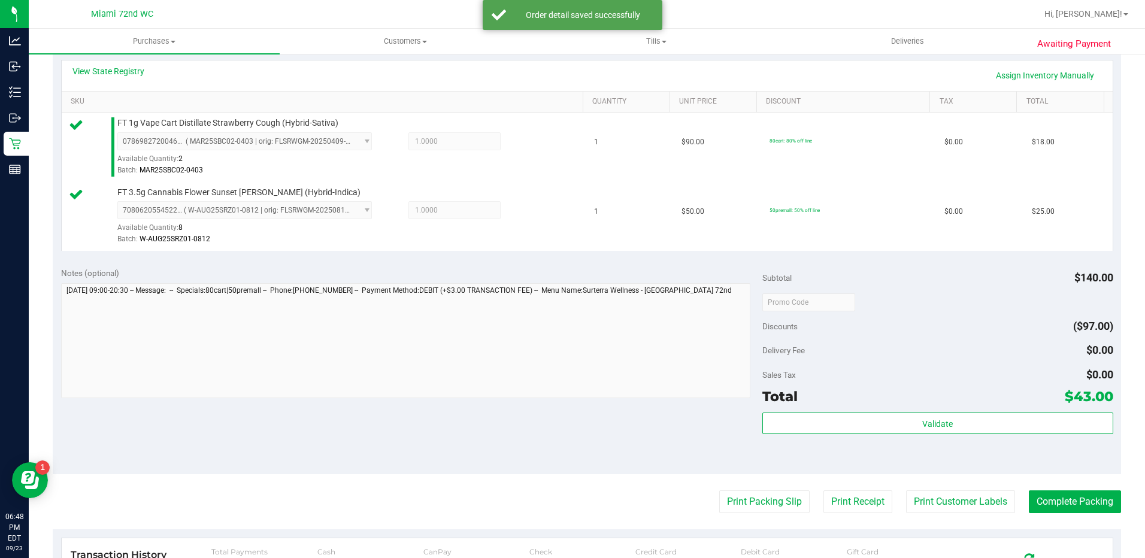
scroll to position [271, 0]
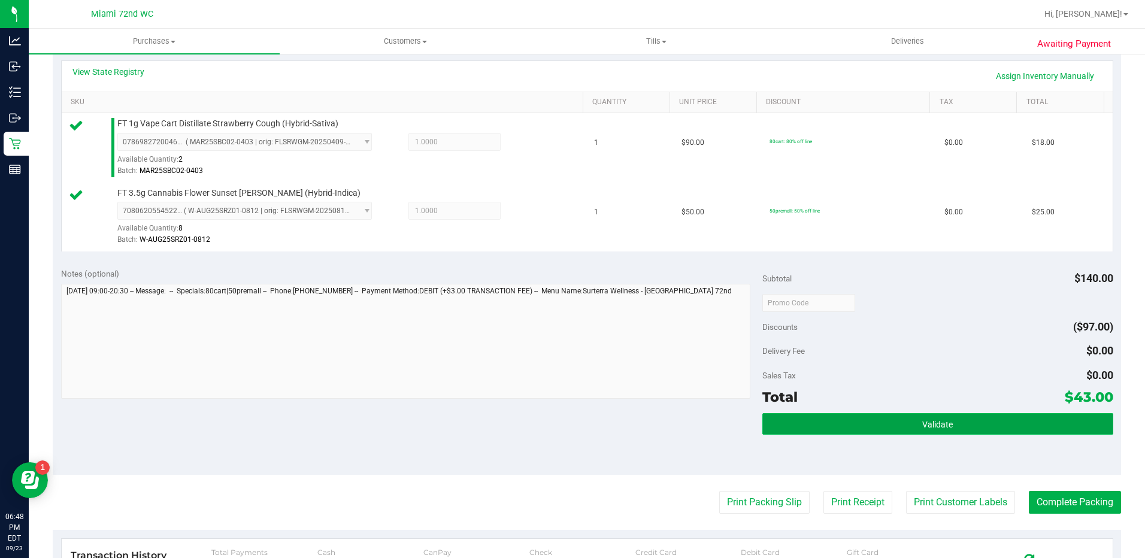
click at [953, 430] on button "Validate" at bounding box center [938, 424] width 351 height 22
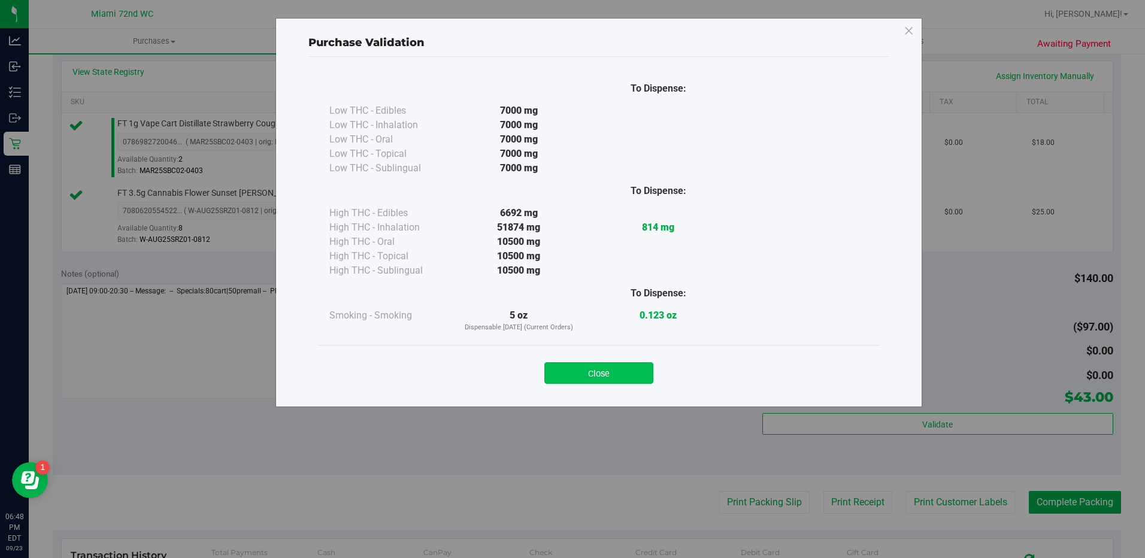
click at [610, 382] on button "Close" at bounding box center [598, 373] width 109 height 22
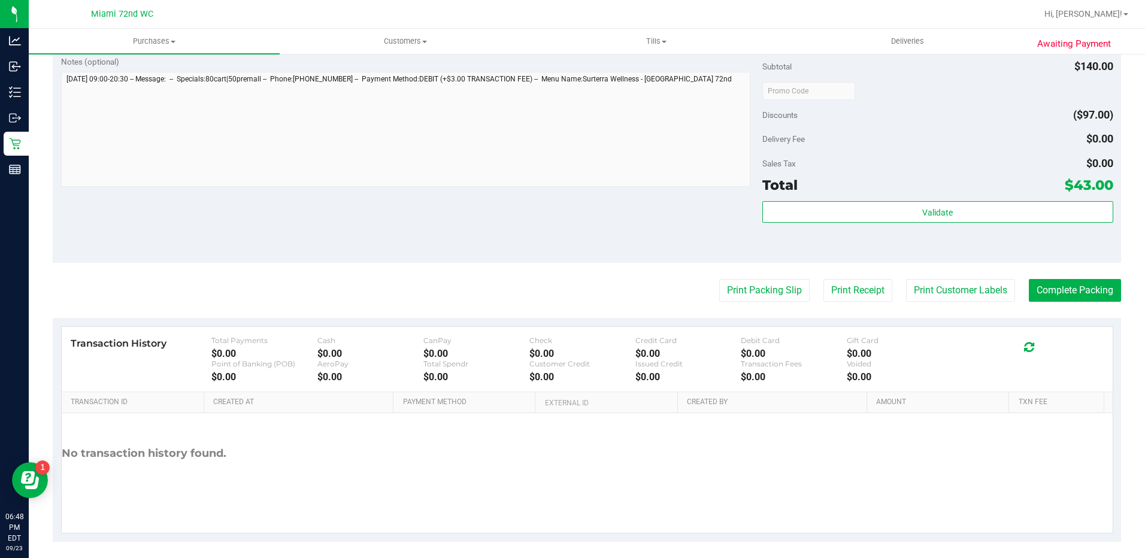
scroll to position [491, 0]
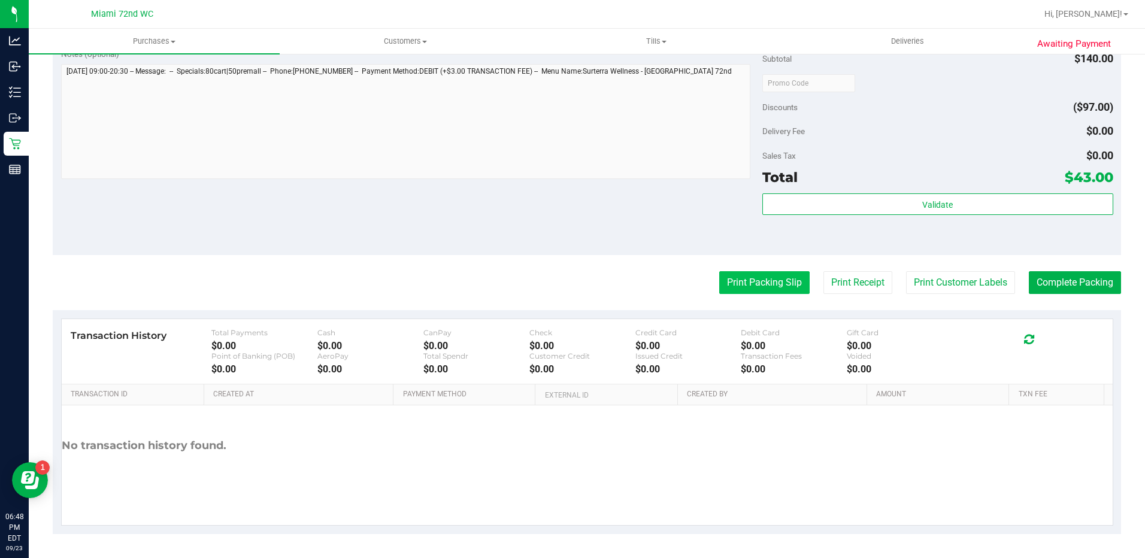
click at [766, 286] on button "Print Packing Slip" at bounding box center [764, 282] width 90 height 23
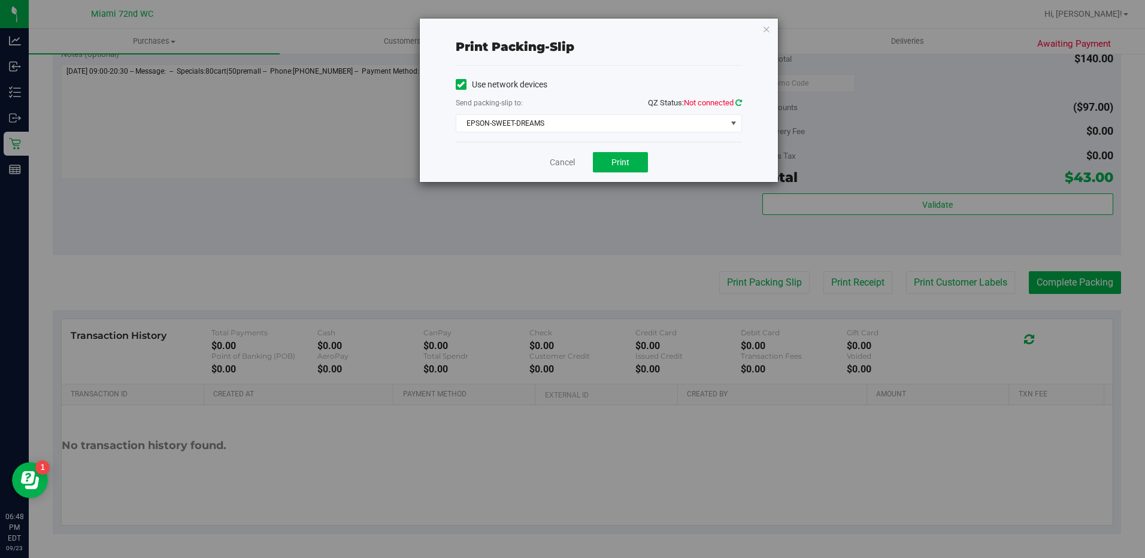
click at [739, 102] on icon at bounding box center [739, 103] width 7 height 8
click at [641, 156] on button "Print" at bounding box center [620, 162] width 55 height 20
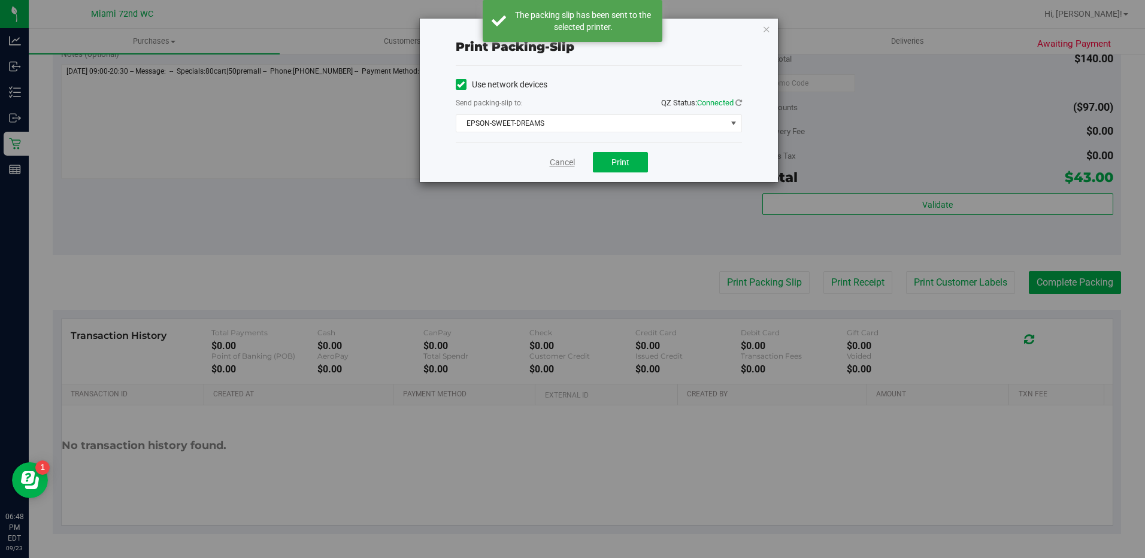
click at [567, 159] on link "Cancel" at bounding box center [562, 162] width 25 height 13
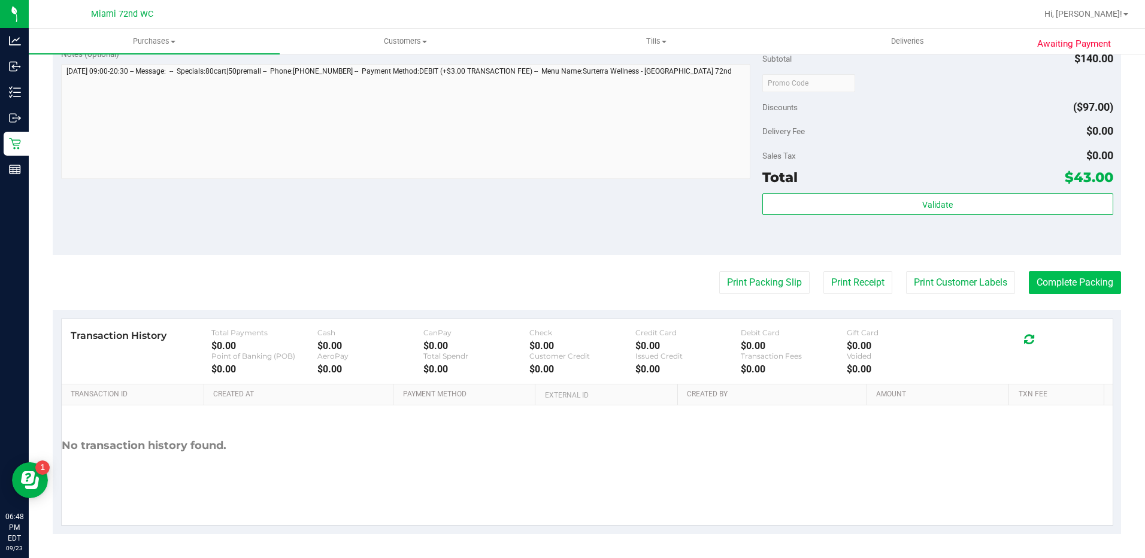
click at [1095, 277] on button "Complete Packing" at bounding box center [1075, 282] width 92 height 23
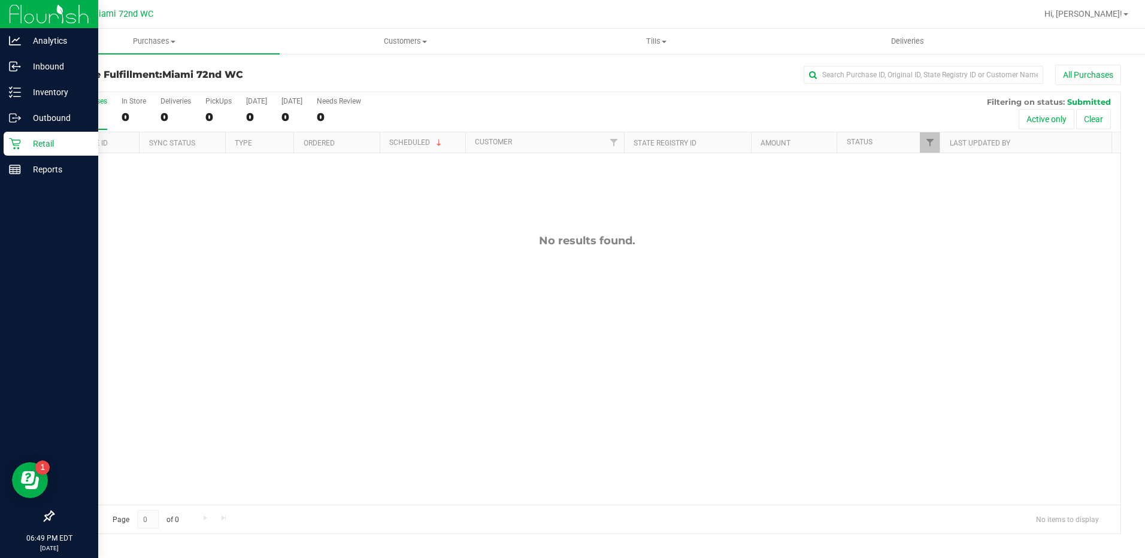
click at [14, 149] on icon at bounding box center [15, 144] width 12 height 12
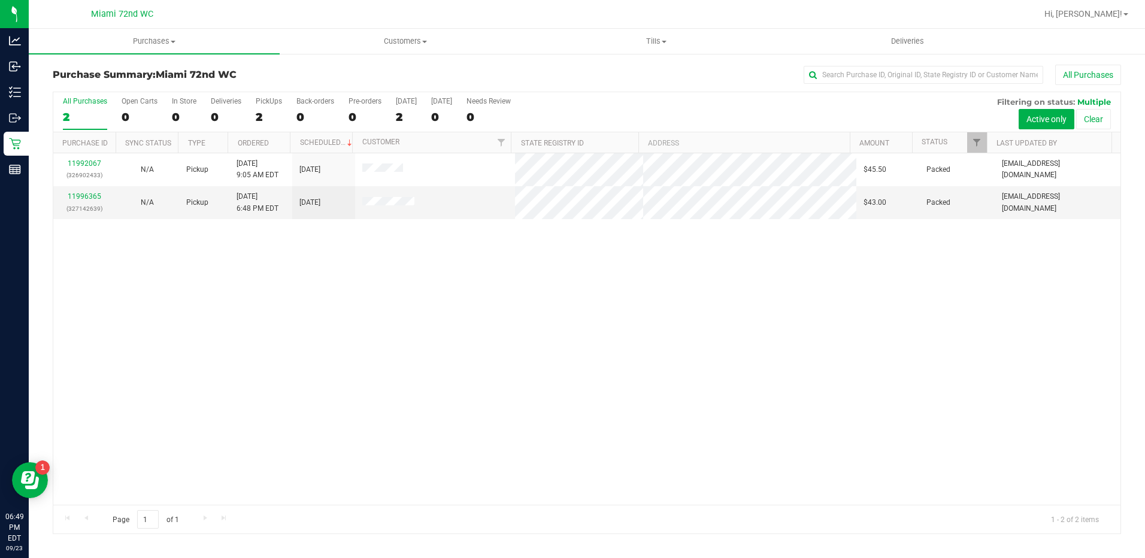
click at [285, 449] on div "11992067 (326902433) N/A Pickup [DATE] 9:05 AM EDT 9/23/2025 $45.50 Packed [EMA…" at bounding box center [586, 329] width 1067 height 352
click at [701, 286] on div "11992067 (326902433) N/A Pickup [DATE] 9:05 AM EDT 9/23/2025 $45.50 Packed [EMA…" at bounding box center [586, 329] width 1067 height 352
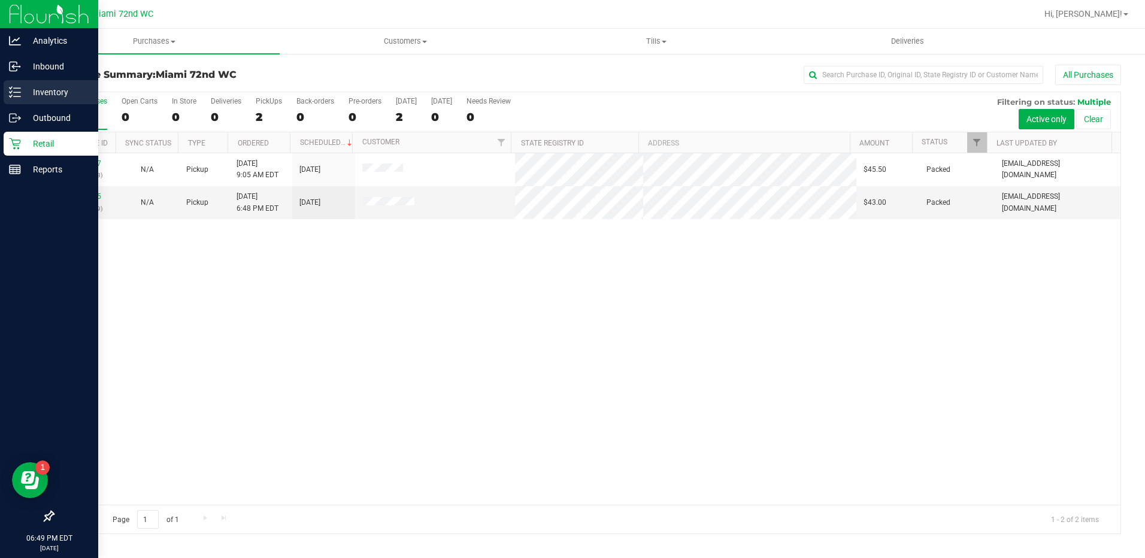
click at [17, 88] on line at bounding box center [17, 88] width 7 height 0
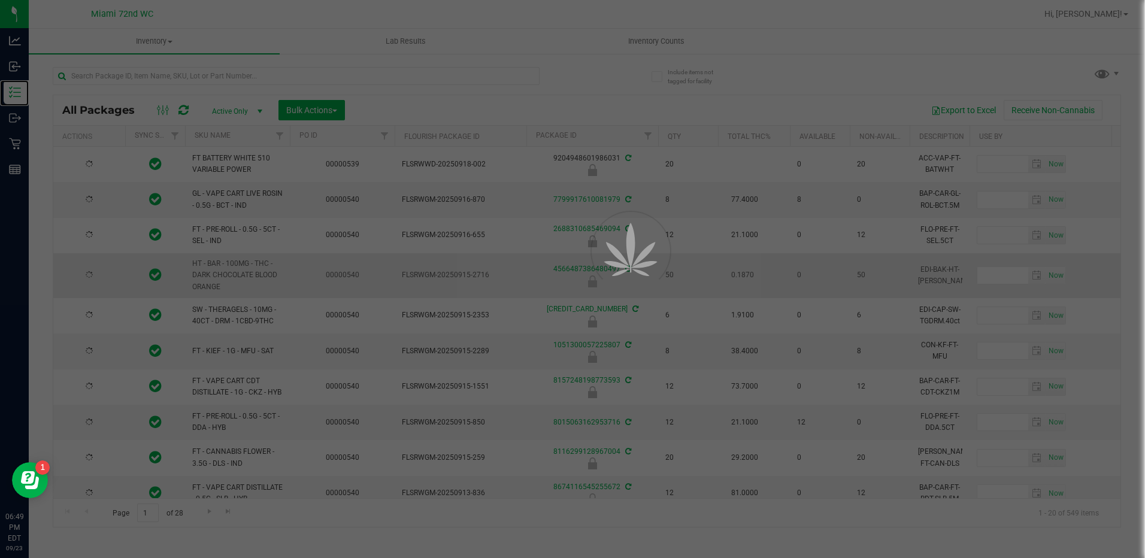
type input "[DATE]"
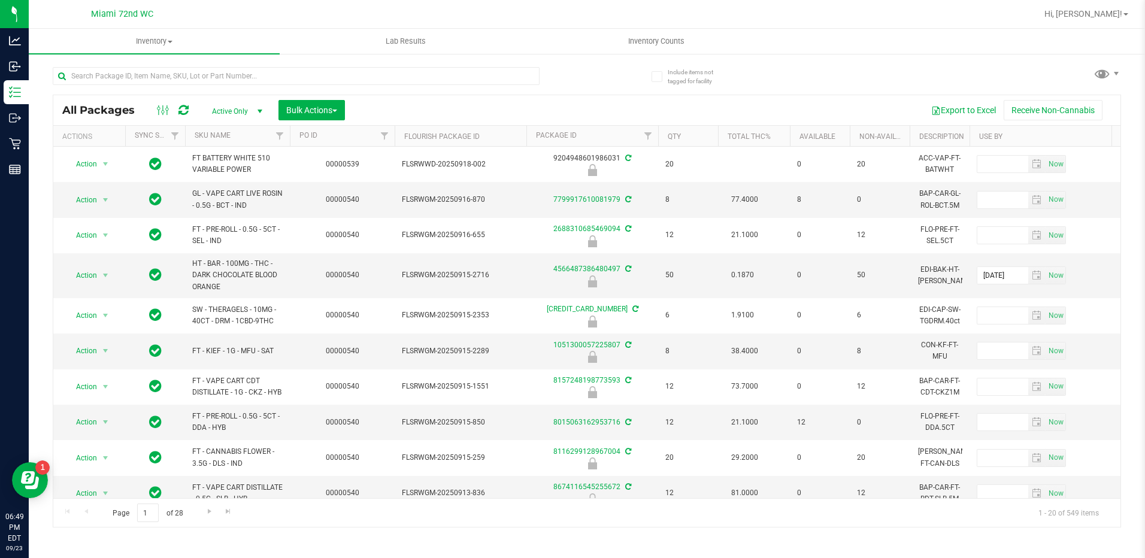
click at [544, 101] on div "Export to Excel Receive Non-Cannabis" at bounding box center [733, 110] width 758 height 20
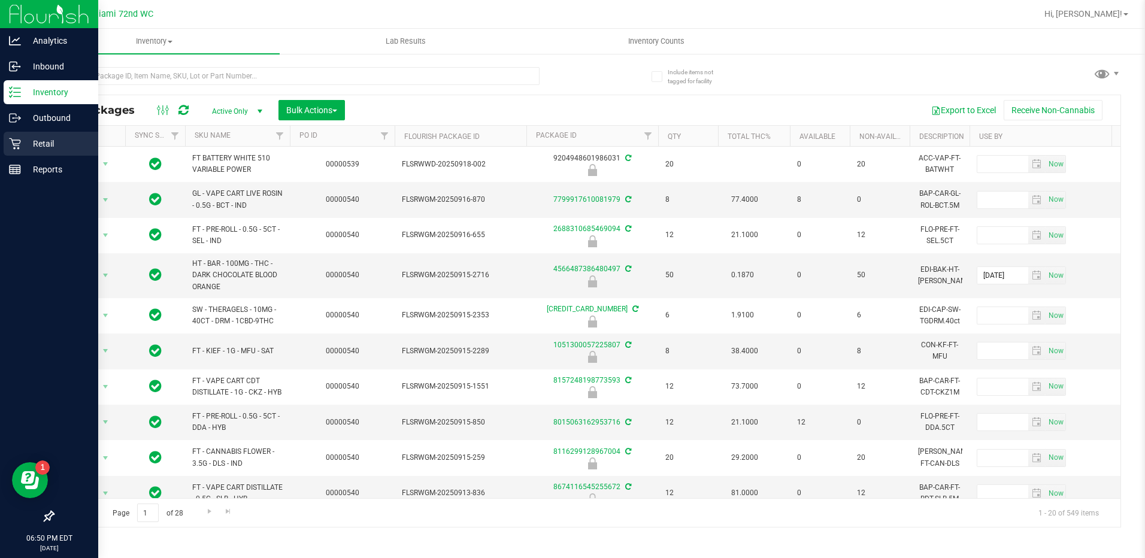
click at [25, 143] on p "Retail" at bounding box center [57, 144] width 72 height 14
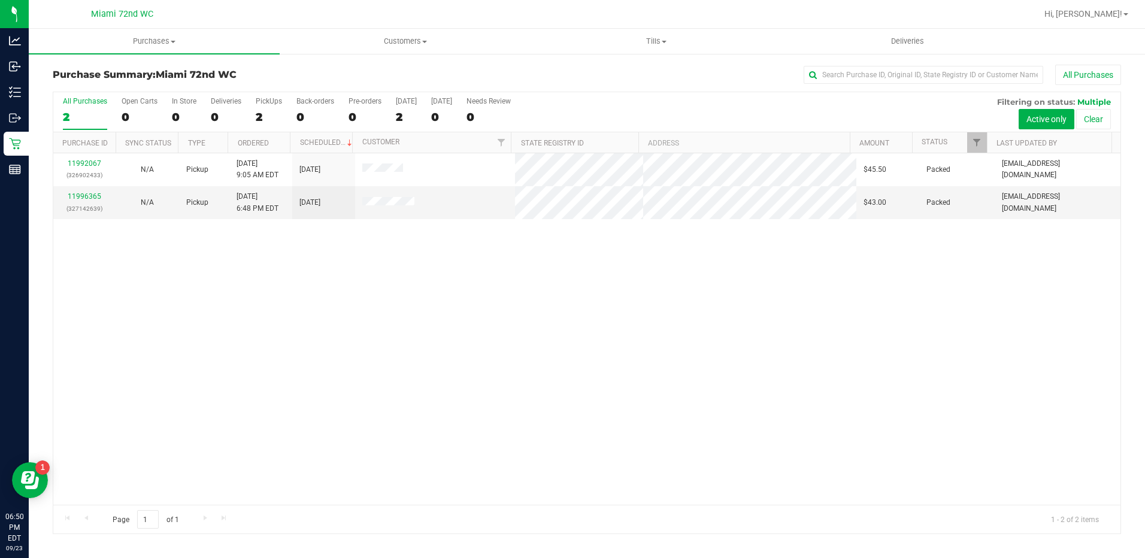
click at [443, 294] on div "11992067 (326902433) N/A Pickup [DATE] 9:05 AM EDT 9/23/2025 $45.50 Packed [EMA…" at bounding box center [586, 329] width 1067 height 352
click at [255, 268] on div "11992067 (326902433) N/A Pickup [DATE] 9:05 AM EDT 9/23/2025 $45.50 Packed [EMA…" at bounding box center [586, 329] width 1067 height 352
click at [1081, 12] on span "Hi, [PERSON_NAME]!" at bounding box center [1084, 14] width 78 height 10
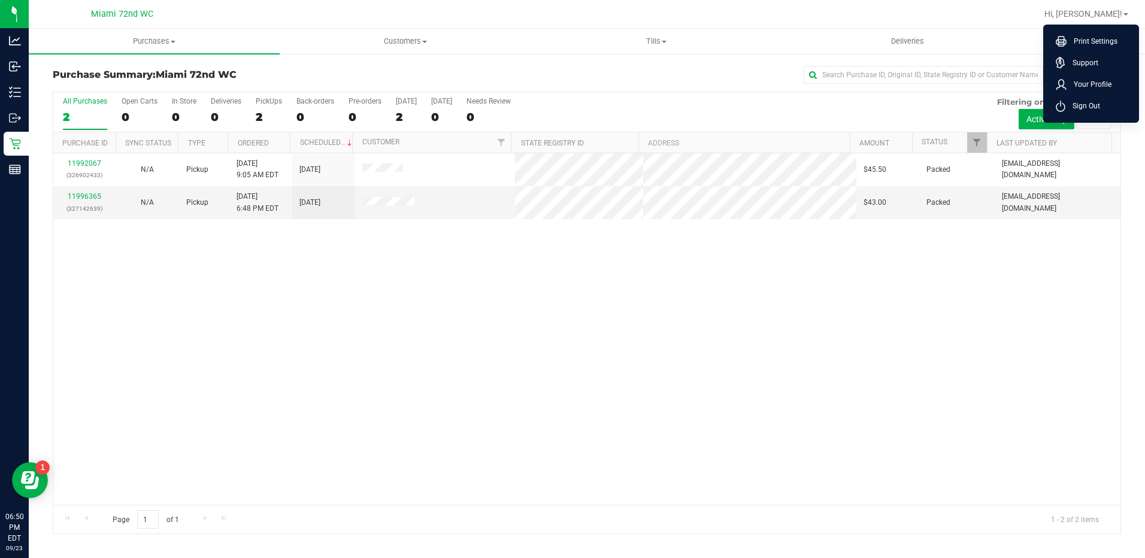
click at [818, 303] on div "11992067 (326902433) N/A Pickup [DATE] 9:05 AM EDT 9/23/2025 $45.50 Packed [EMA…" at bounding box center [586, 329] width 1067 height 352
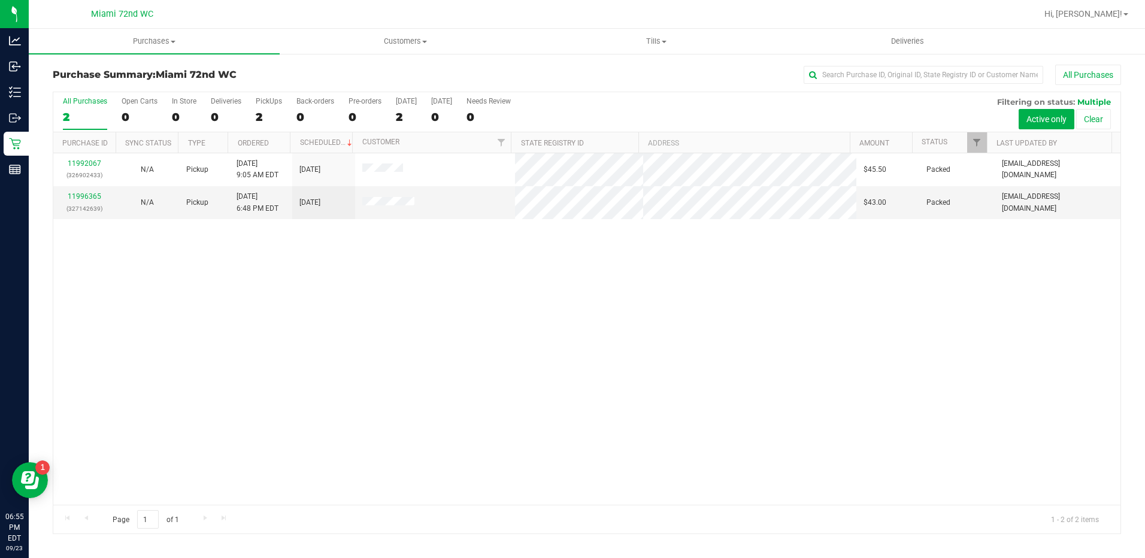
click at [507, 347] on div "11992067 (326902433) N/A Pickup [DATE] 9:05 AM EDT 9/23/2025 $45.50 Packed [EMA…" at bounding box center [586, 329] width 1067 height 352
click at [292, 358] on div "11992067 (326902433) N/A Pickup [DATE] 9:05 AM EDT 9/23/2025 $45.50 Packed [EMA…" at bounding box center [586, 329] width 1067 height 352
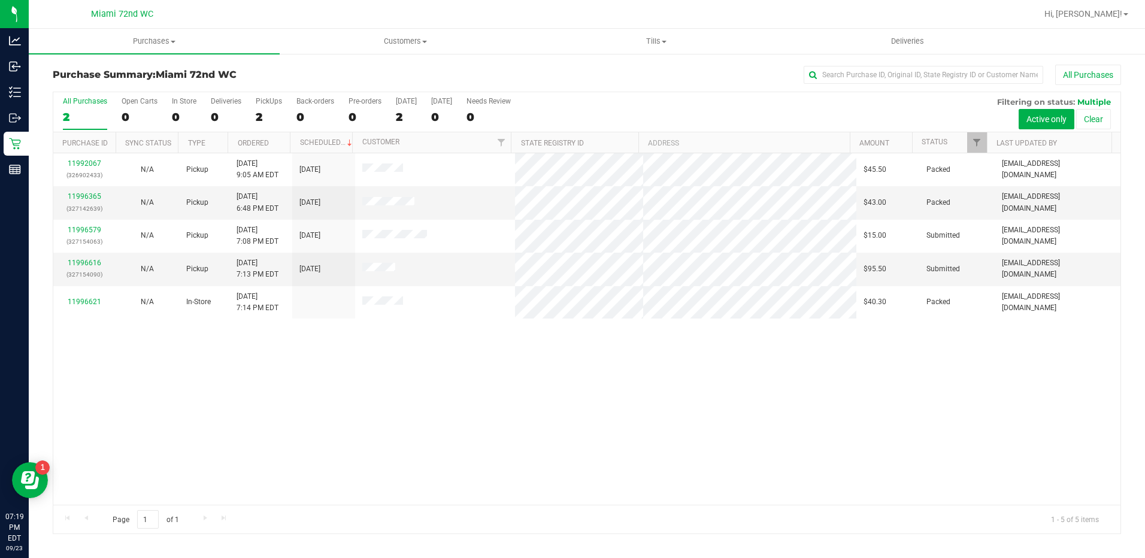
click at [93, 228] on link "11996579" at bounding box center [85, 230] width 34 height 8
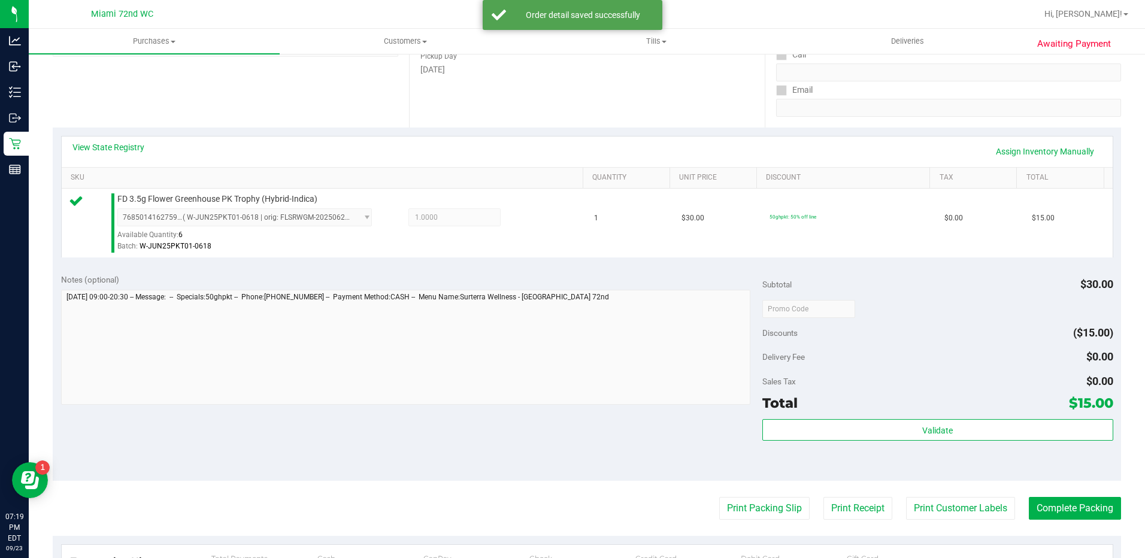
scroll to position [210, 0]
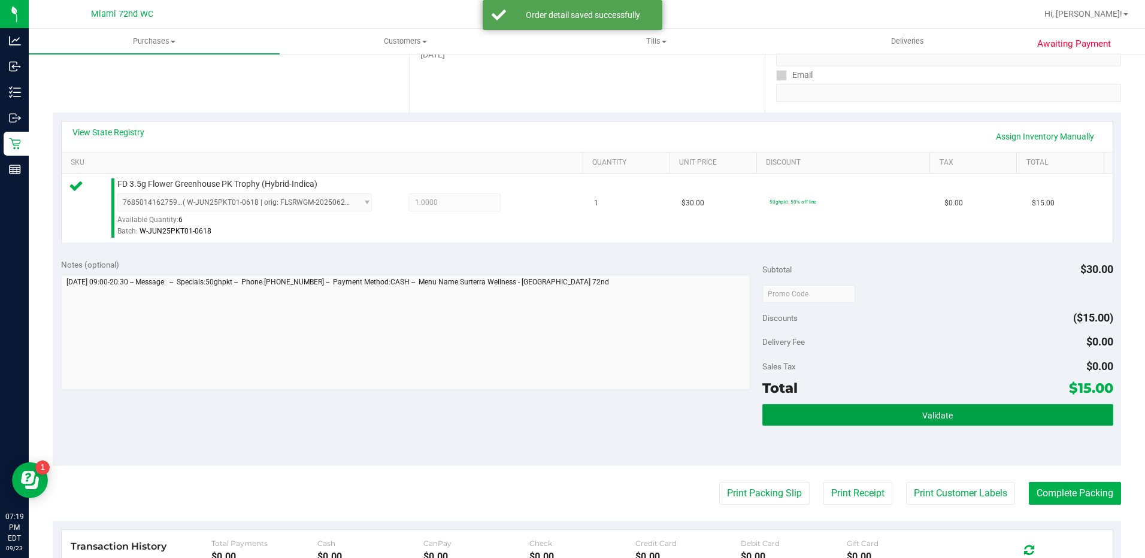
click at [995, 404] on button "Validate" at bounding box center [938, 415] width 351 height 22
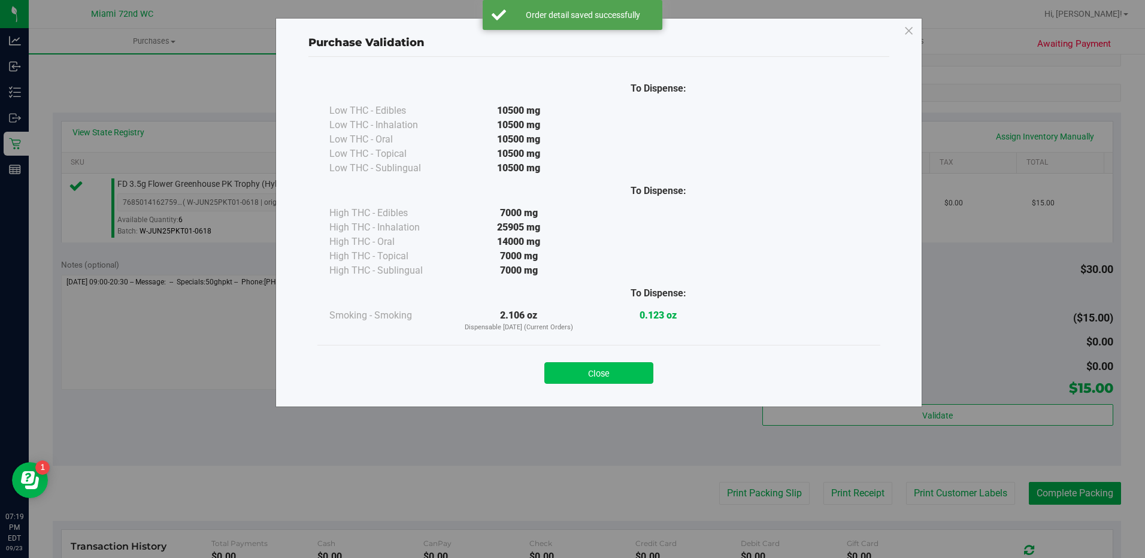
click at [624, 371] on button "Close" at bounding box center [598, 373] width 109 height 22
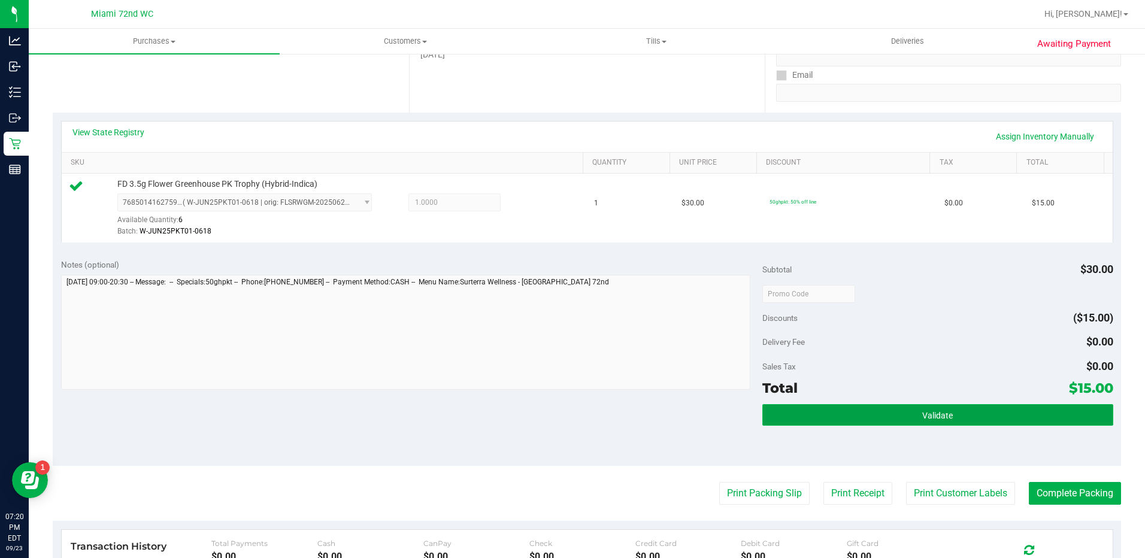
click at [938, 407] on button "Validate" at bounding box center [938, 415] width 351 height 22
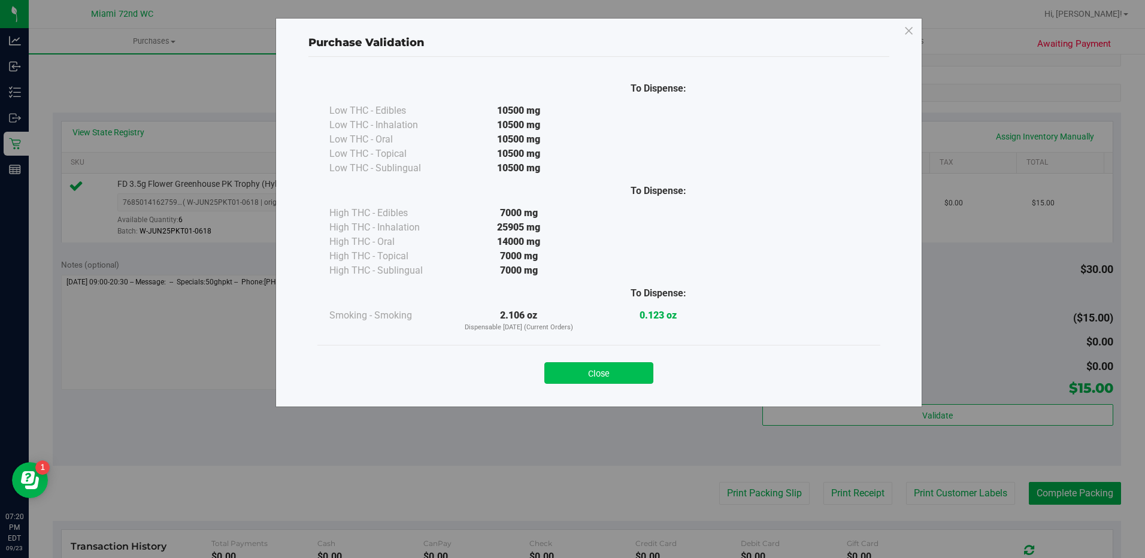
click at [629, 371] on button "Close" at bounding box center [598, 373] width 109 height 22
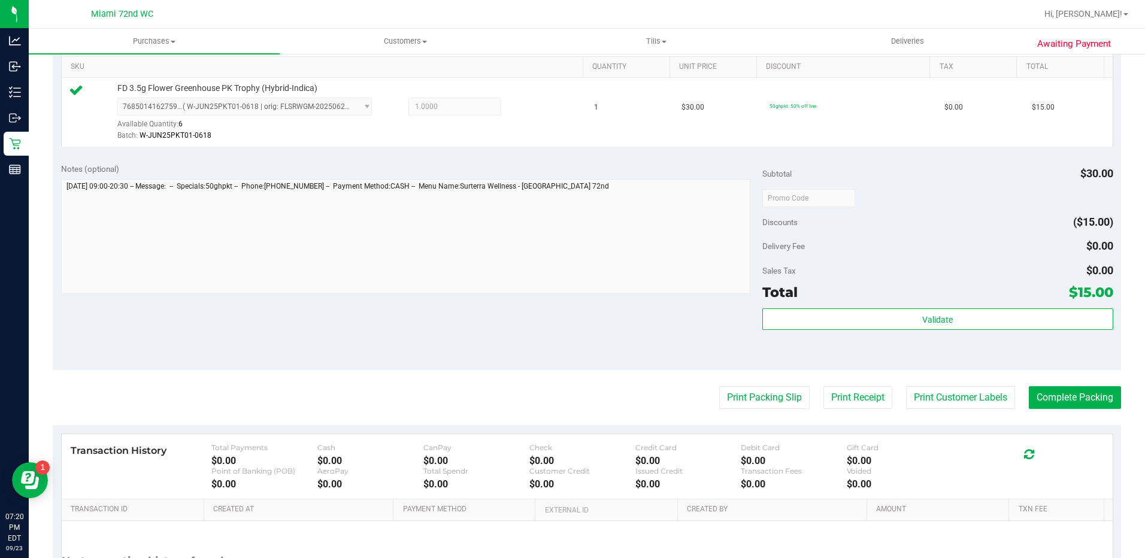
scroll to position [318, 0]
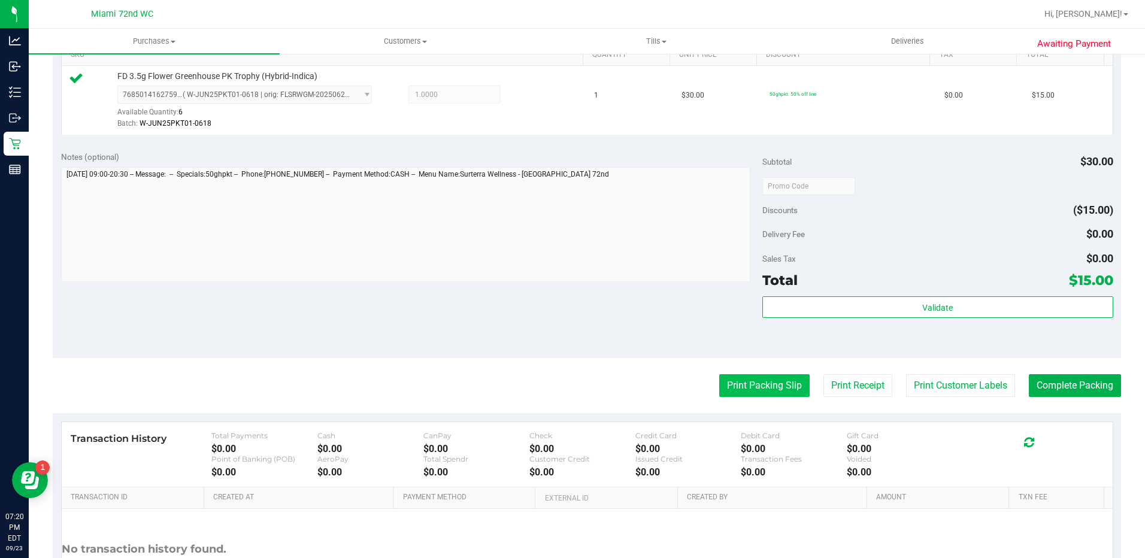
click at [772, 386] on button "Print Packing Slip" at bounding box center [764, 385] width 90 height 23
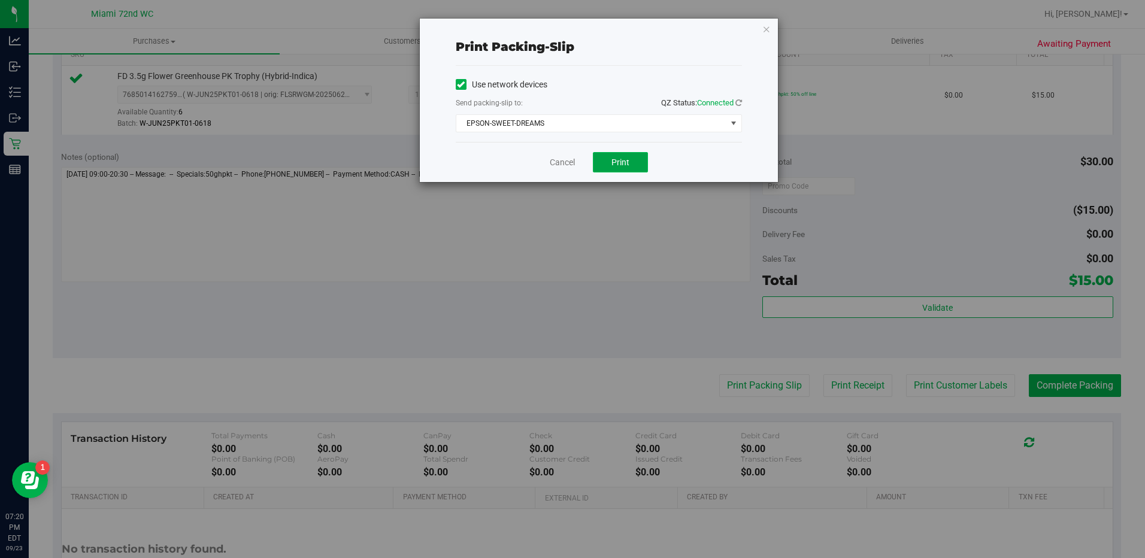
click at [631, 158] on button "Print" at bounding box center [620, 162] width 55 height 20
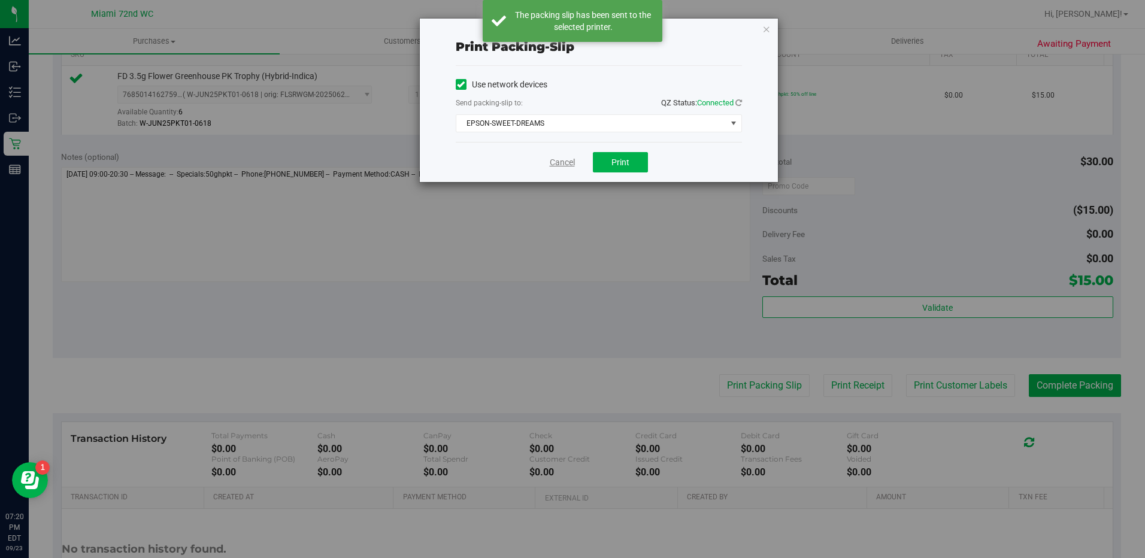
click at [568, 161] on link "Cancel" at bounding box center [562, 162] width 25 height 13
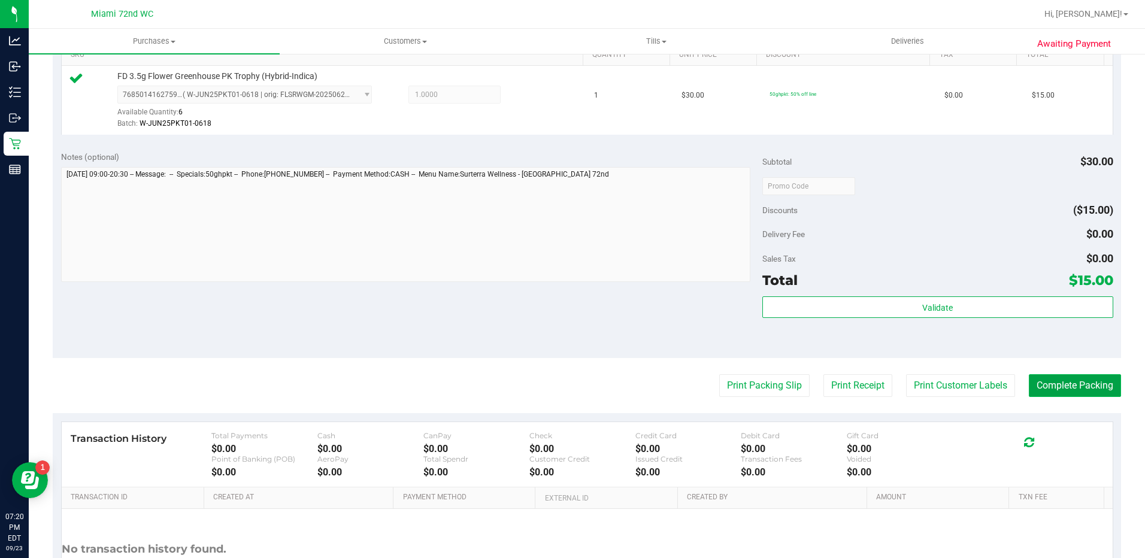
click at [1088, 381] on button "Complete Packing" at bounding box center [1075, 385] width 92 height 23
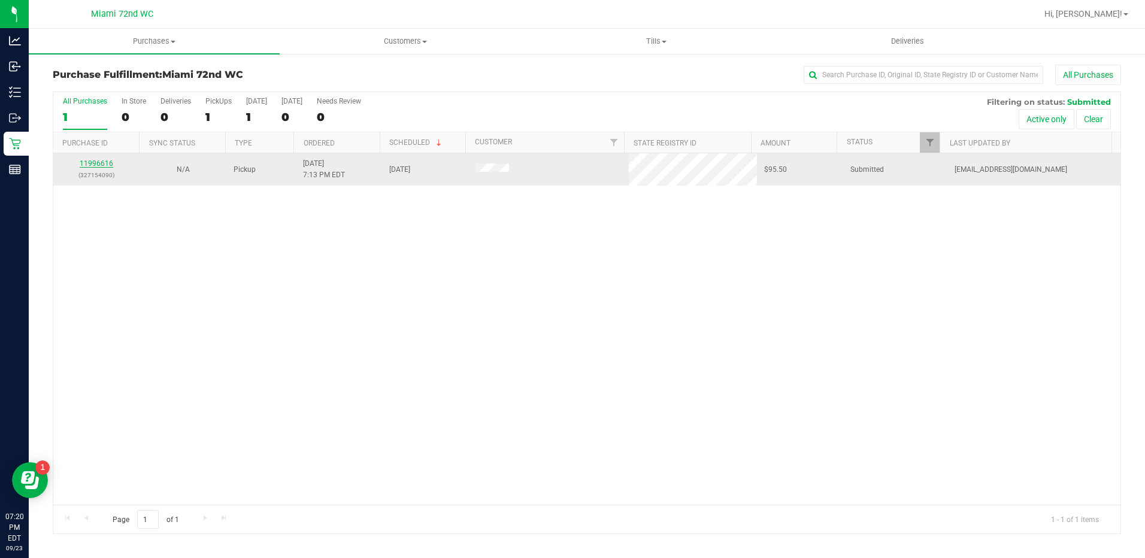
click at [84, 164] on link "11996616" at bounding box center [97, 163] width 34 height 8
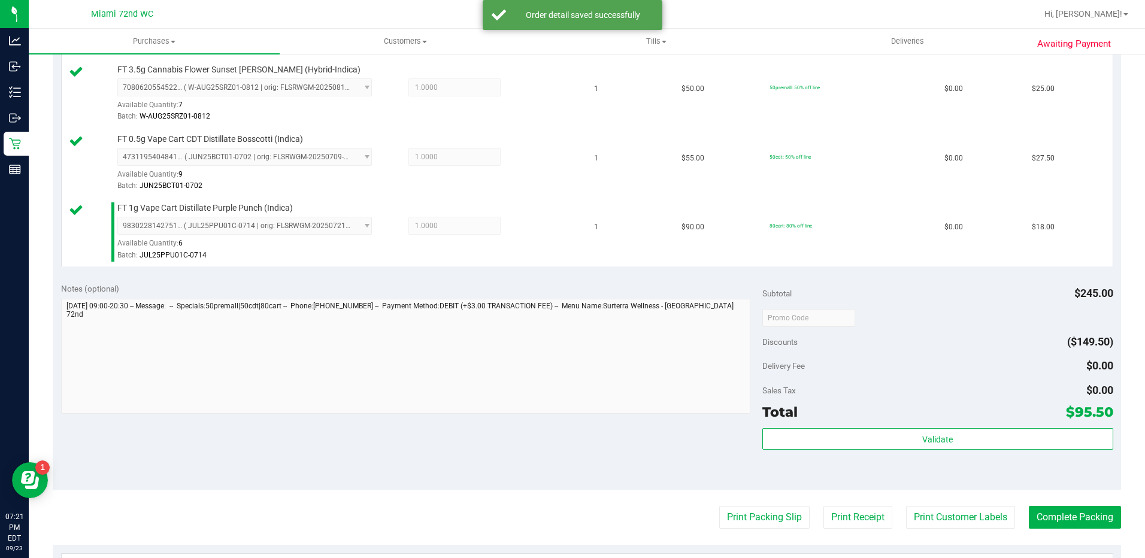
scroll to position [392, 0]
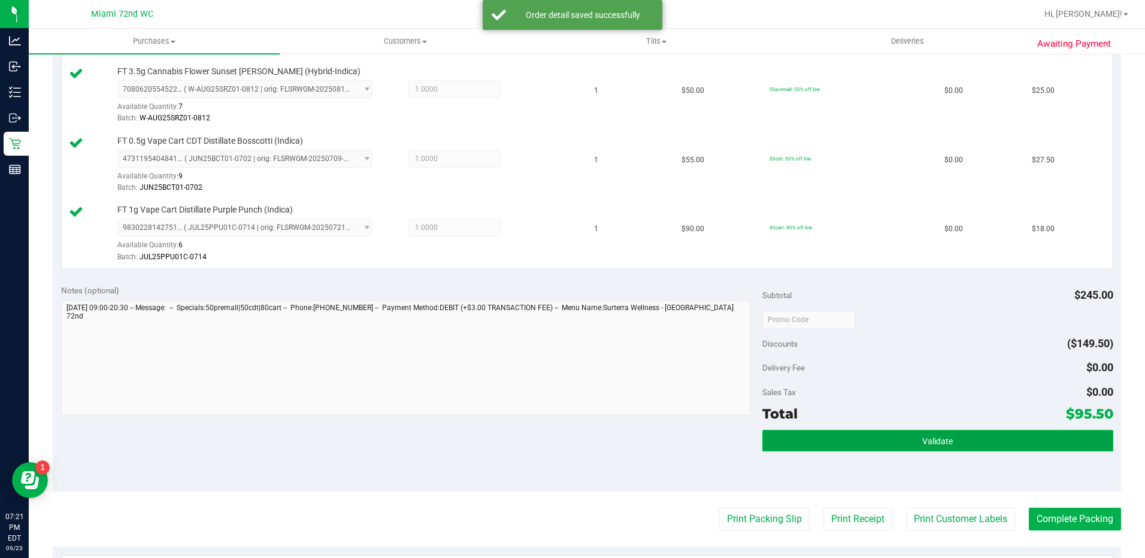
click at [944, 444] on span "Validate" at bounding box center [937, 442] width 31 height 10
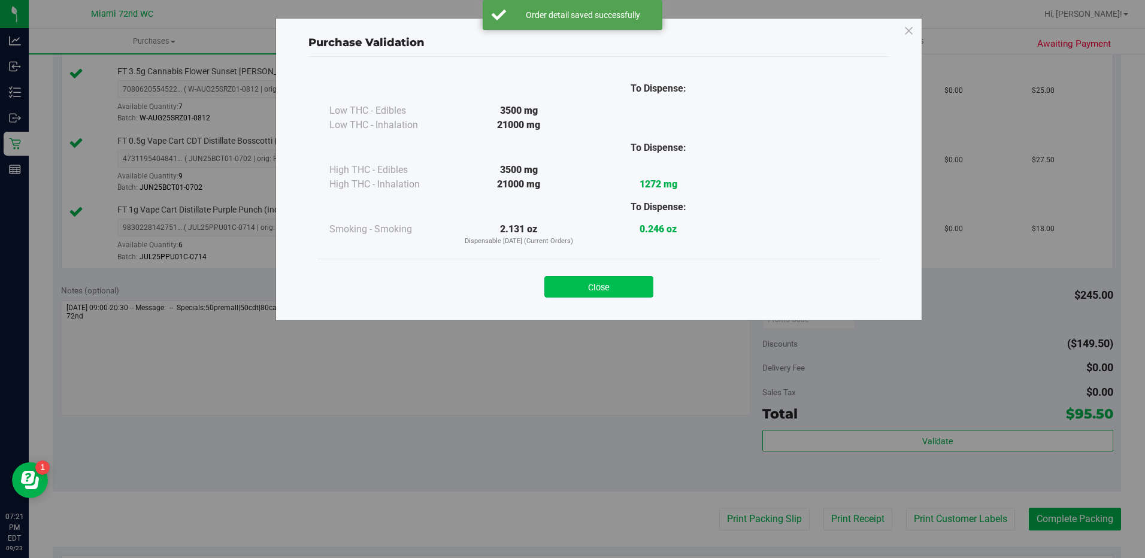
click at [631, 292] on button "Close" at bounding box center [598, 287] width 109 height 22
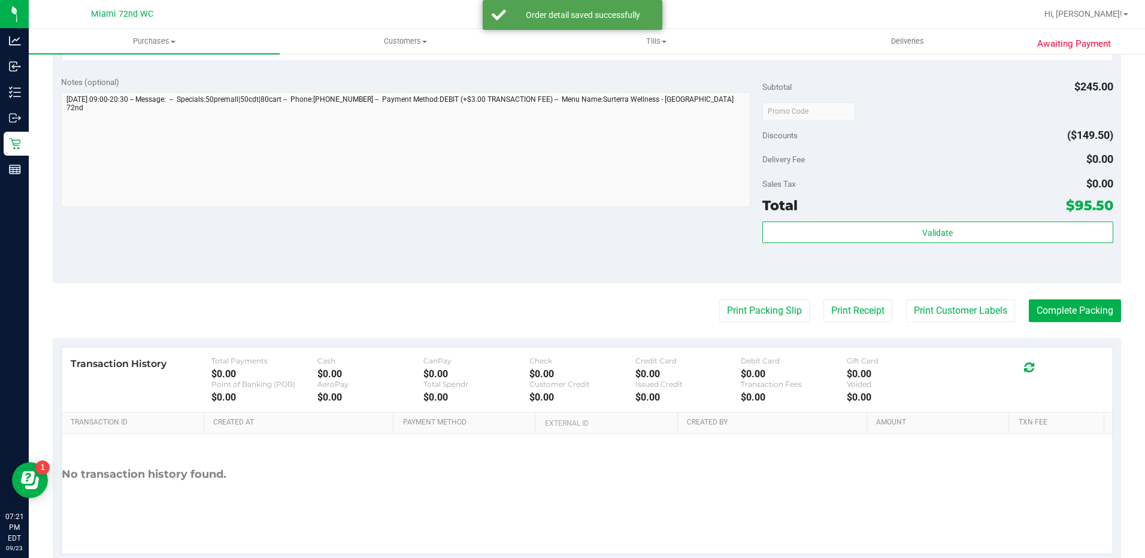
scroll to position [629, 0]
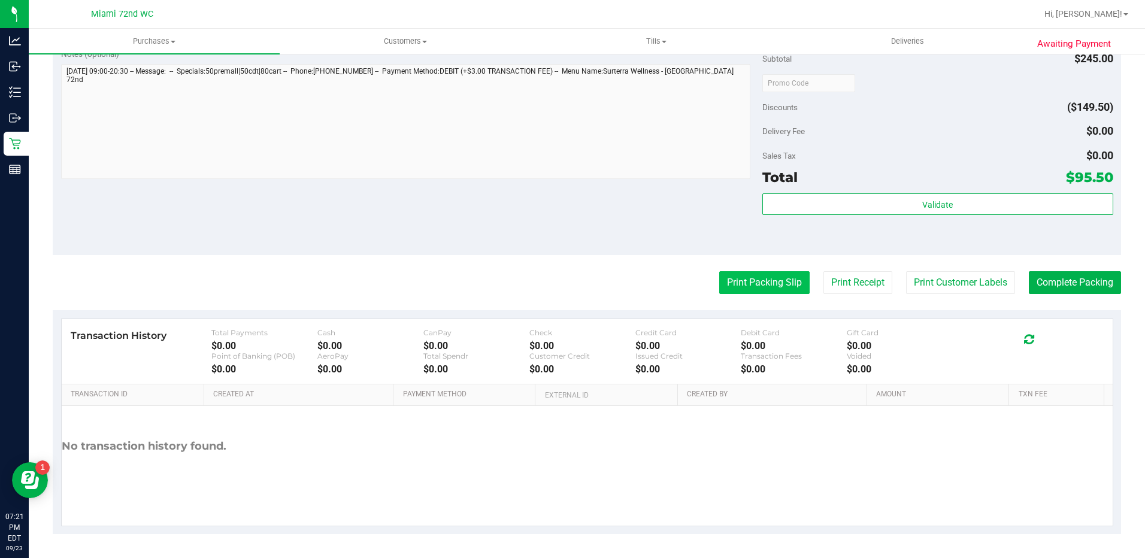
click at [766, 283] on button "Print Packing Slip" at bounding box center [764, 282] width 90 height 23
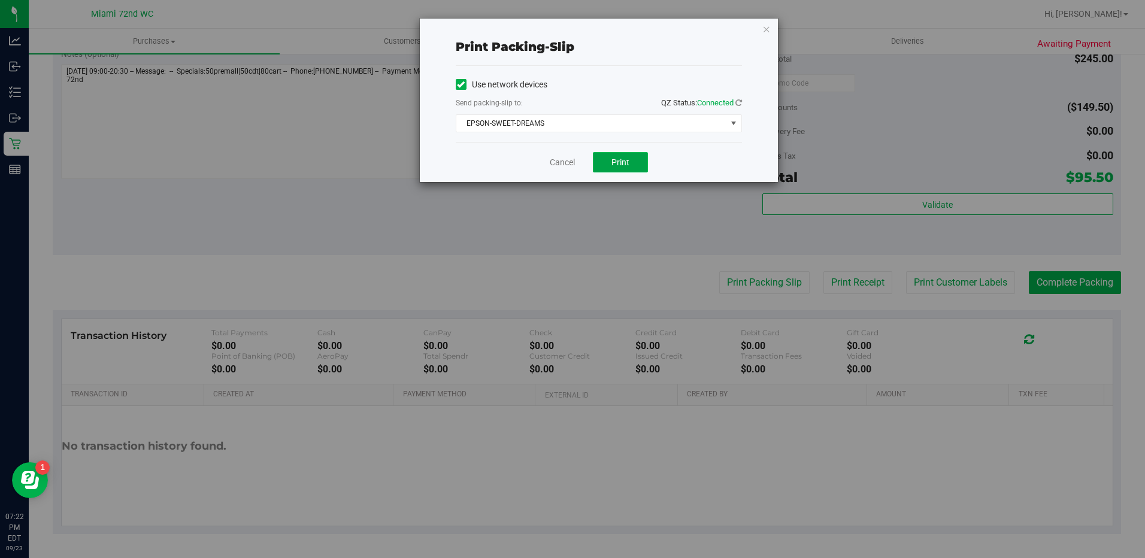
click at [629, 159] on span "Print" at bounding box center [621, 163] width 18 height 10
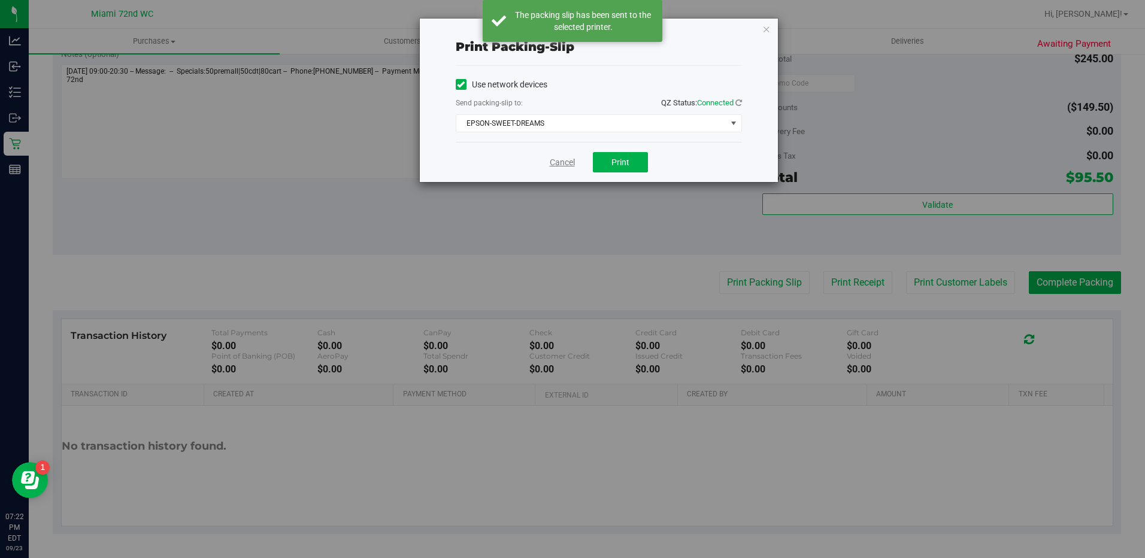
click at [560, 159] on link "Cancel" at bounding box center [562, 162] width 25 height 13
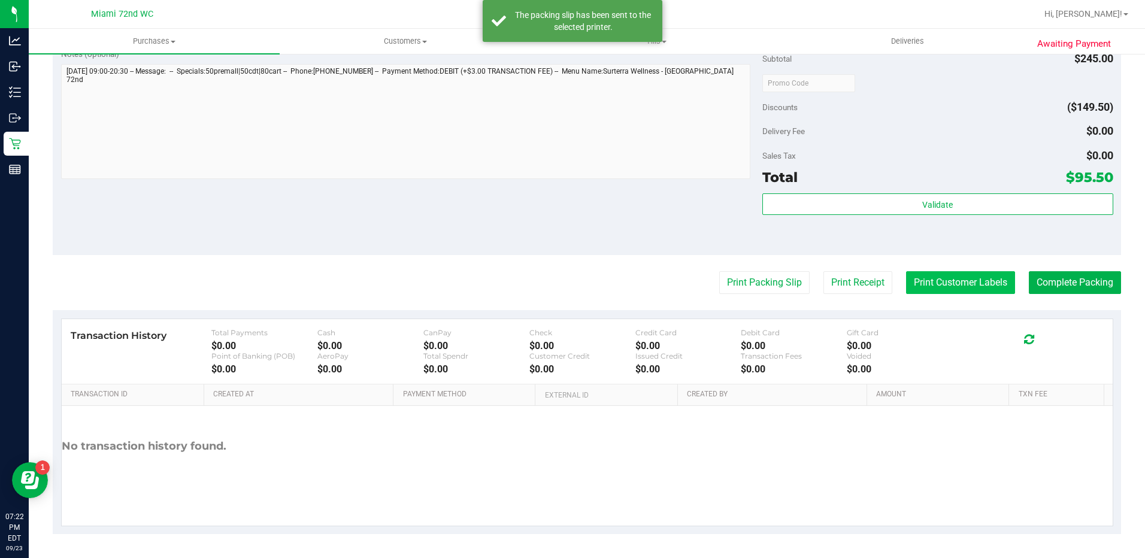
click at [978, 288] on button "Print Customer Labels" at bounding box center [960, 282] width 109 height 23
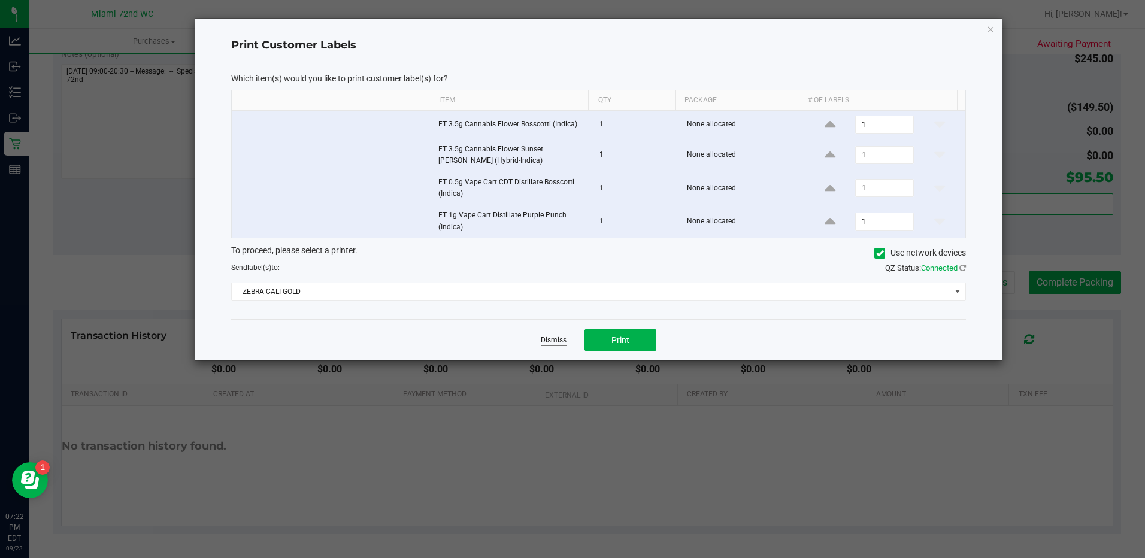
click at [550, 340] on link "Dismiss" at bounding box center [554, 340] width 26 height 10
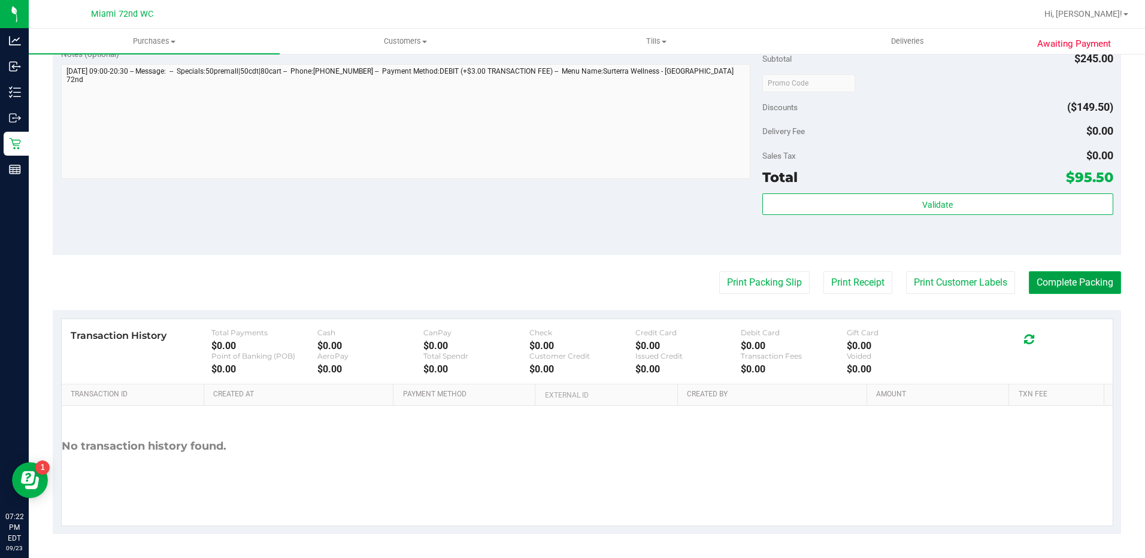
click at [1073, 286] on button "Complete Packing" at bounding box center [1075, 282] width 92 height 23
